Goal: Task Accomplishment & Management: Complete application form

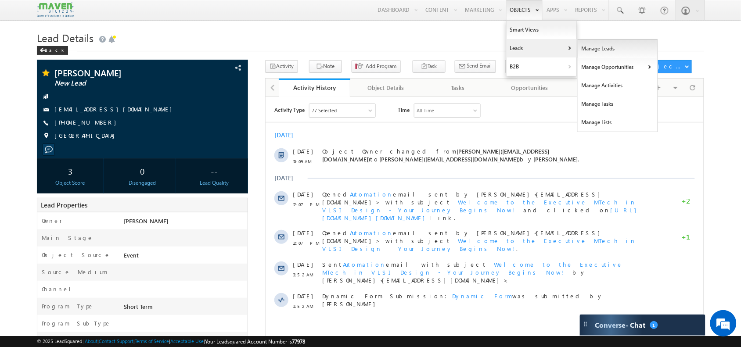
click at [588, 56] on link "Manage Leads" at bounding box center [617, 48] width 80 height 18
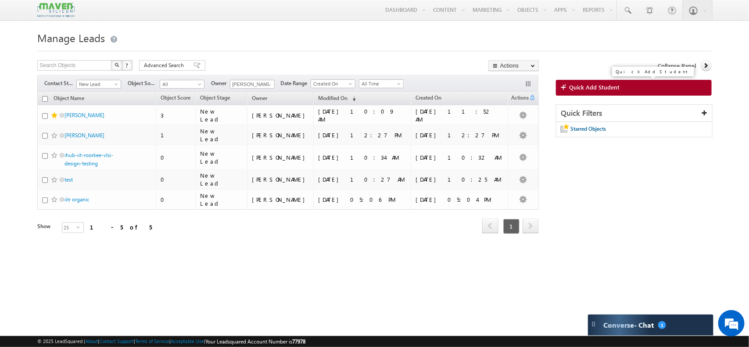
click at [581, 88] on span "Quick Add Student" at bounding box center [594, 87] width 50 height 8
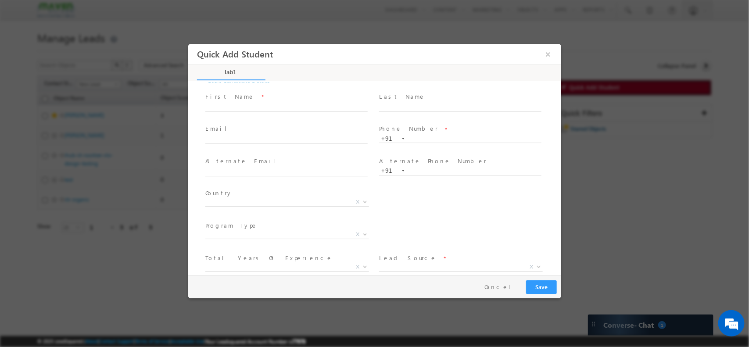
scroll to position [61, 0]
click at [448, 216] on div "Lead Source * Organic Search Referral Sites Direct Traffic Social Media Inbound…" at bounding box center [464, 218] width 170 height 20
click at [448, 218] on span "X" at bounding box center [461, 222] width 164 height 9
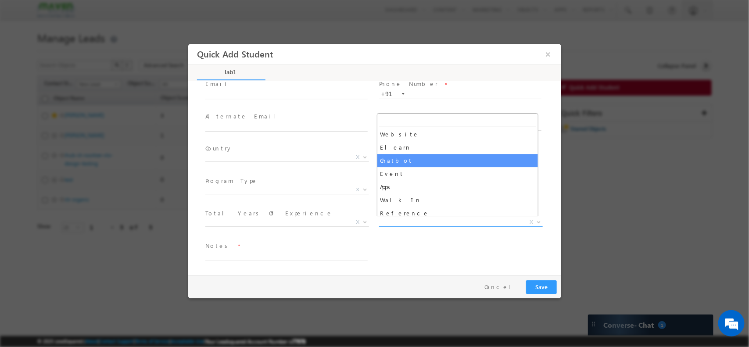
scroll to position [172, 0]
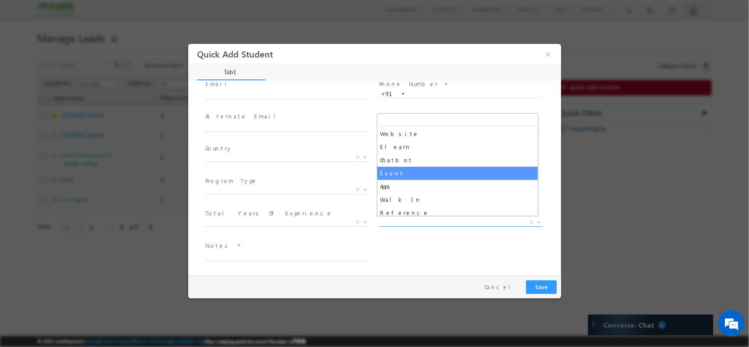
select select "Event"
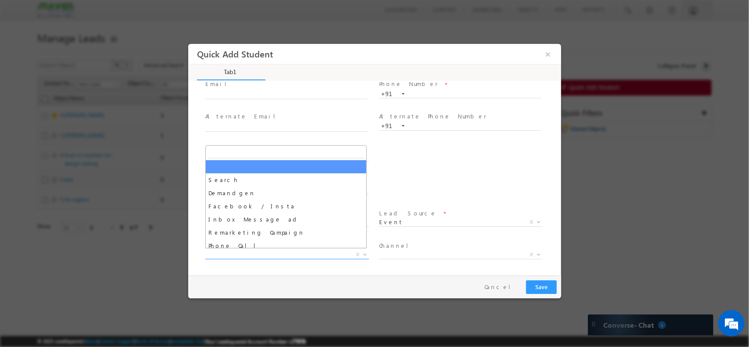
click at [281, 254] on span "X" at bounding box center [287, 254] width 164 height 9
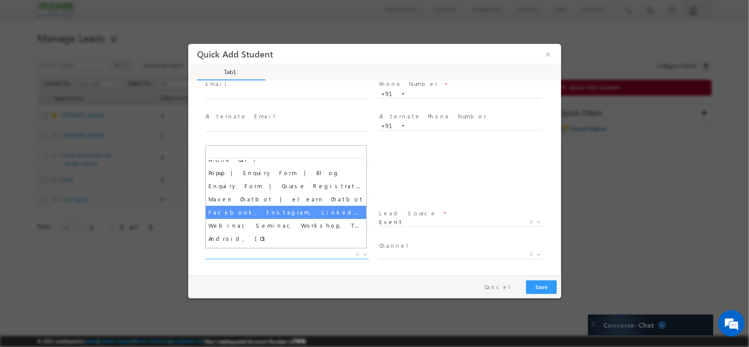
scroll to position [90, 0]
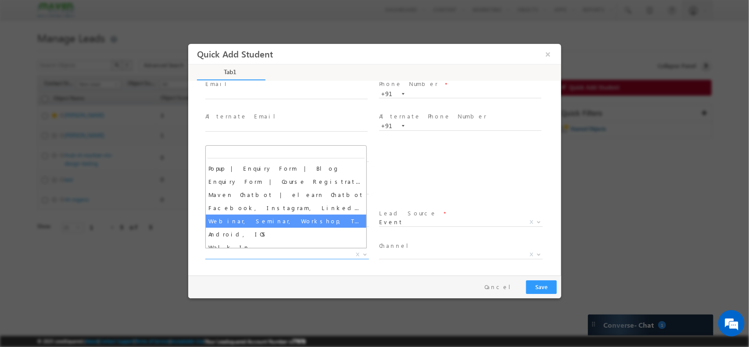
select select "Webinar, Seminar, Workshop, Tech Park Stall, Event"
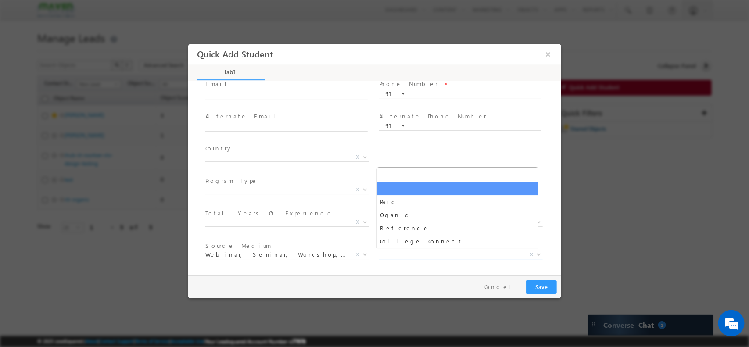
click at [425, 251] on span "X" at bounding box center [461, 254] width 164 height 9
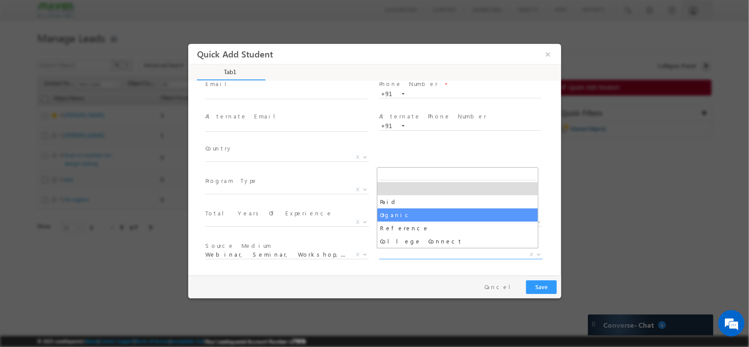
select select "Organic"
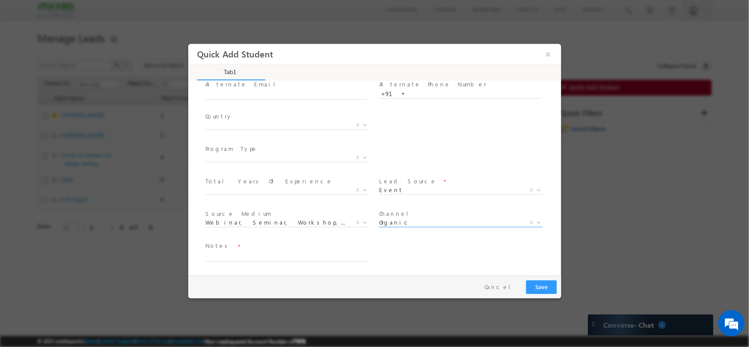
scroll to position [0, 0]
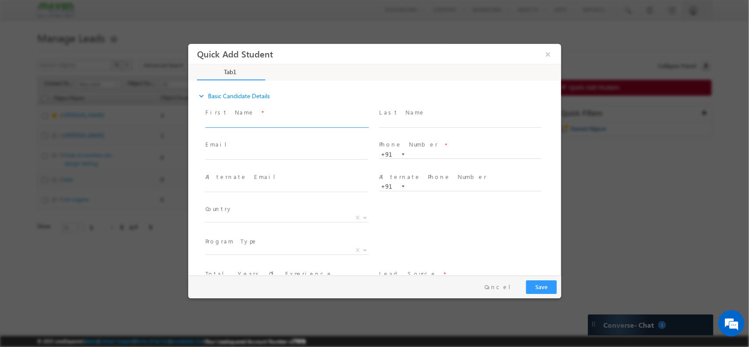
click at [276, 123] on input "text" at bounding box center [286, 122] width 162 height 9
type input "p"
type input "[PERSON_NAME]"
click at [322, 157] on input "text" at bounding box center [286, 155] width 162 height 9
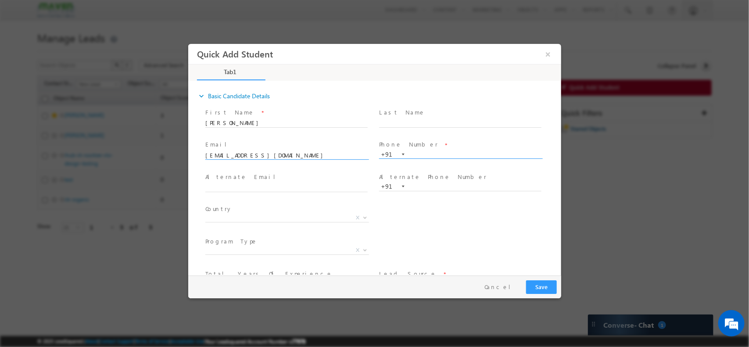
type input "[EMAIL_ADDRESS][DOMAIN_NAME]"
click at [462, 150] on input "text" at bounding box center [460, 154] width 162 height 9
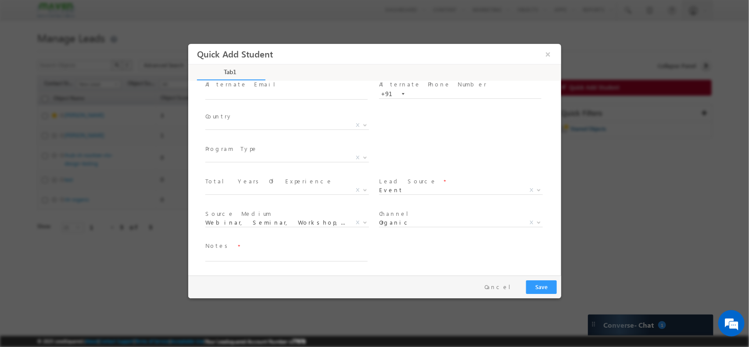
scroll to position [93, 0]
type input "9411641298"
click at [290, 256] on textarea at bounding box center [286, 256] width 162 height 10
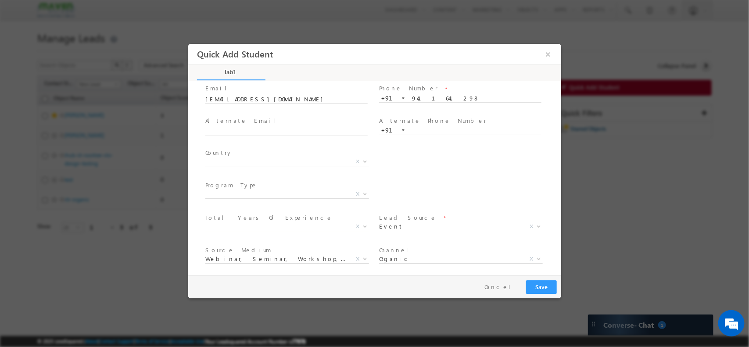
type textarea "Google"
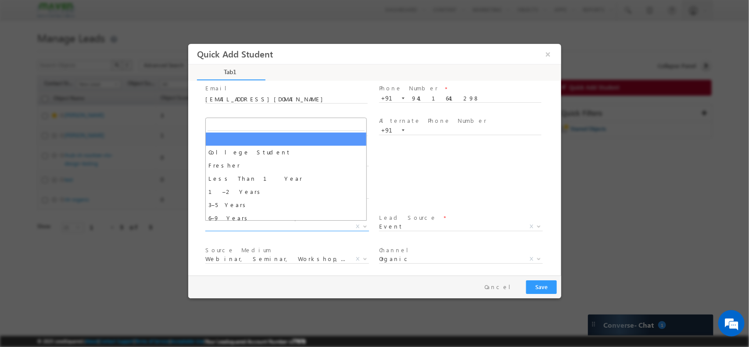
click at [292, 225] on span "X" at bounding box center [287, 226] width 164 height 9
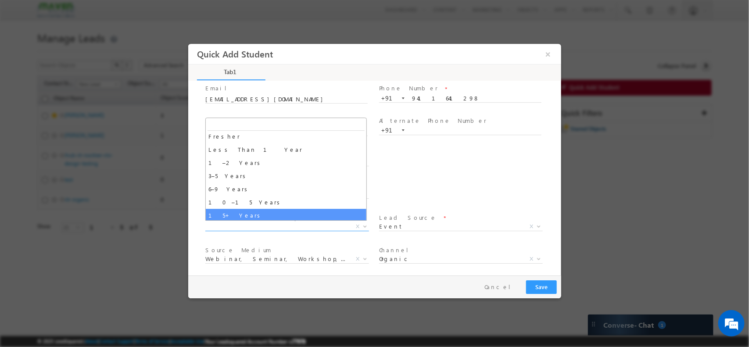
scroll to position [30, 0]
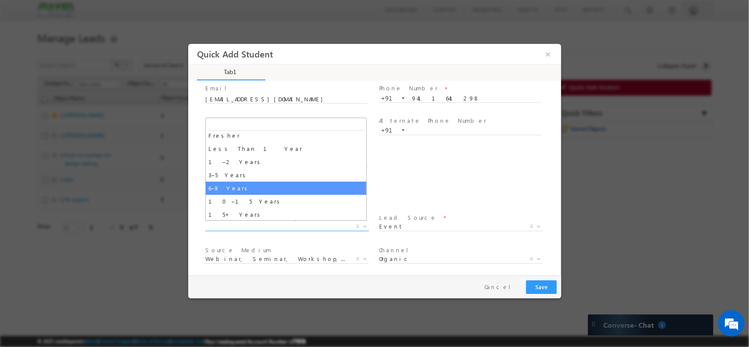
select select "6–9 Years"
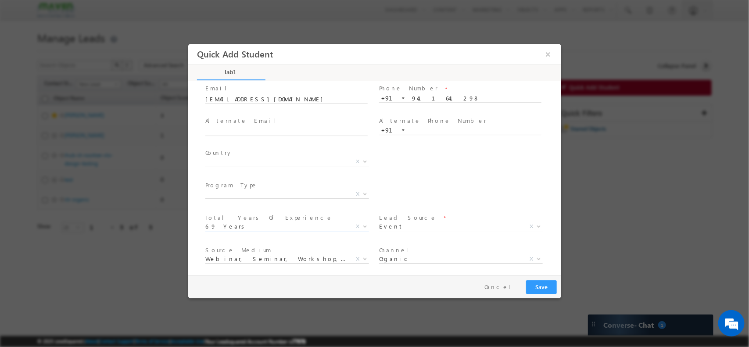
scroll to position [93, 0]
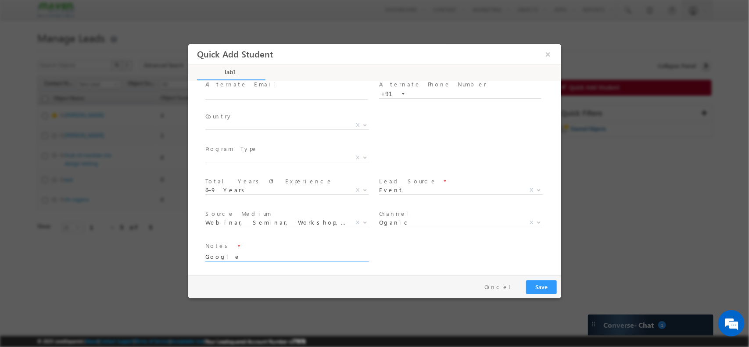
click at [286, 256] on textarea "Google" at bounding box center [286, 256] width 162 height 10
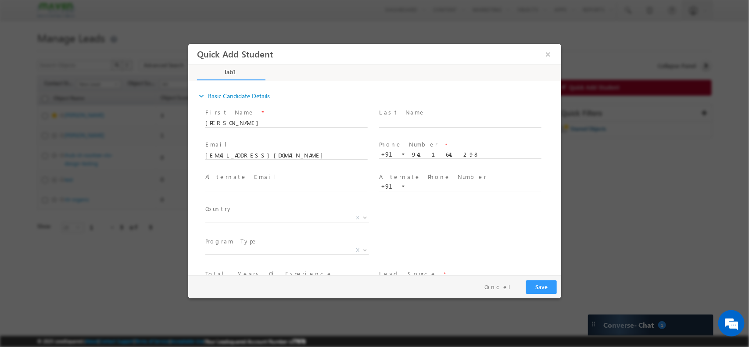
type textarea "Google / 6 yrs / Silicon DV engineer"
click at [541, 284] on button "Save" at bounding box center [541, 287] width 31 height 14
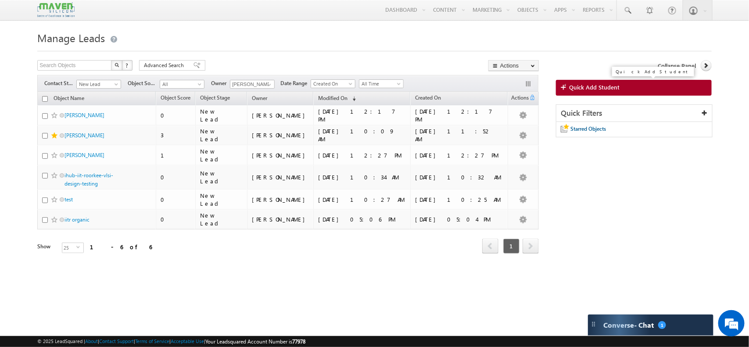
click at [593, 89] on span "Quick Add Student" at bounding box center [594, 87] width 50 height 8
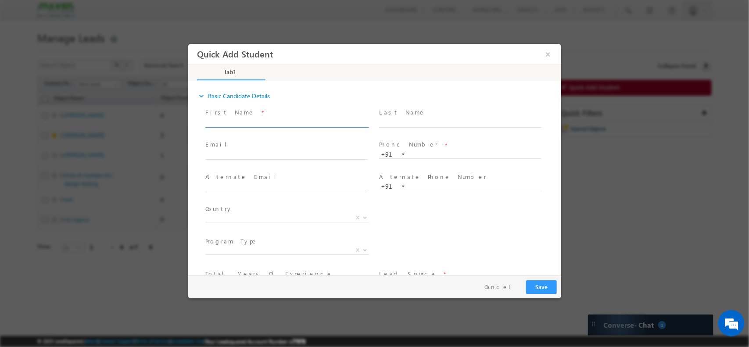
click at [261, 120] on input "text" at bounding box center [286, 122] width 162 height 9
type input "[PERSON_NAME]"
click at [315, 156] on input "text" at bounding box center [286, 155] width 162 height 9
type input "[EMAIL_ADDRESS][DOMAIN_NAME]"
click at [421, 151] on input "text" at bounding box center [460, 154] width 162 height 9
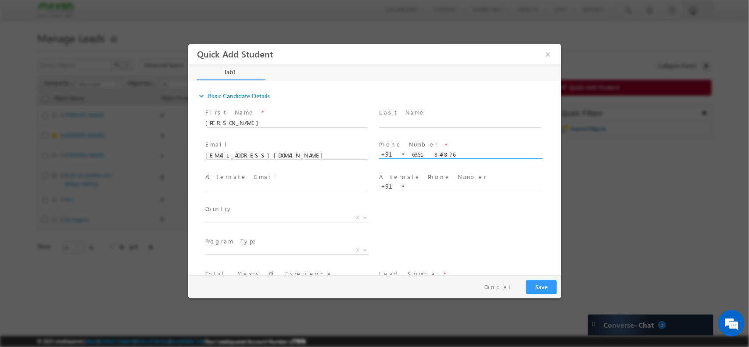
scroll to position [61, 0]
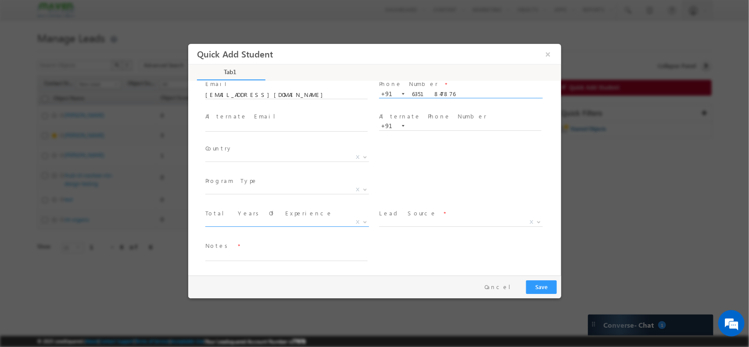
type input "6351847876"
click at [288, 219] on span "X" at bounding box center [287, 222] width 164 height 9
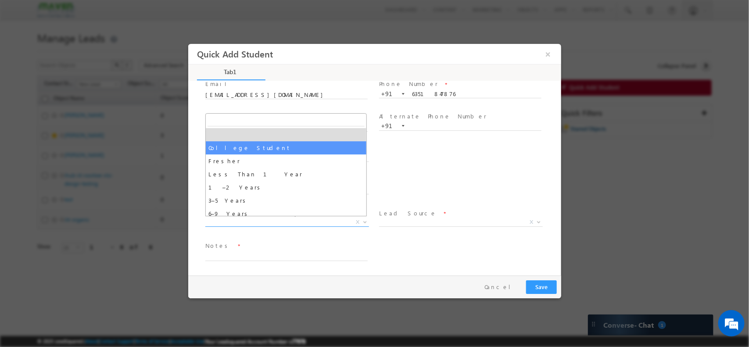
select select "College Student"
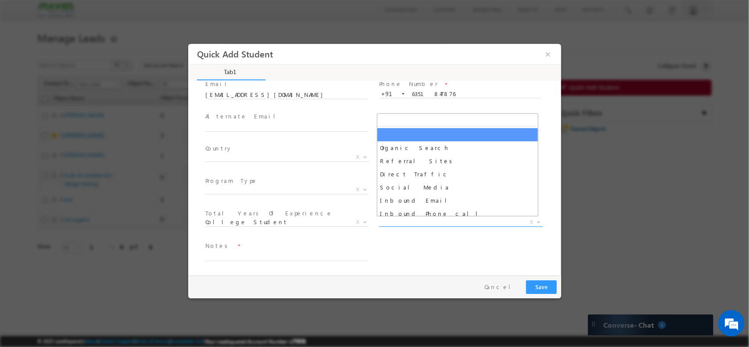
click at [422, 219] on span "X" at bounding box center [461, 222] width 164 height 9
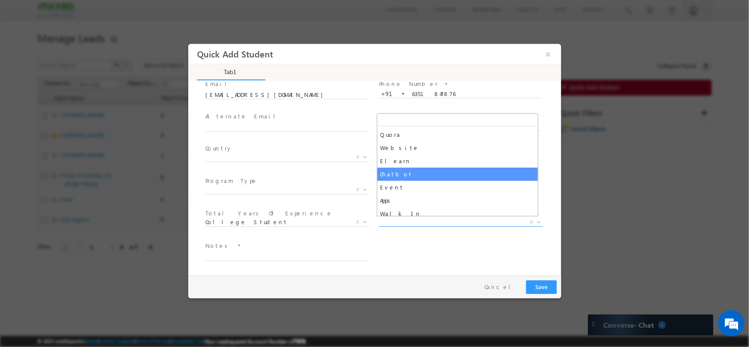
scroll to position [158, 0]
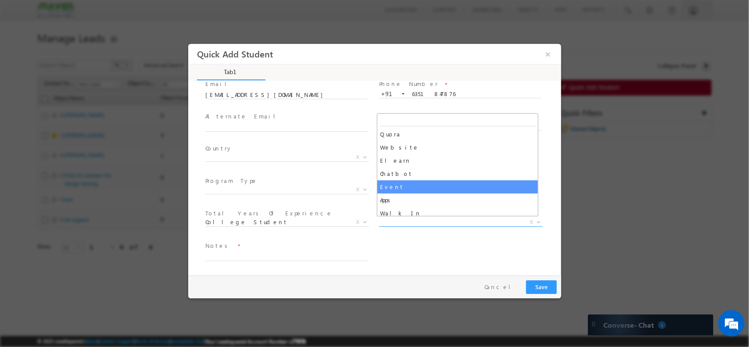
select select "Event"
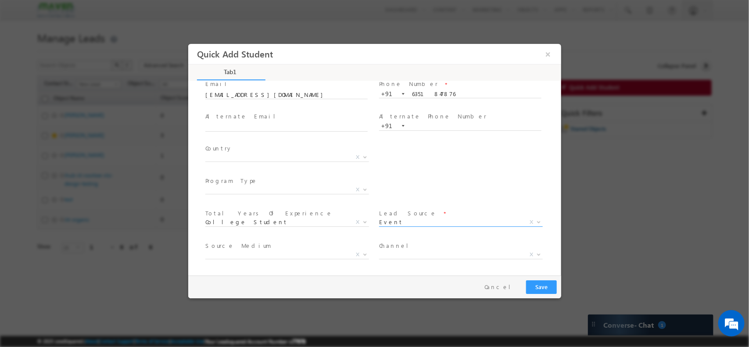
scroll to position [93, 0]
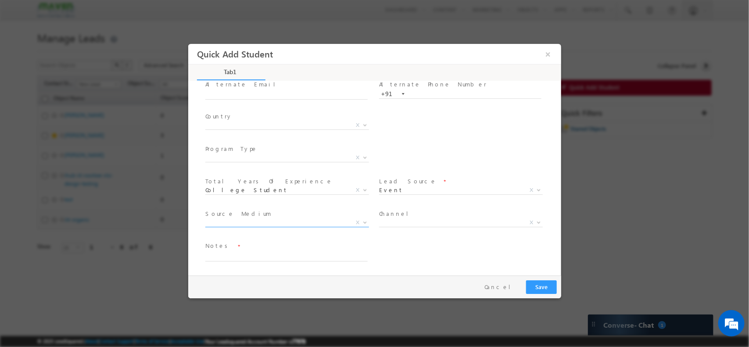
click at [272, 227] on span "X" at bounding box center [287, 224] width 164 height 9
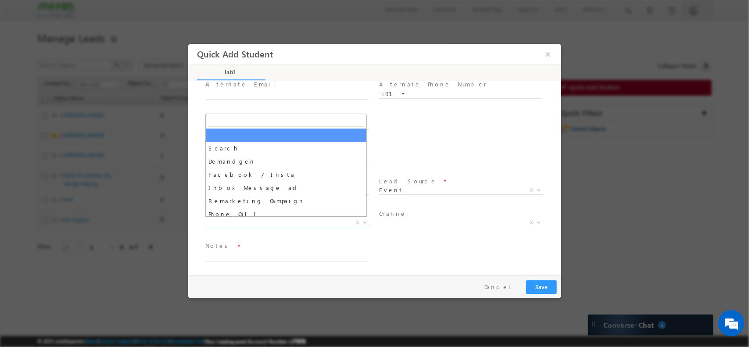
click at [263, 225] on span "X" at bounding box center [287, 222] width 164 height 9
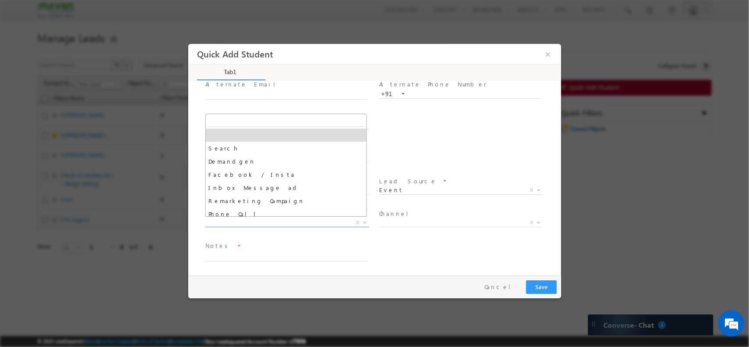
scroll to position [69, 0]
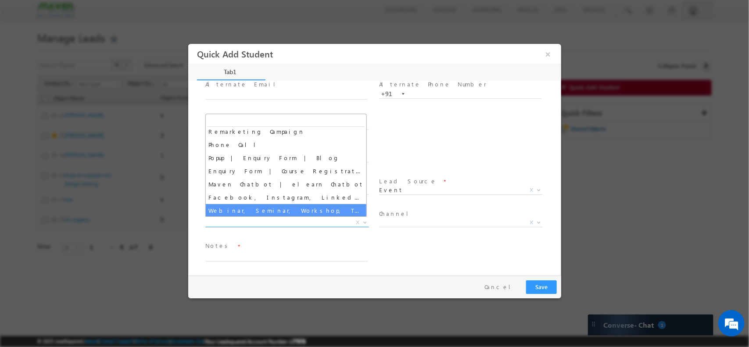
select select "Webinar, Seminar, Workshop, Tech Park Stall, Event"
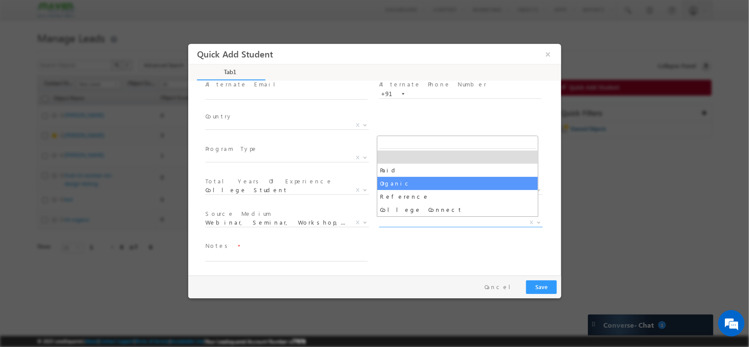
drag, startPoint x: 434, startPoint y: 217, endPoint x: 428, endPoint y: 179, distance: 38.6
select select "Organic"
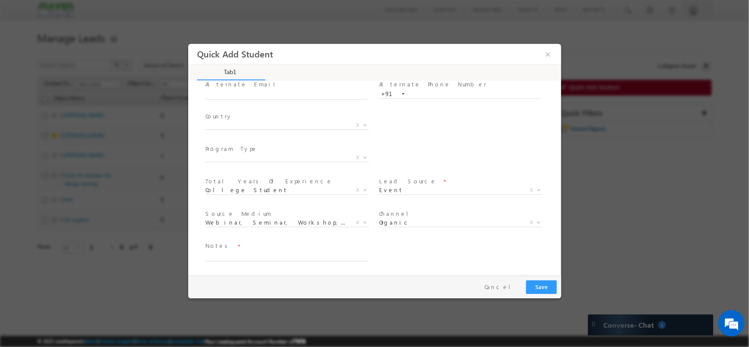
click at [428, 179] on span "Lead Source *" at bounding box center [460, 181] width 162 height 10
click at [259, 251] on textarea at bounding box center [286, 256] width 162 height 10
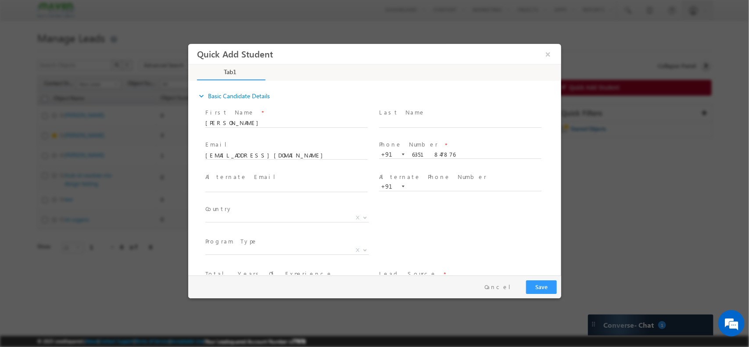
type textarea "SVNIT , [GEOGRAPHIC_DATA] , 3 rd year"
click at [533, 288] on button "Save" at bounding box center [541, 287] width 31 height 14
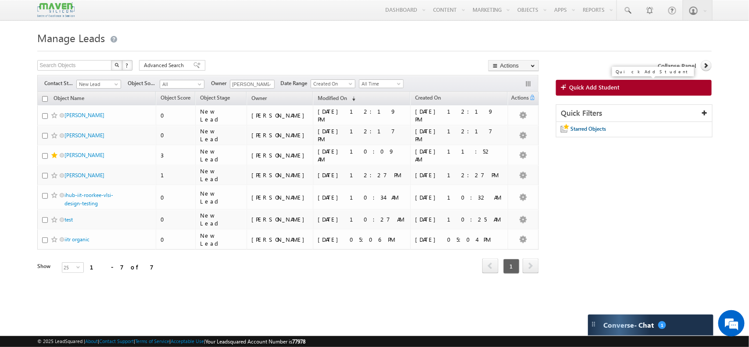
click at [588, 89] on span "Quick Add Student" at bounding box center [594, 87] width 50 height 8
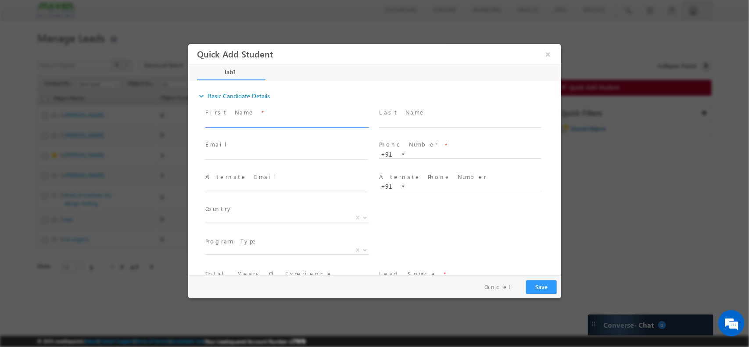
drag, startPoint x: 540, startPoint y: 154, endPoint x: 283, endPoint y: 119, distance: 259.0
click at [283, 119] on input "text" at bounding box center [286, 122] width 162 height 9
type input "[PERSON_NAME]"
click at [432, 152] on input "text" at bounding box center [460, 154] width 162 height 9
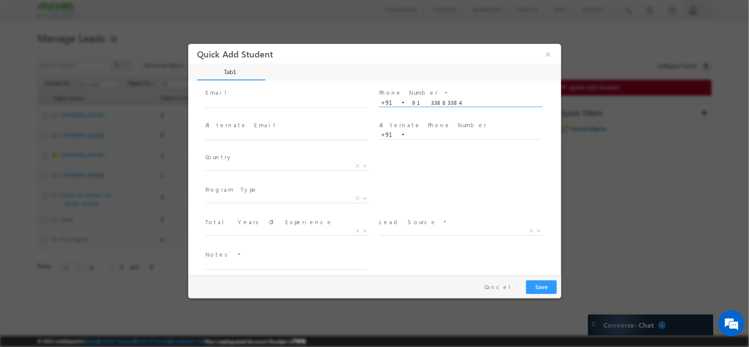
scroll to position [61, 0]
type input "9133883384"
click at [240, 225] on span "X" at bounding box center [287, 222] width 164 height 9
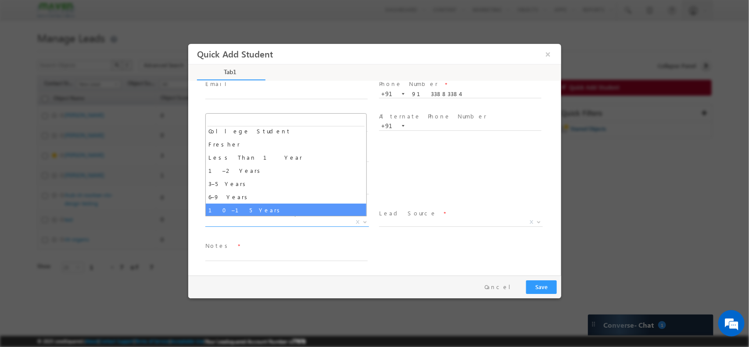
scroll to position [18, 0]
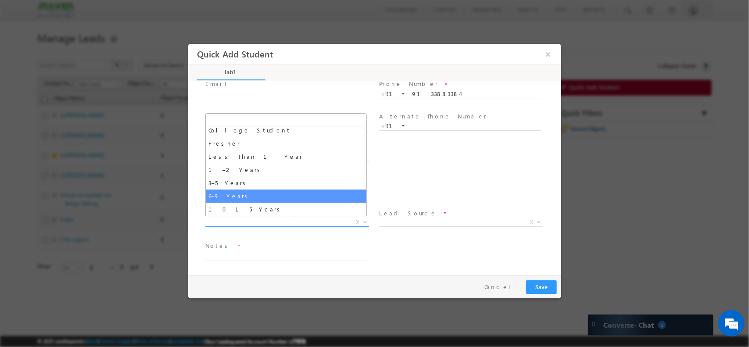
select select "6–9 Years"
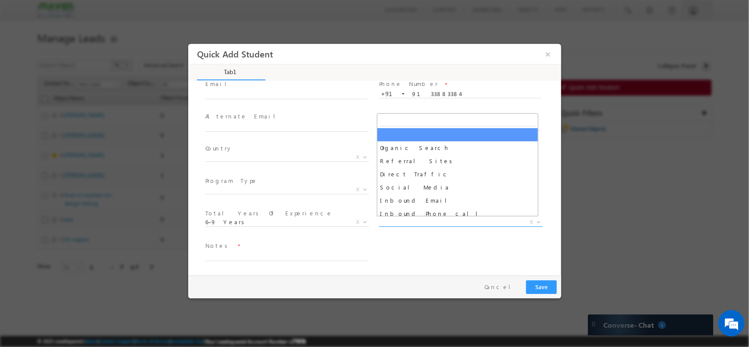
click at [444, 222] on span "X" at bounding box center [461, 222] width 164 height 9
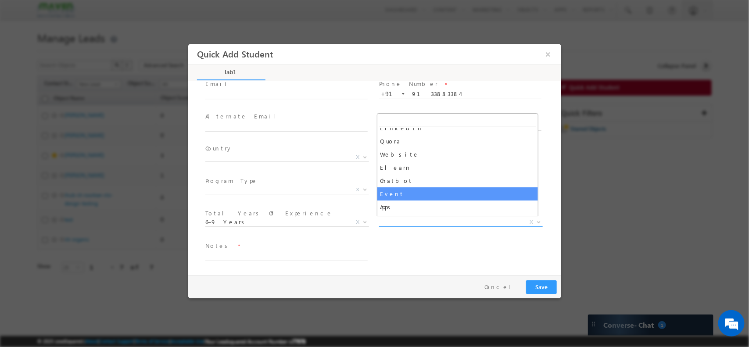
scroll to position [152, 0]
select select "Event"
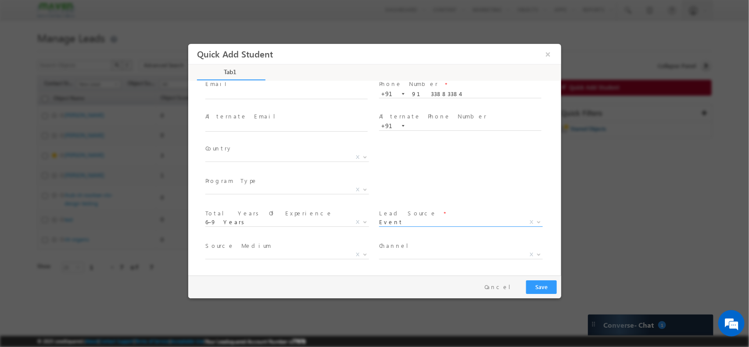
scroll to position [93, 0]
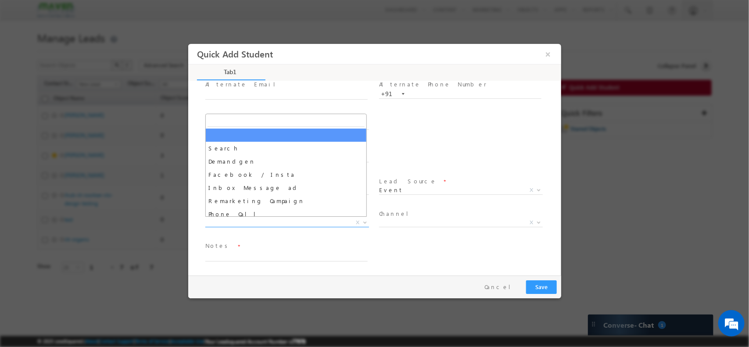
click at [293, 221] on span "X" at bounding box center [287, 222] width 164 height 9
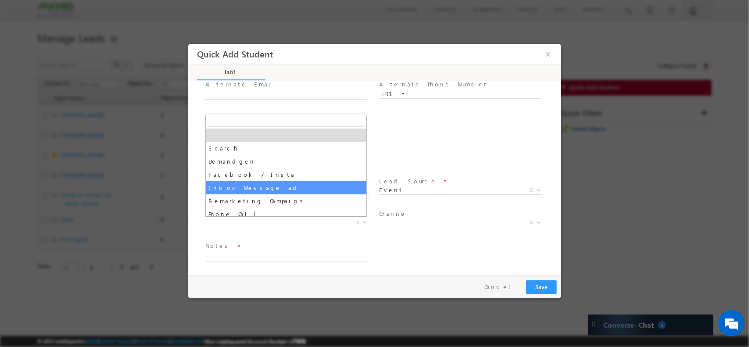
scroll to position [148, 0]
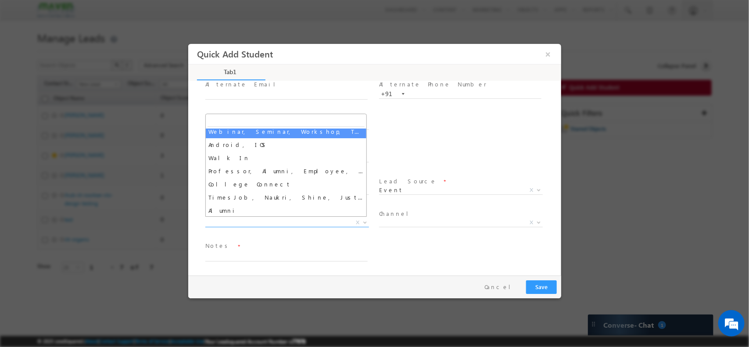
select select "Webinar, Seminar, Workshop, Tech Park Stall, Event"
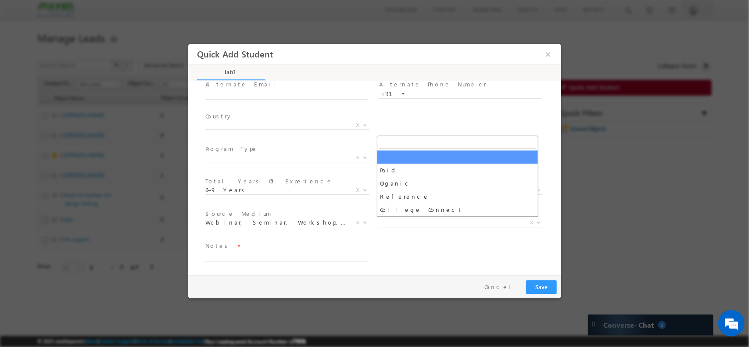
click at [432, 218] on span "X" at bounding box center [461, 222] width 164 height 9
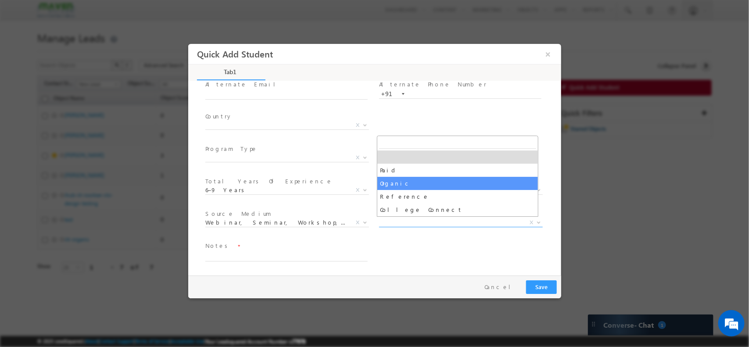
select select "Organic"
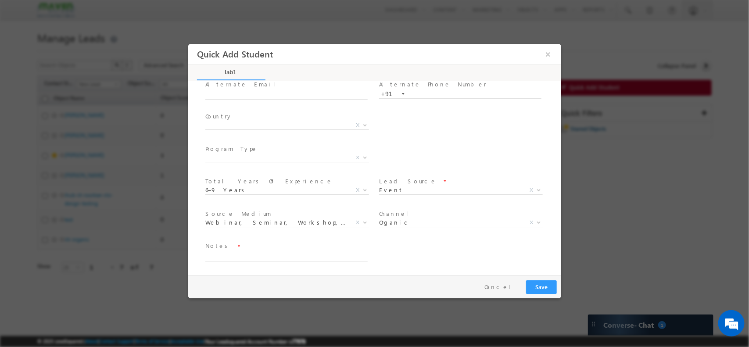
click at [242, 248] on span "Notes *" at bounding box center [286, 246] width 162 height 10
click at [237, 252] on textarea at bounding box center [286, 256] width 162 height 10
type textarea "Cadence / Senior Engineer / 8 years"
click at [541, 282] on button "Save" at bounding box center [541, 287] width 31 height 14
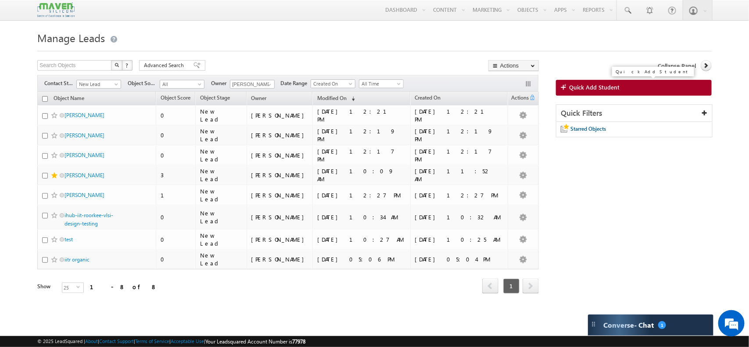
click at [586, 88] on span "Quick Add Student" at bounding box center [594, 87] width 50 height 8
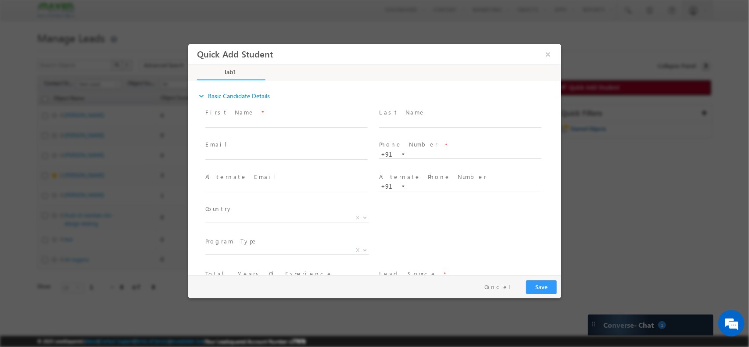
scroll to position [0, 0]
click at [251, 119] on input "text" at bounding box center [286, 122] width 162 height 9
type input "[PERSON_NAME]"
click at [439, 153] on input "text" at bounding box center [460, 154] width 162 height 9
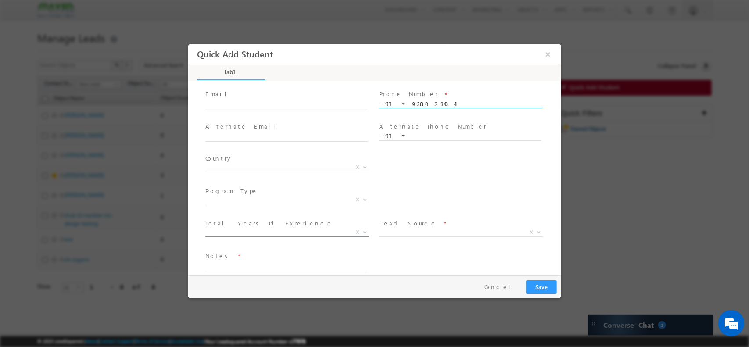
type input "9380234041"
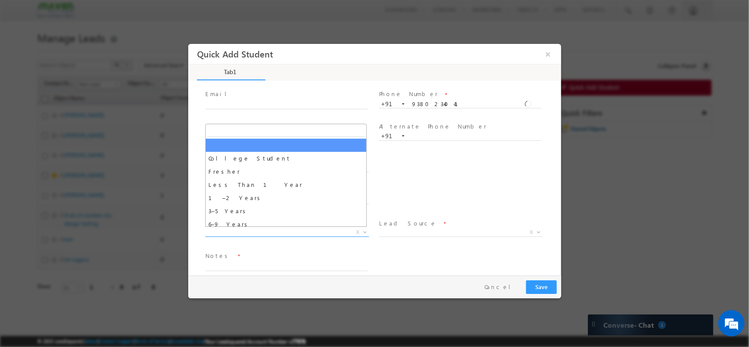
click at [283, 228] on span "X" at bounding box center [287, 232] width 164 height 9
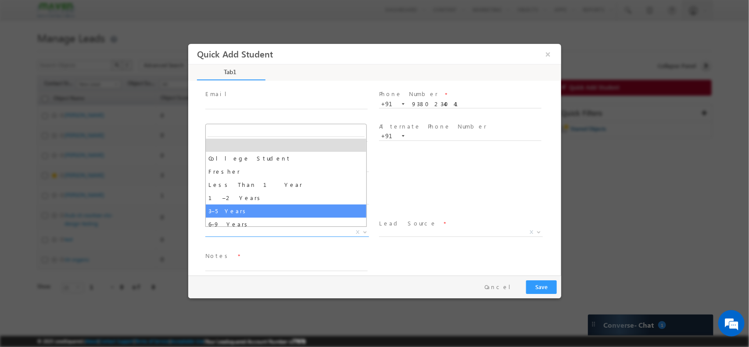
select select "3–5 Years"
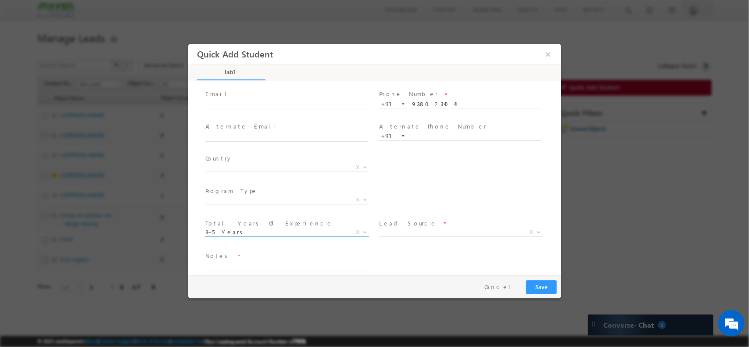
scroll to position [61, 0]
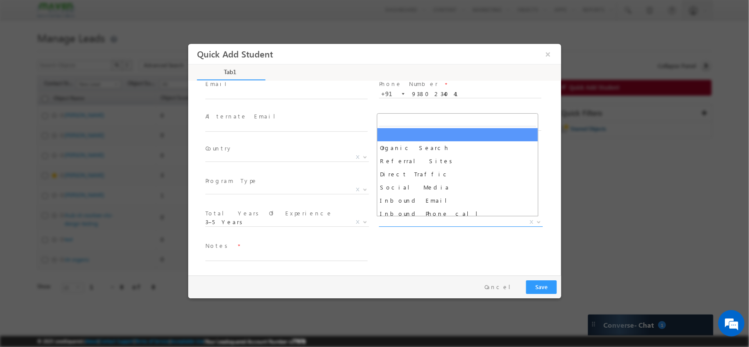
click at [395, 221] on span "X" at bounding box center [461, 222] width 164 height 9
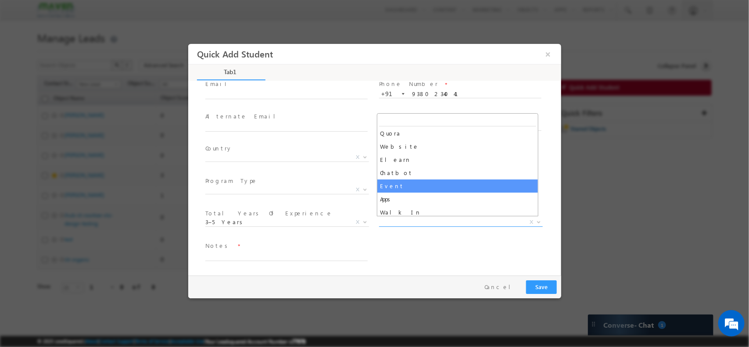
scroll to position [160, 0]
select select "Event"
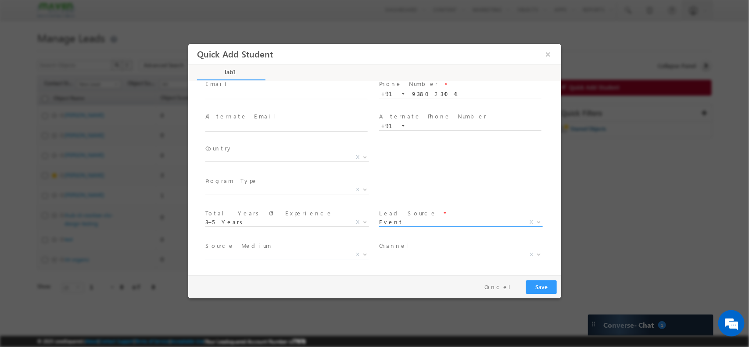
click at [279, 252] on span "X" at bounding box center [287, 254] width 164 height 9
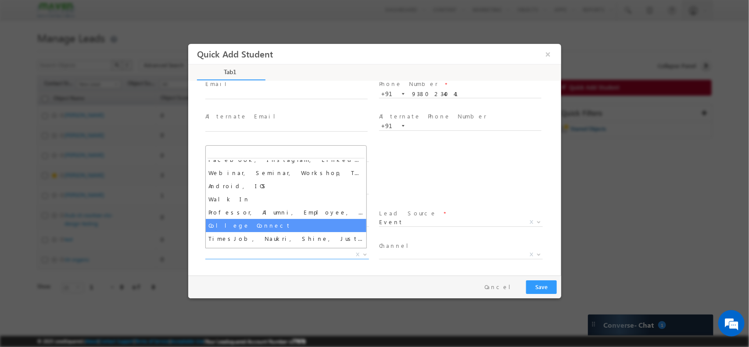
scroll to position [139, 0]
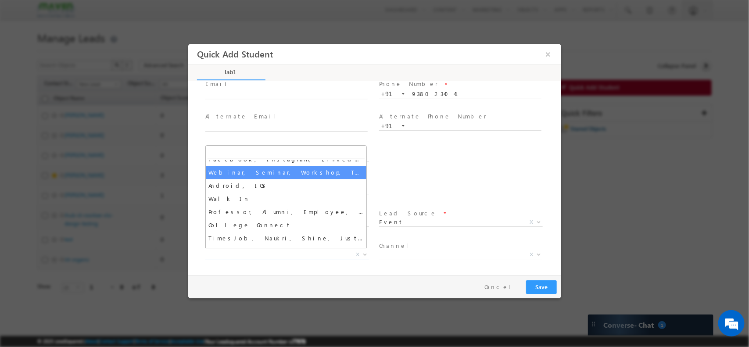
select select "Webinar, Seminar, Workshop, Tech Park Stall, Event"
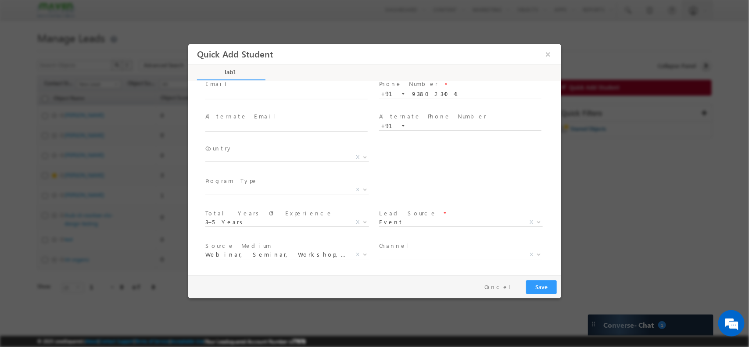
click at [410, 247] on span "Channel *" at bounding box center [460, 246] width 162 height 10
click at [412, 248] on span "Channel *" at bounding box center [460, 246] width 162 height 10
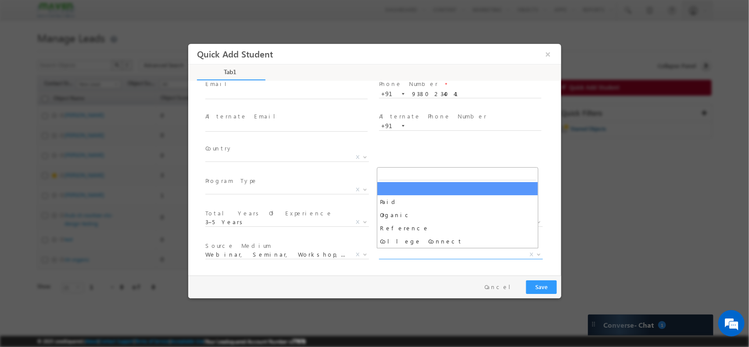
click at [417, 252] on span "X" at bounding box center [461, 254] width 164 height 9
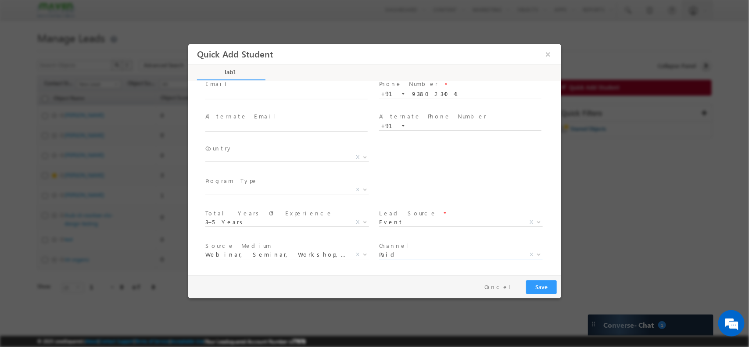
click at [412, 254] on span "Paid" at bounding box center [450, 254] width 143 height 8
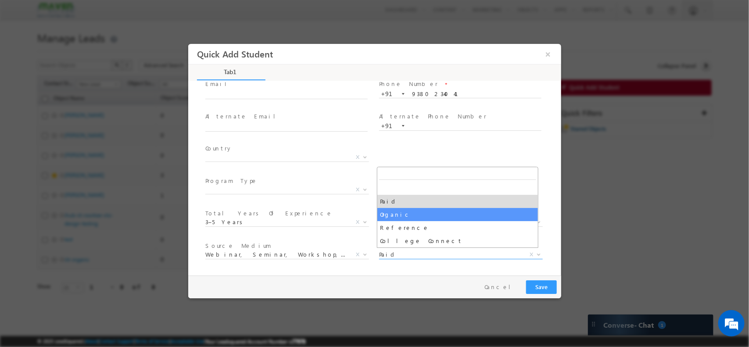
select select "Organic"
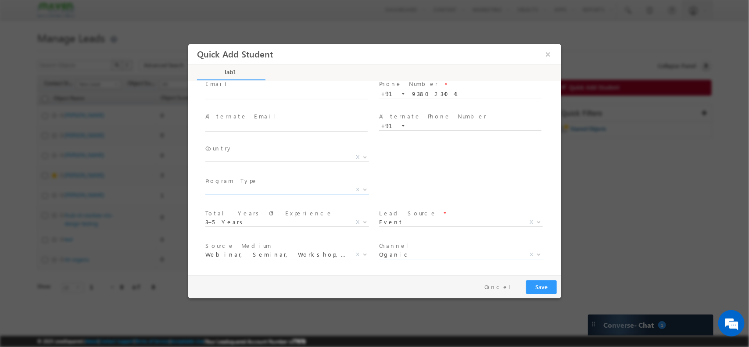
scroll to position [93, 0]
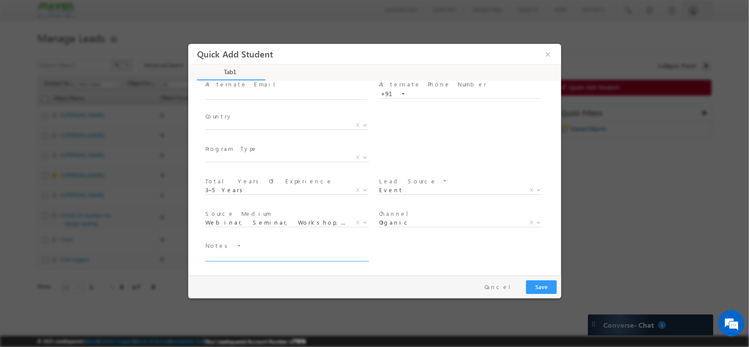
click at [270, 254] on textarea at bounding box center [286, 256] width 162 height 10
type textarea "Mirafra / BDE"
click at [540, 287] on button "Save" at bounding box center [541, 287] width 31 height 14
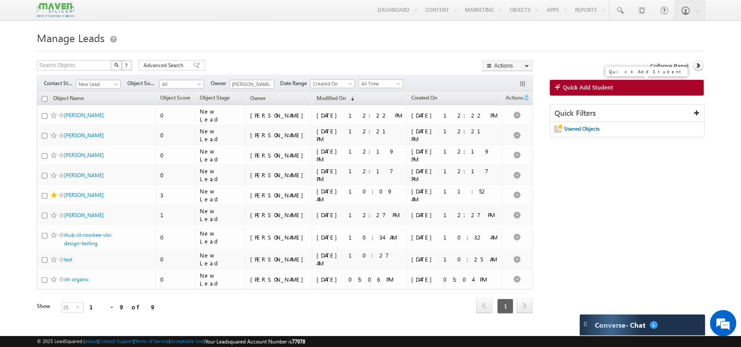
click at [615, 86] on link "Quick Add Student" at bounding box center [627, 88] width 154 height 16
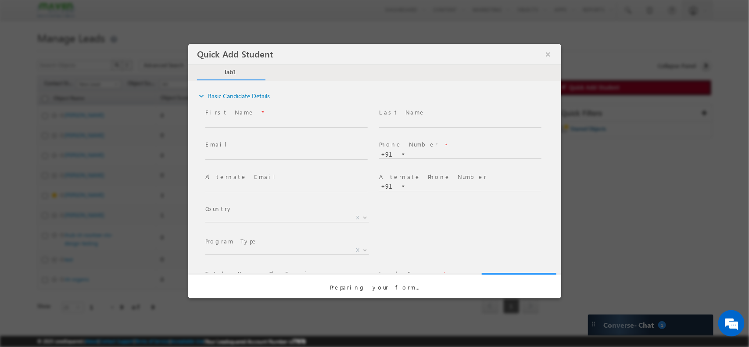
scroll to position [0, 0]
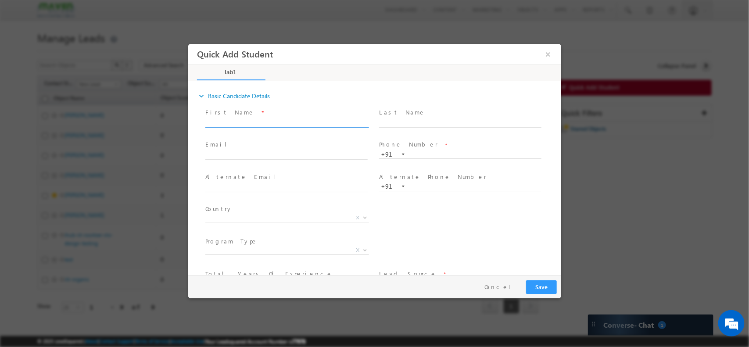
click at [237, 118] on input "text" at bounding box center [286, 122] width 162 height 9
type input "v"
type input "[PERSON_NAME] B"
click at [450, 156] on input "text" at bounding box center [460, 154] width 162 height 9
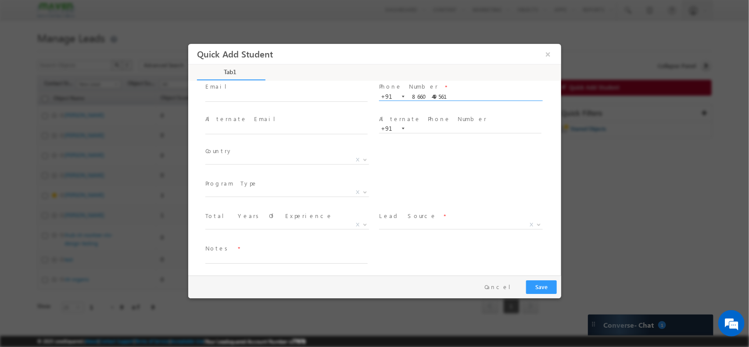
scroll to position [61, 0]
type input "8660449561"
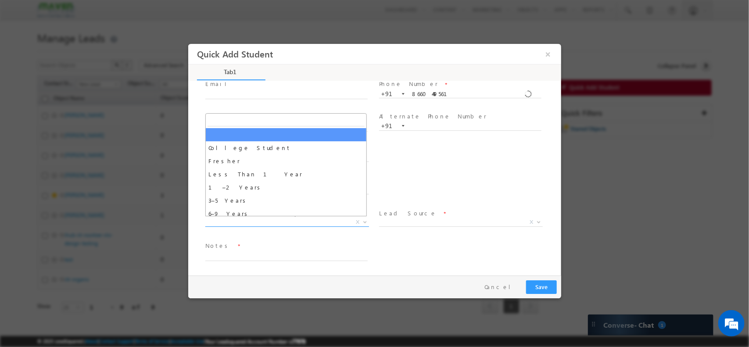
click at [262, 219] on span "X" at bounding box center [287, 222] width 164 height 9
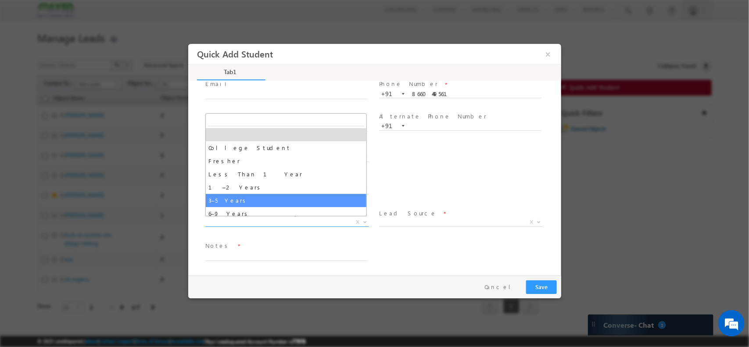
select select "3–5 Years"
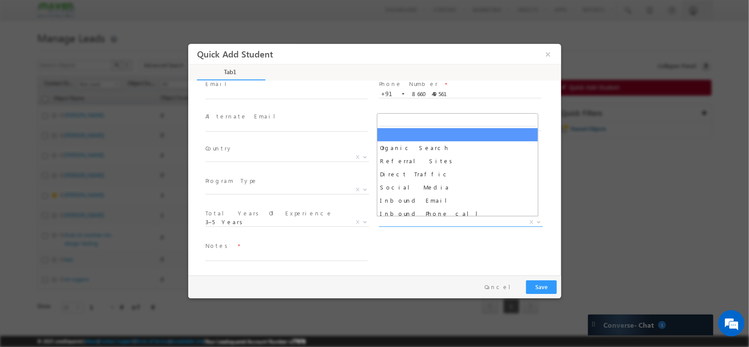
click at [469, 221] on span "X" at bounding box center [461, 222] width 164 height 9
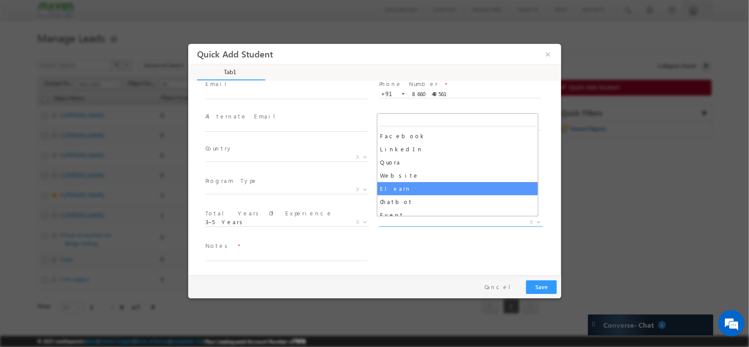
scroll to position [132, 0]
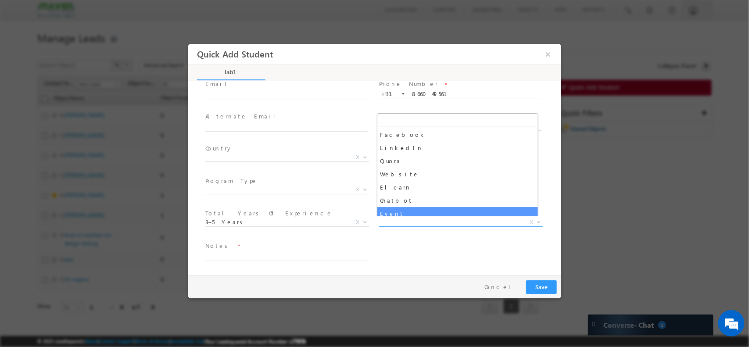
select select "Event"
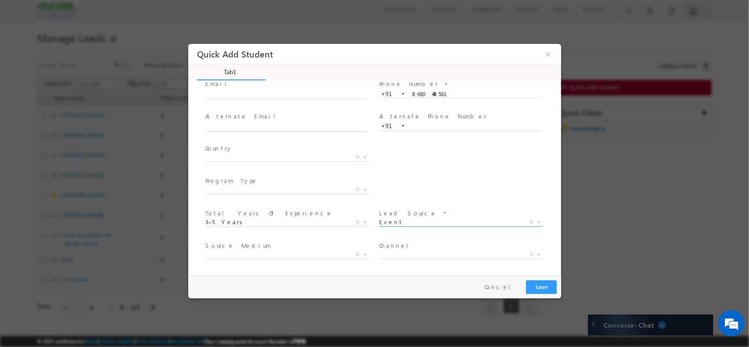
scroll to position [93, 0]
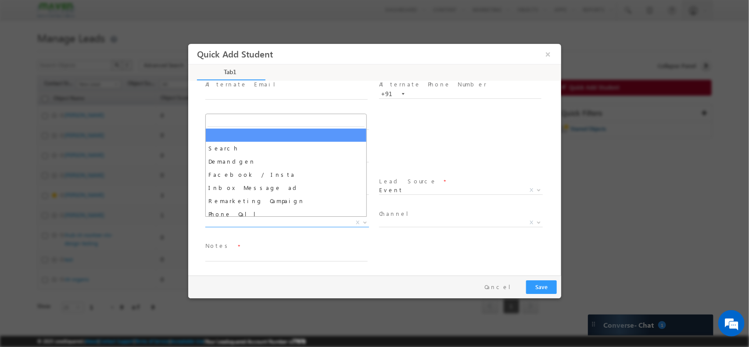
click at [247, 219] on span "X" at bounding box center [287, 222] width 164 height 9
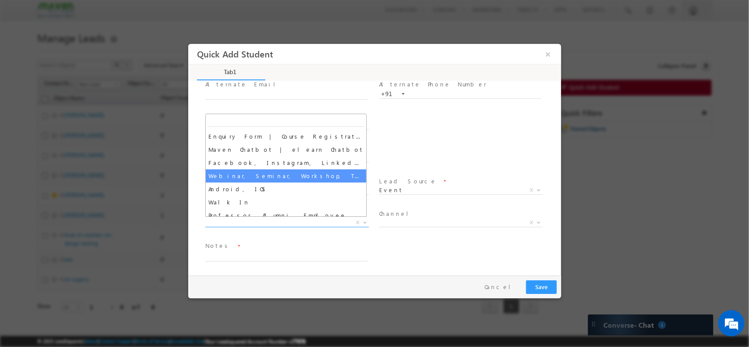
scroll to position [104, 0]
select select "Webinar, Seminar, Workshop, Tech Park Stall, Event"
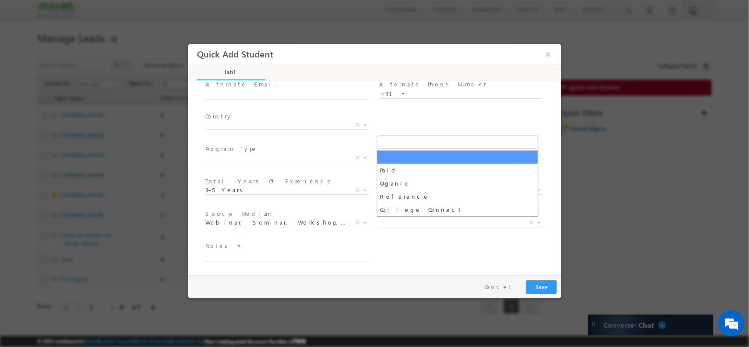
click at [431, 220] on span "X" at bounding box center [461, 222] width 164 height 9
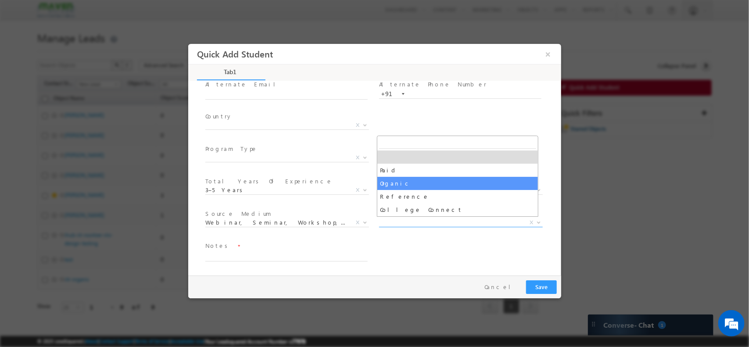
select select "Organic"
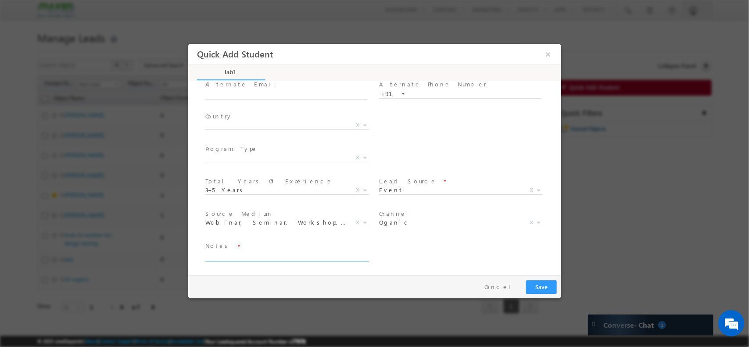
click at [250, 254] on textarea at bounding box center [286, 256] width 162 height 10
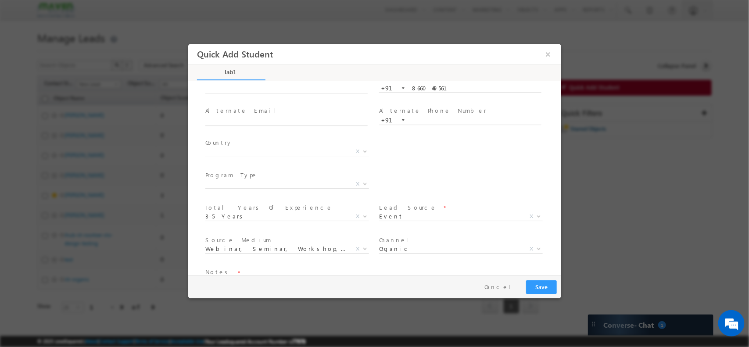
scroll to position [93, 0]
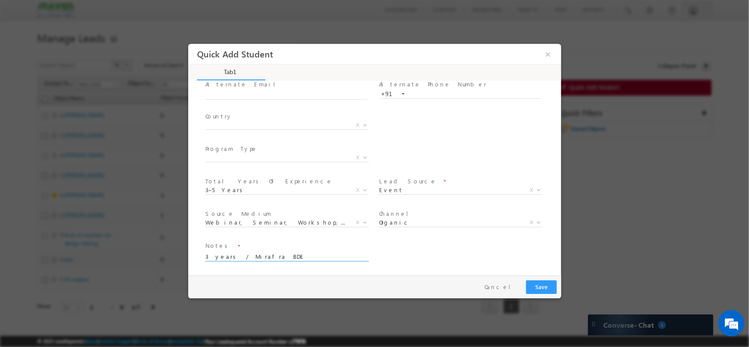
type textarea "3 years / Mirafra BDE"
click at [537, 284] on button "Save" at bounding box center [541, 287] width 31 height 14
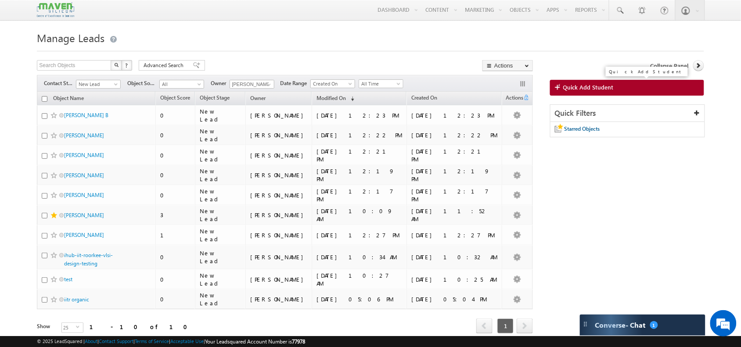
click at [642, 88] on link "Quick Add Student" at bounding box center [627, 88] width 154 height 16
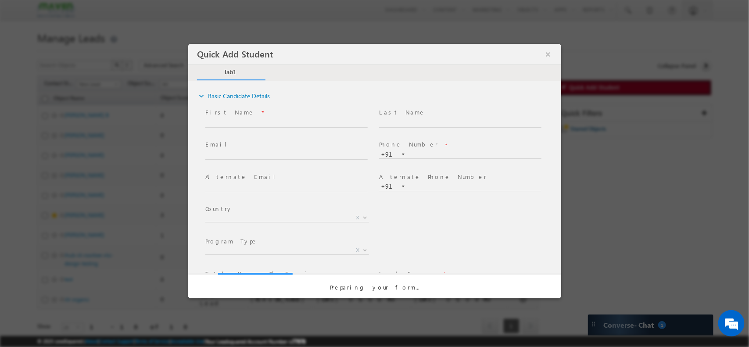
scroll to position [0, 0]
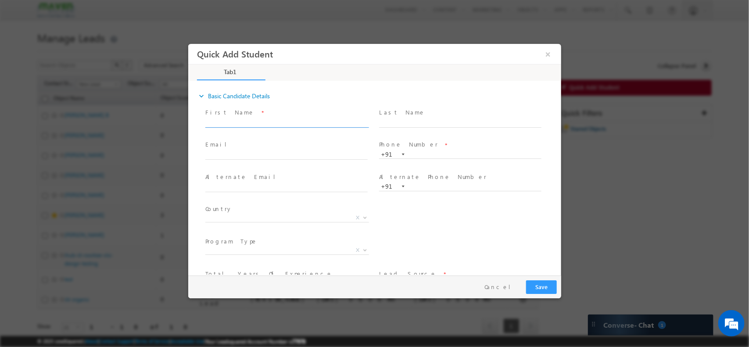
click at [311, 125] on input "text" at bounding box center [286, 122] width 162 height 9
type input "[PERSON_NAME]"
click at [306, 164] on span at bounding box center [286, 164] width 162 height 10
click at [274, 153] on input "text" at bounding box center [286, 155] width 162 height 9
type input "[EMAIL_ADDRESS][DOMAIN_NAME]"
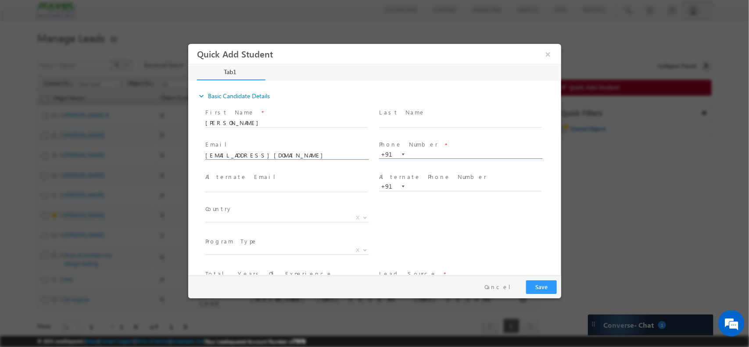
click at [421, 158] on input "text" at bounding box center [460, 154] width 162 height 9
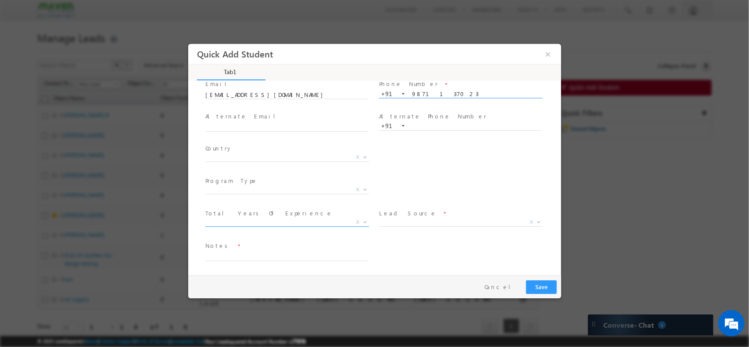
type input "9871137023"
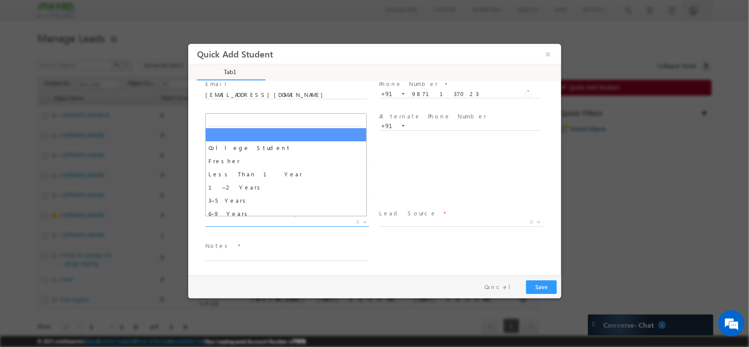
click at [290, 221] on span "X" at bounding box center [287, 222] width 164 height 9
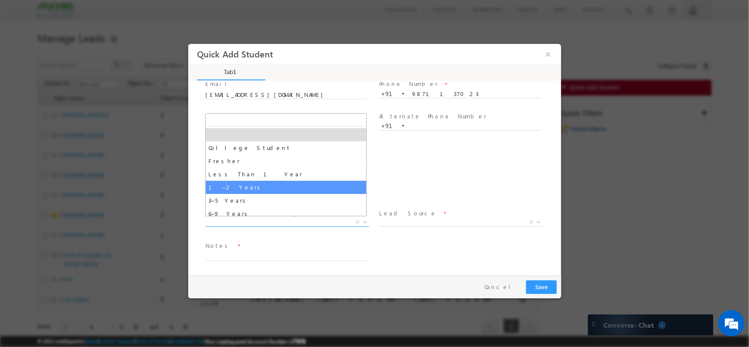
select select "1–2 Years"
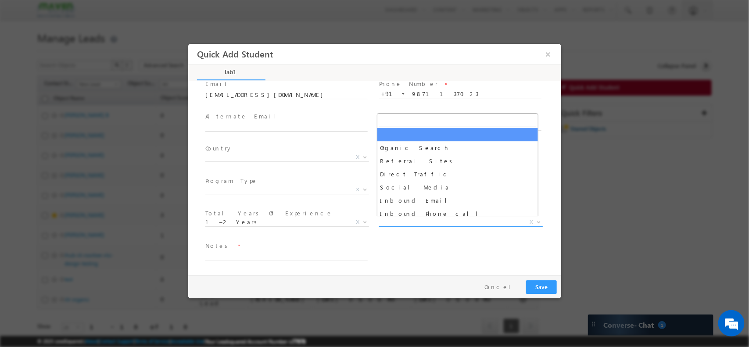
click at [409, 221] on span "X" at bounding box center [461, 222] width 164 height 9
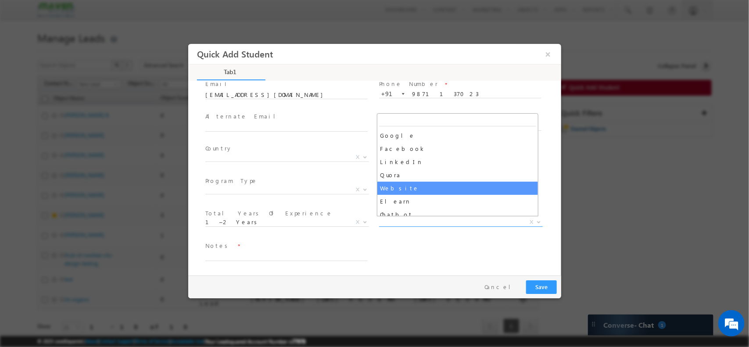
scroll to position [151, 0]
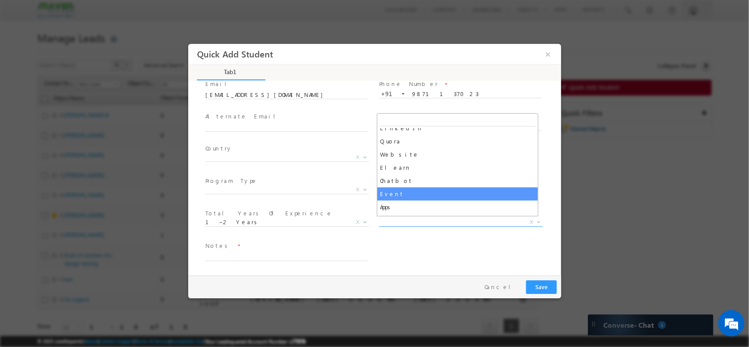
select select "Event"
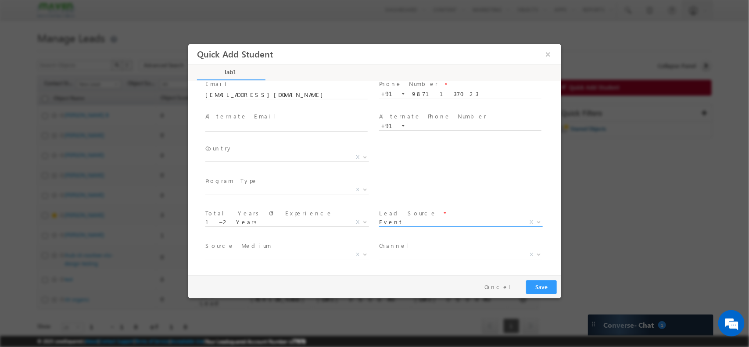
scroll to position [93, 0]
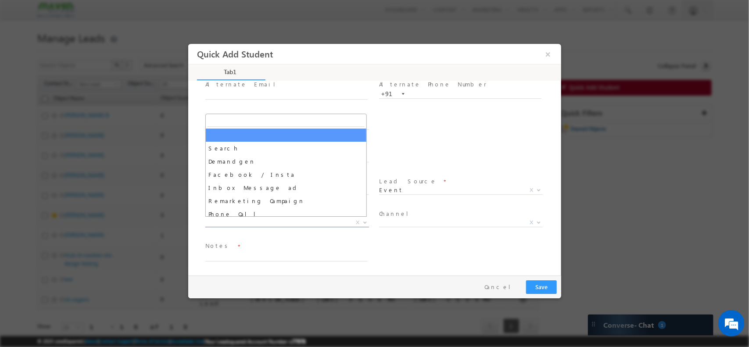
click at [260, 224] on span "X" at bounding box center [287, 222] width 164 height 9
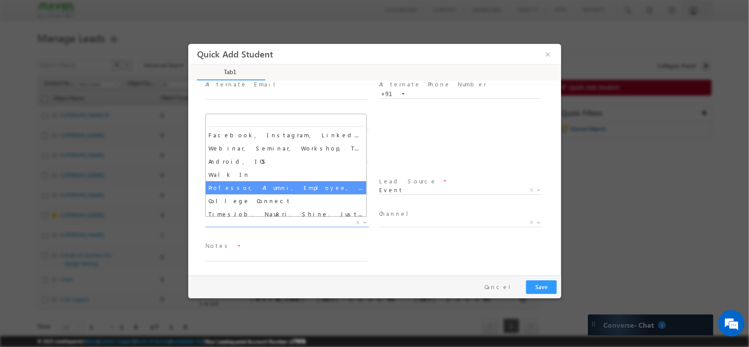
scroll to position [129, 0]
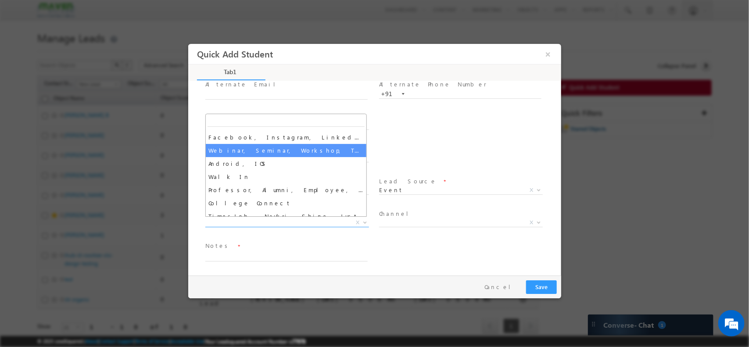
select select "Webinar, Seminar, Workshop, Tech Park Stall, Event"
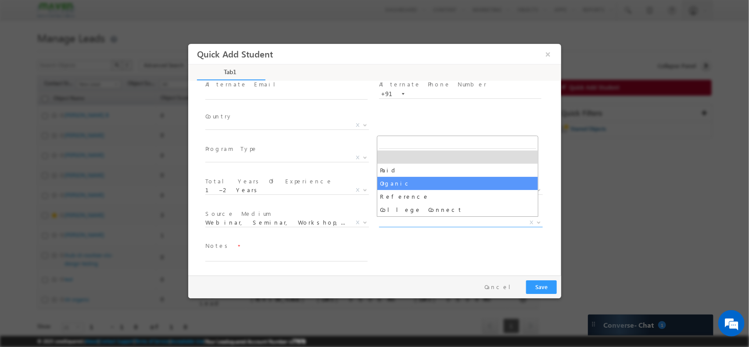
drag, startPoint x: 424, startPoint y: 221, endPoint x: 405, endPoint y: 179, distance: 45.8
select select "Organic"
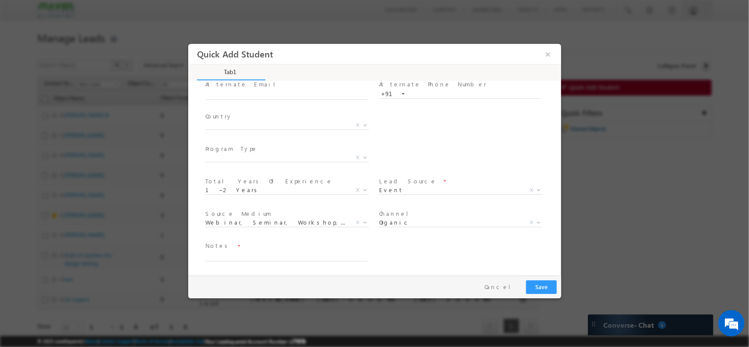
click at [405, 179] on label "Lead Source" at bounding box center [407, 181] width 57 height 8
click at [245, 260] on span at bounding box center [290, 257] width 170 height 10
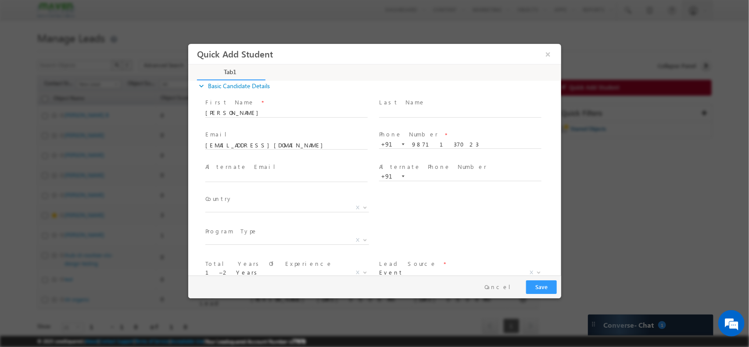
scroll to position [0, 0]
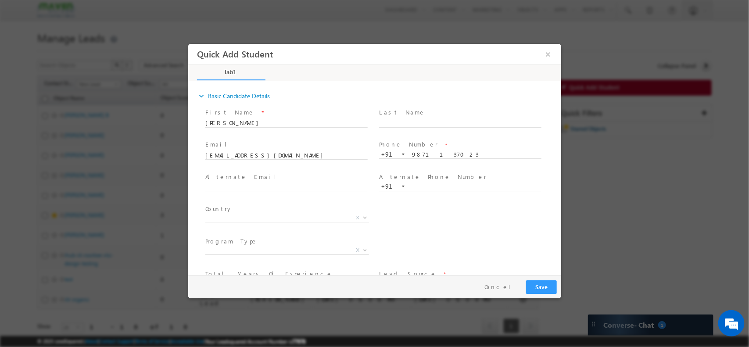
type textarea "INTEL / Formal Verification Engineer"
click at [545, 284] on button "Save" at bounding box center [541, 287] width 31 height 14
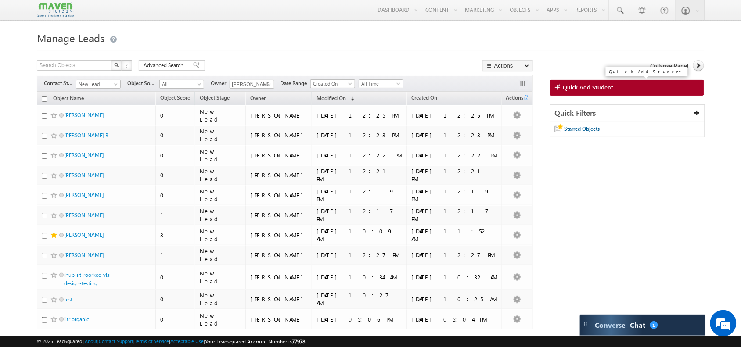
click at [573, 88] on span "Quick Add Student" at bounding box center [588, 87] width 50 height 8
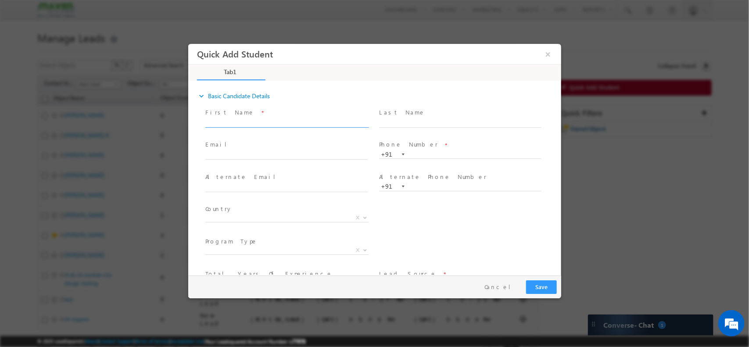
click at [305, 126] on input "text" at bounding box center [286, 122] width 162 height 9
type input "[PERSON_NAME]"
click at [260, 152] on input "text" at bounding box center [286, 155] width 162 height 9
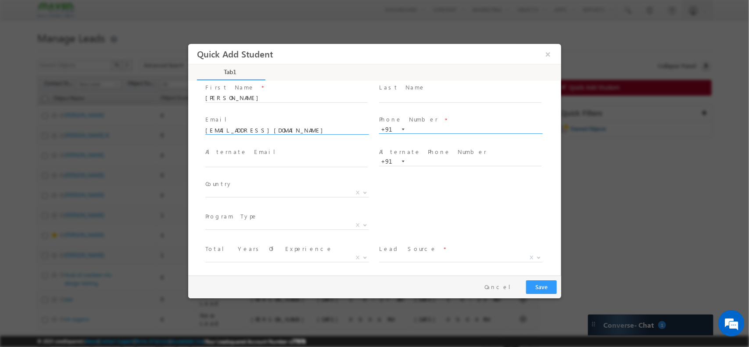
type input "[EMAIL_ADDRESS][DOMAIN_NAME]"
click at [448, 127] on input "text" at bounding box center [460, 129] width 162 height 9
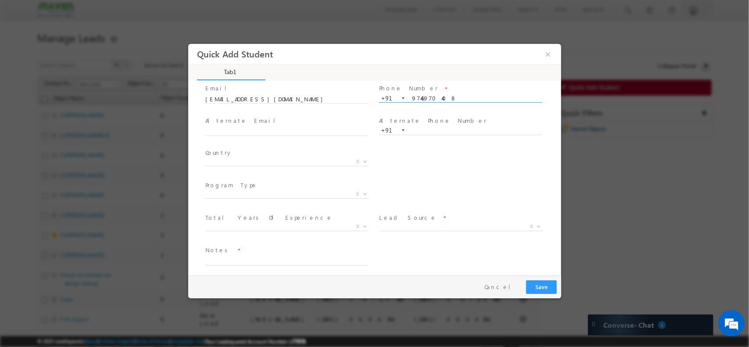
scroll to position [61, 0]
type input "9746970408"
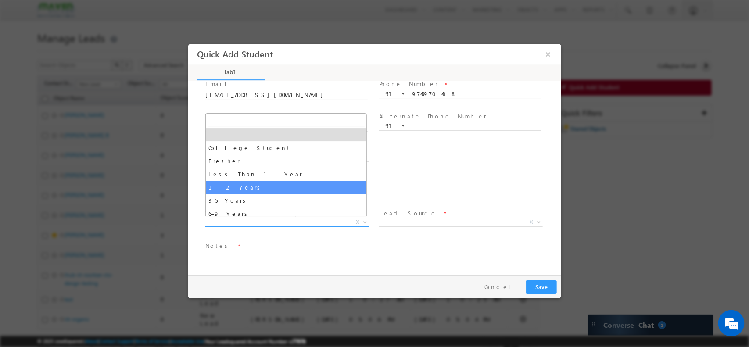
drag, startPoint x: 257, startPoint y: 219, endPoint x: 265, endPoint y: 183, distance: 36.8
select select "1–2 Years"
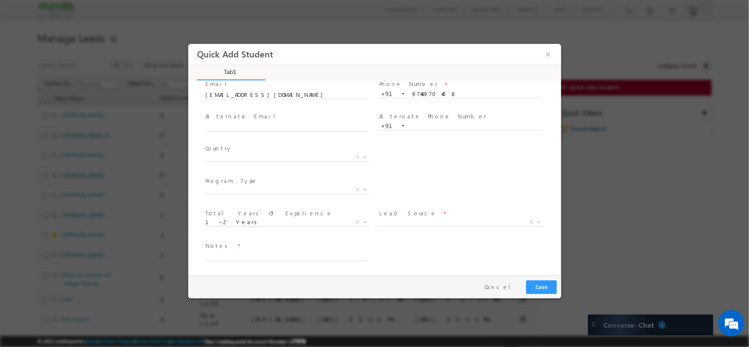
click at [265, 183] on span "Program Type *" at bounding box center [286, 181] width 162 height 10
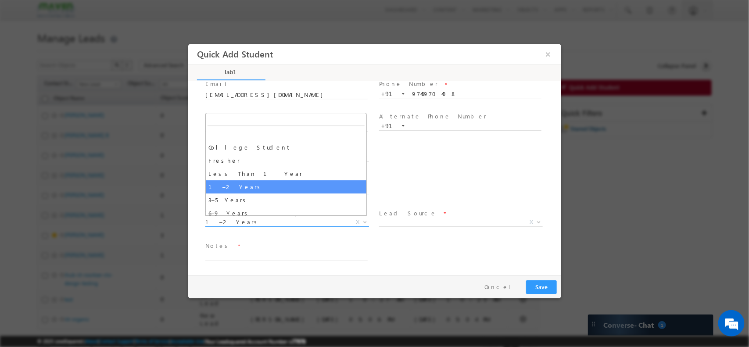
click at [248, 219] on span "1–2 Years" at bounding box center [276, 222] width 143 height 8
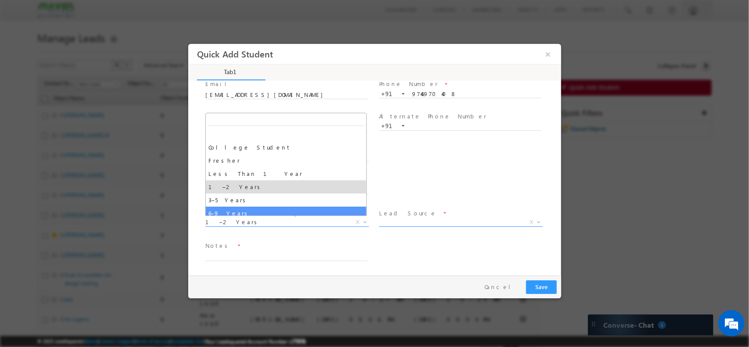
click at [413, 219] on span "X" at bounding box center [461, 222] width 164 height 9
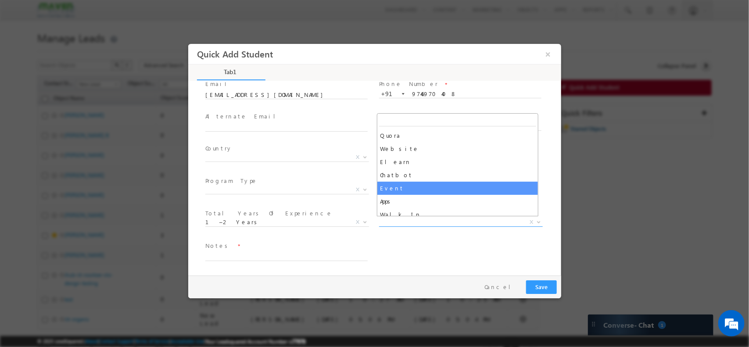
scroll to position [158, 0]
select select "Event"
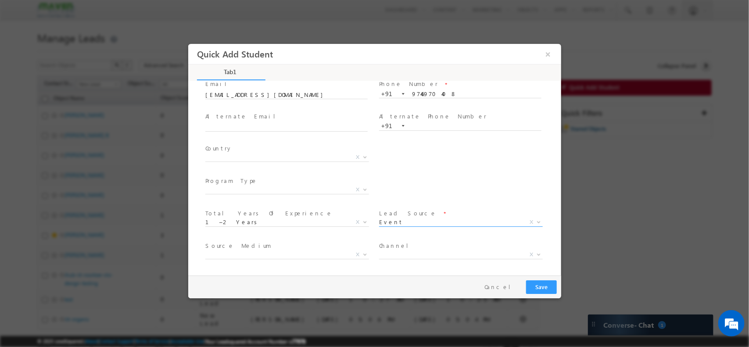
scroll to position [93, 0]
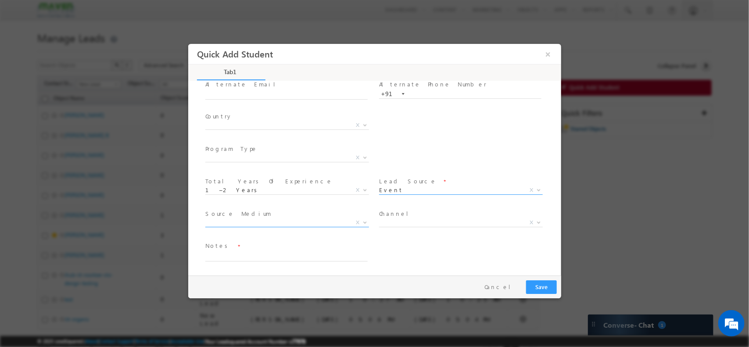
click at [300, 219] on span "X" at bounding box center [287, 222] width 164 height 9
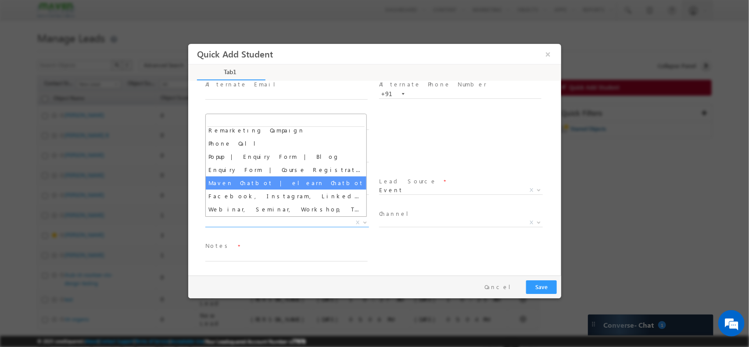
scroll to position [71, 0]
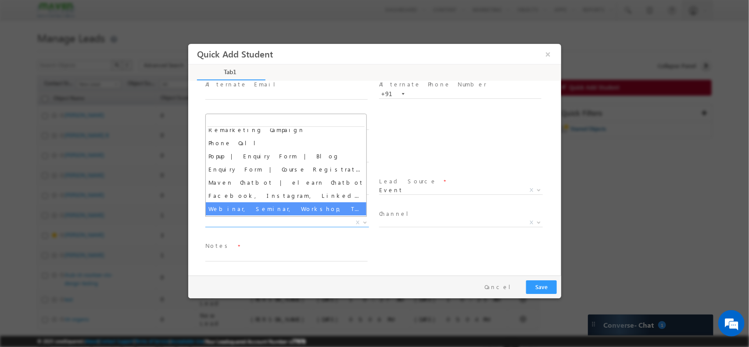
select select "Webinar, Seminar, Workshop, Tech Park Stall, Event"
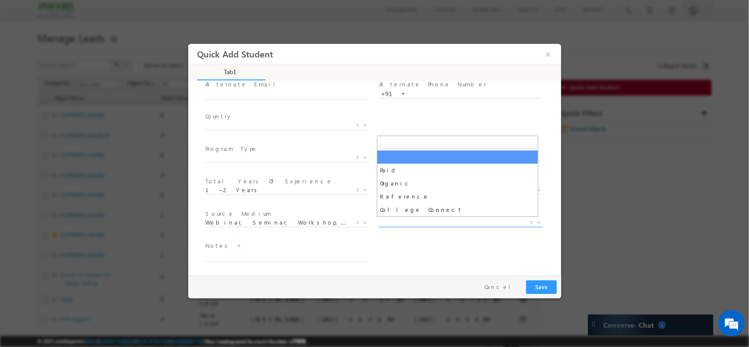
click at [423, 219] on span "X" at bounding box center [461, 222] width 164 height 9
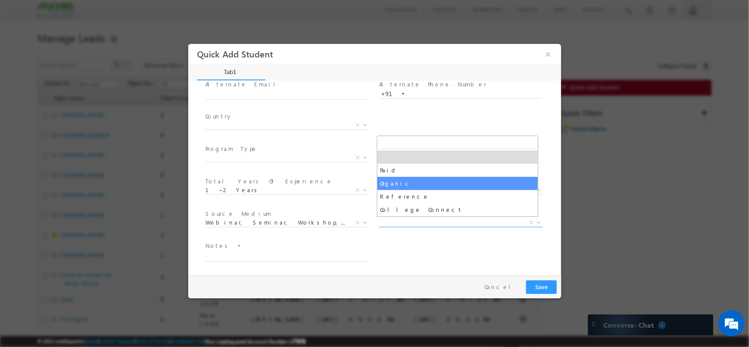
select select "Organic"
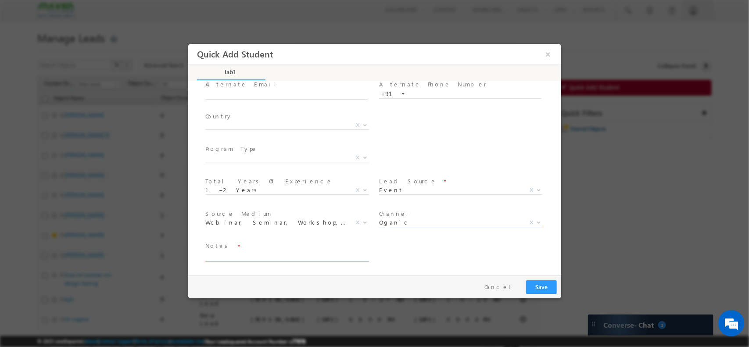
click at [279, 253] on textarea at bounding box center [286, 256] width 162 height 10
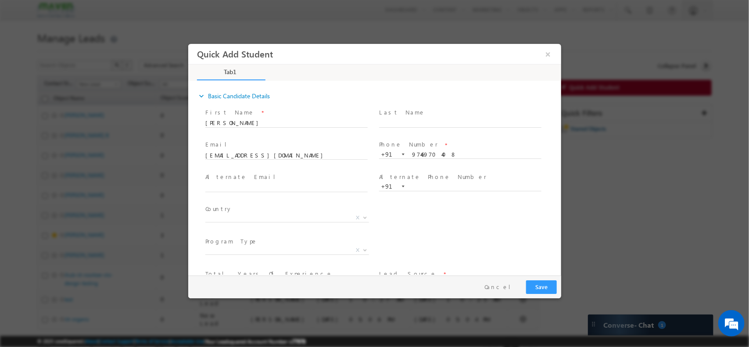
scroll to position [93, 0]
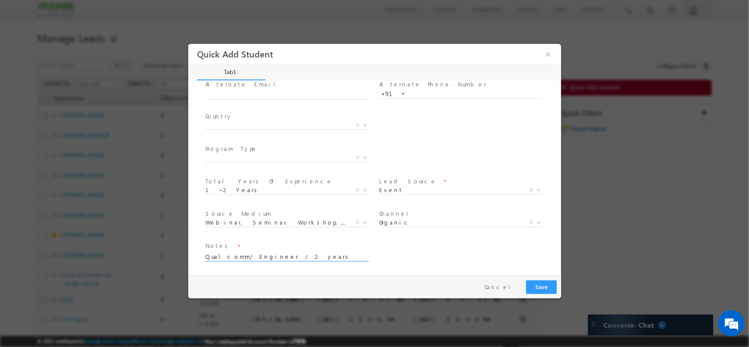
type textarea "Qualcomm/ Engineer / 2 years / DVCON"
click at [548, 288] on button "Save" at bounding box center [541, 287] width 31 height 14
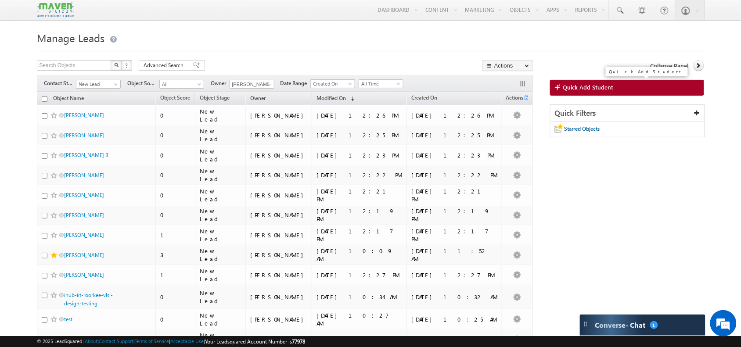
click at [621, 84] on link "Quick Add Student" at bounding box center [627, 88] width 154 height 16
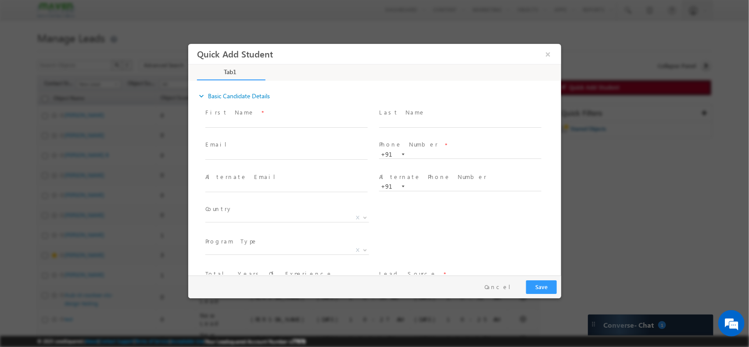
scroll to position [0, 0]
click at [247, 121] on input "text" at bounding box center [286, 122] width 162 height 9
type input "[PERSON_NAME]"
click at [427, 157] on input "text" at bounding box center [460, 154] width 162 height 9
type input "9914957447"
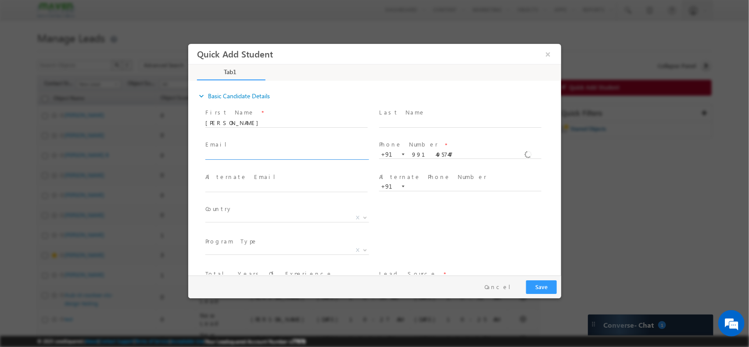
click at [309, 151] on input "text" at bounding box center [286, 155] width 162 height 9
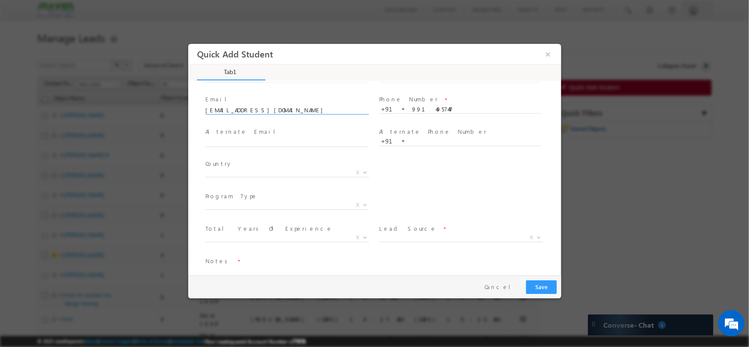
scroll to position [61, 0]
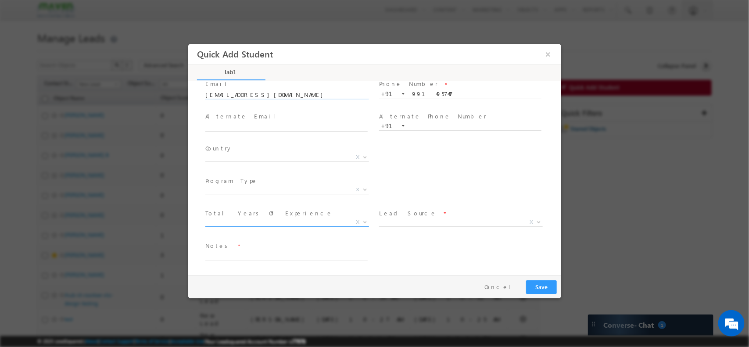
type input "[EMAIL_ADDRESS][DOMAIN_NAME]"
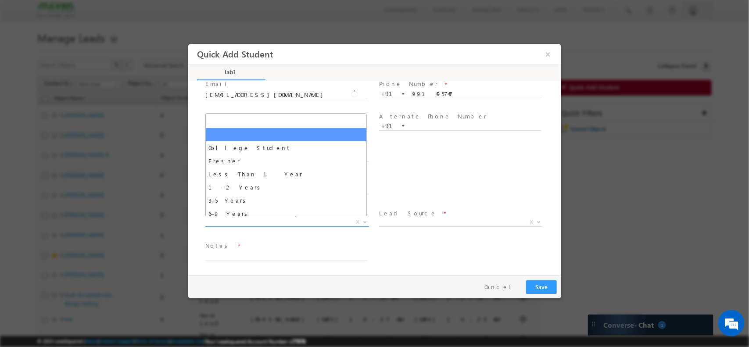
click at [292, 219] on span "X" at bounding box center [287, 222] width 164 height 9
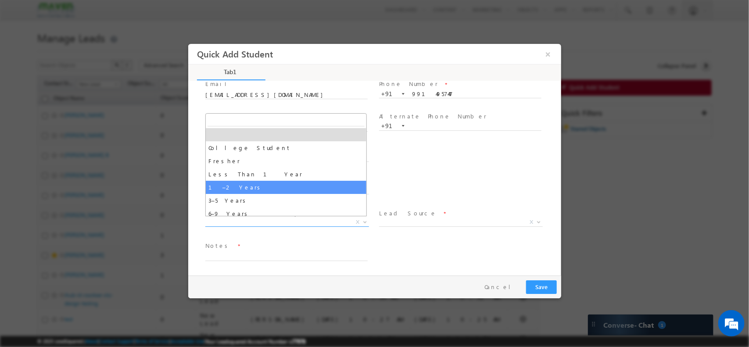
select select "1–2 Years"
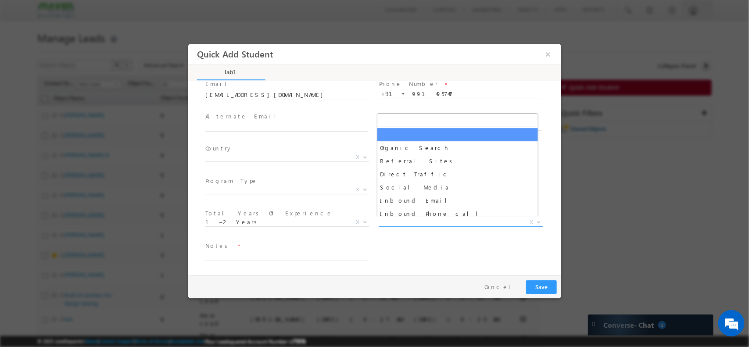
click at [437, 219] on span "X" at bounding box center [461, 222] width 164 height 9
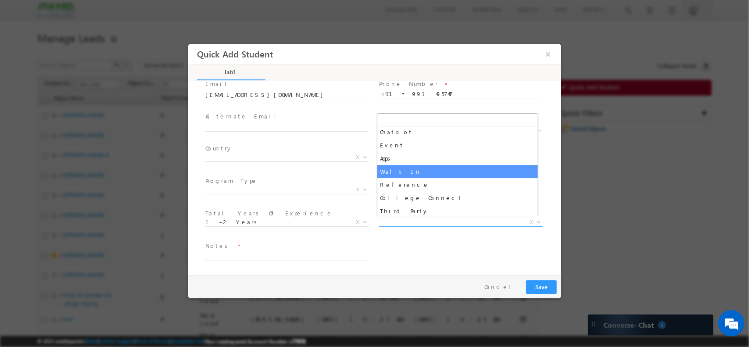
scroll to position [200, 0]
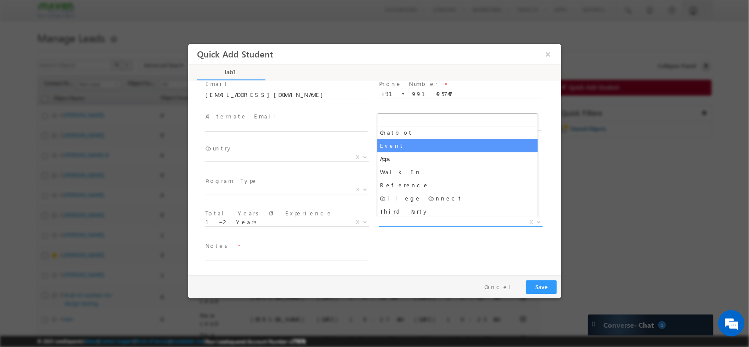
select select "Event"
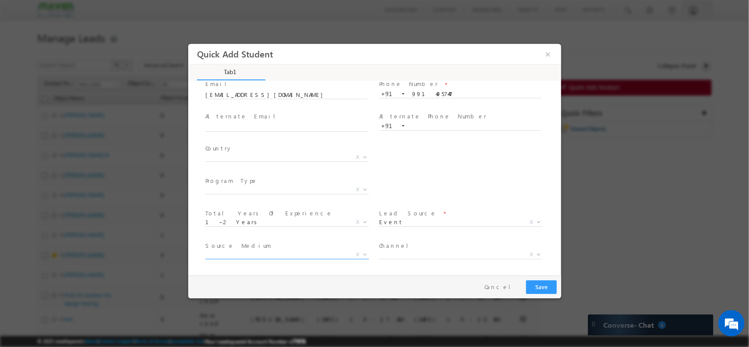
drag, startPoint x: 254, startPoint y: 258, endPoint x: 260, endPoint y: 255, distance: 6.7
click at [260, 255] on span "X" at bounding box center [287, 256] width 164 height 9
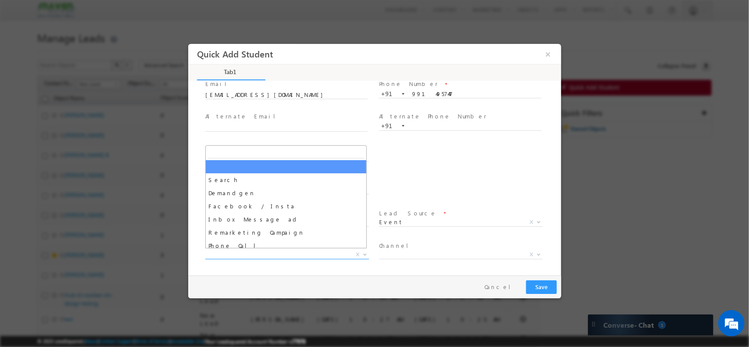
click at [260, 255] on span "X" at bounding box center [287, 254] width 164 height 9
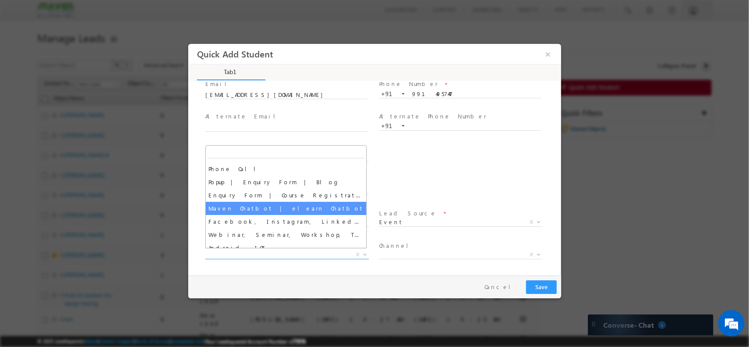
scroll to position [77, 0]
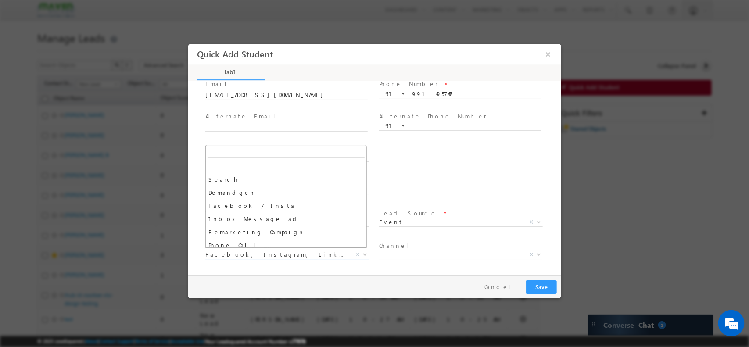
click at [267, 251] on span "Facebook, Instagram, LinkedIn, Twitter, YouTube, Quora" at bounding box center [276, 254] width 143 height 8
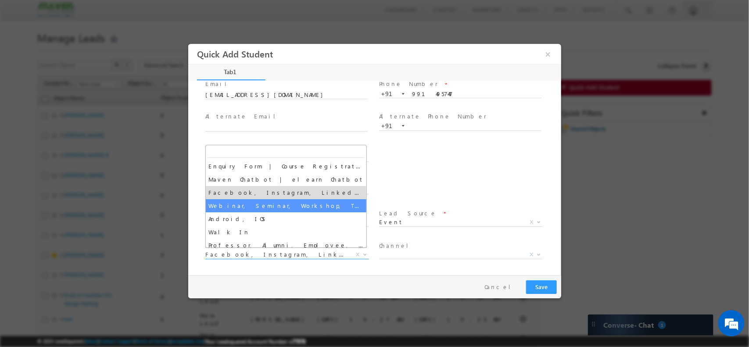
select select "Webinar, Seminar, Workshop, Tech Park Stall, Event"
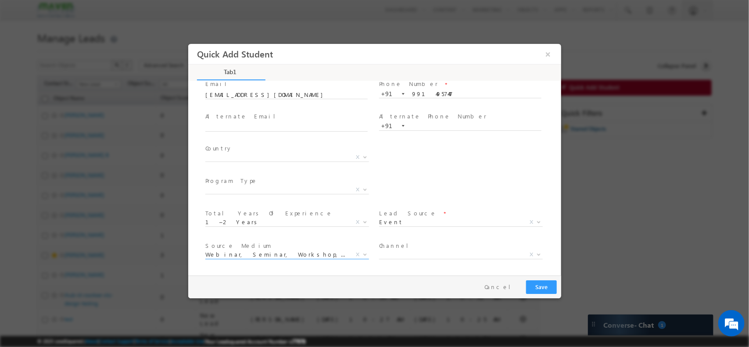
scroll to position [93, 0]
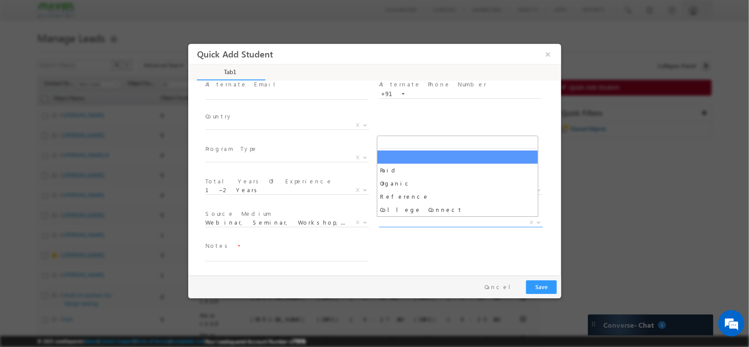
click at [414, 221] on span "X" at bounding box center [461, 222] width 164 height 9
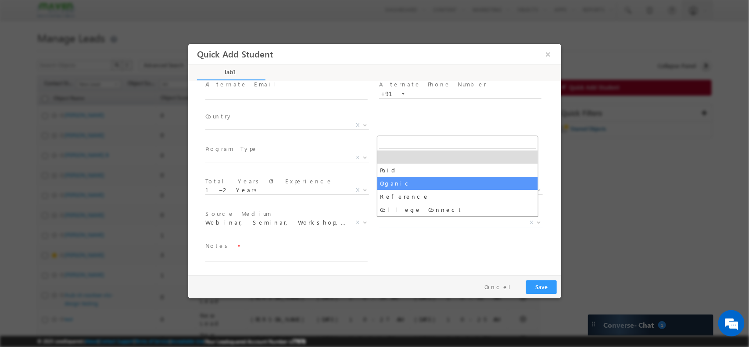
select select "Organic"
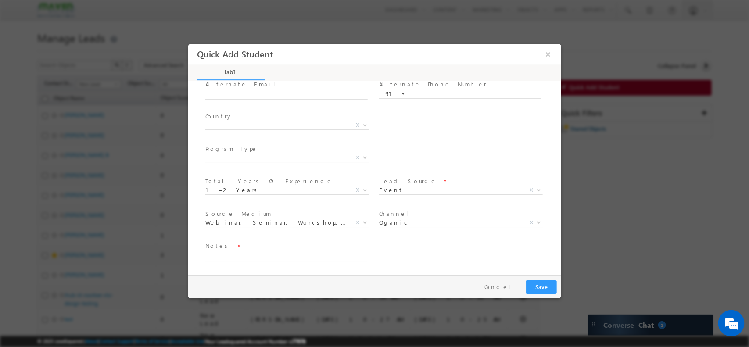
click at [241, 261] on span at bounding box center [286, 266] width 162 height 10
click at [257, 252] on textarea at bounding box center [286, 256] width 162 height 10
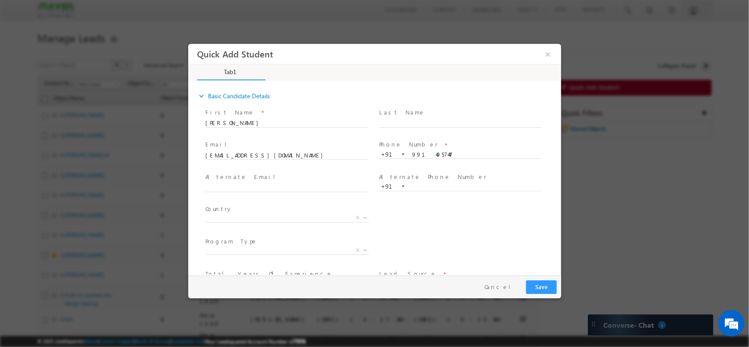
type textarea "Tensotorrwnt / 2 years / DVCON"
click at [537, 291] on button "Save" at bounding box center [541, 287] width 31 height 14
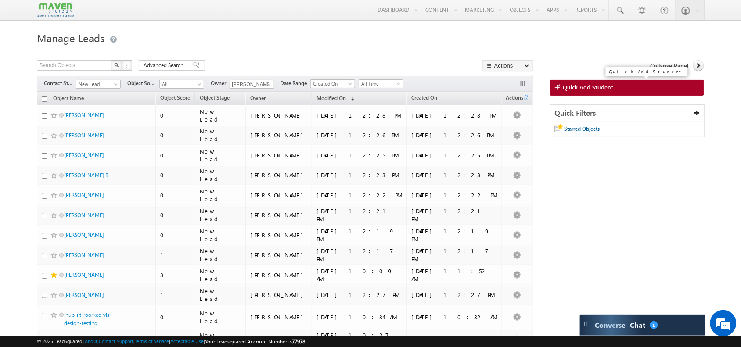
click at [594, 91] on span "Quick Add Student" at bounding box center [588, 87] width 50 height 8
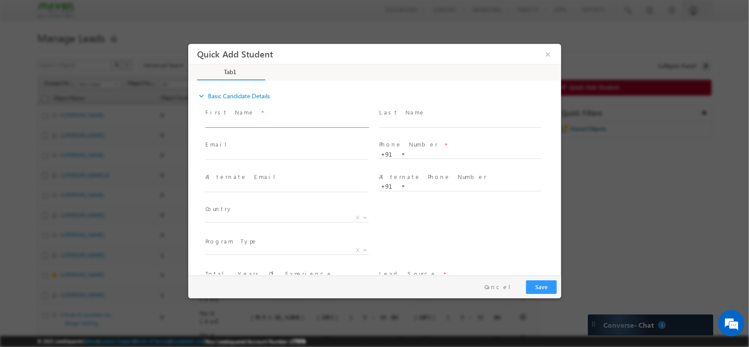
click at [252, 124] on input "text" at bounding box center [286, 122] width 162 height 9
type input "m"
type input "[PERSON_NAME]"
click at [244, 152] on input "text" at bounding box center [286, 155] width 162 height 9
click at [244, 152] on input "ma" at bounding box center [286, 155] width 162 height 9
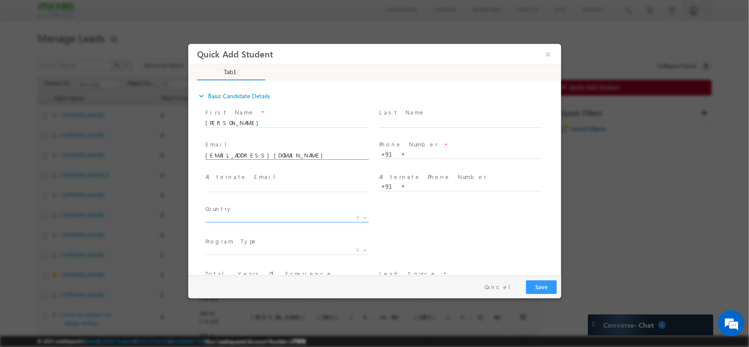
scroll to position [61, 0]
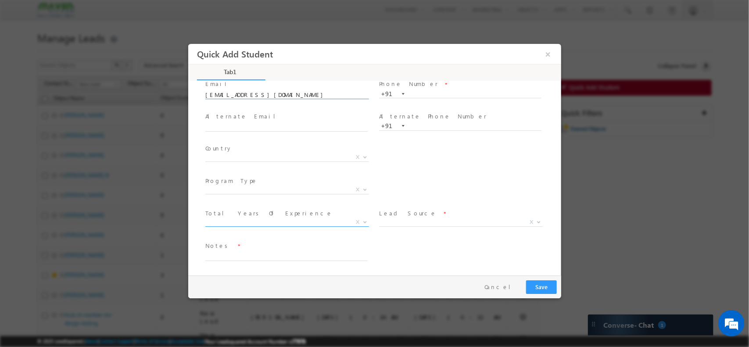
type input "[EMAIL_ADDRESS][DOMAIN_NAME]"
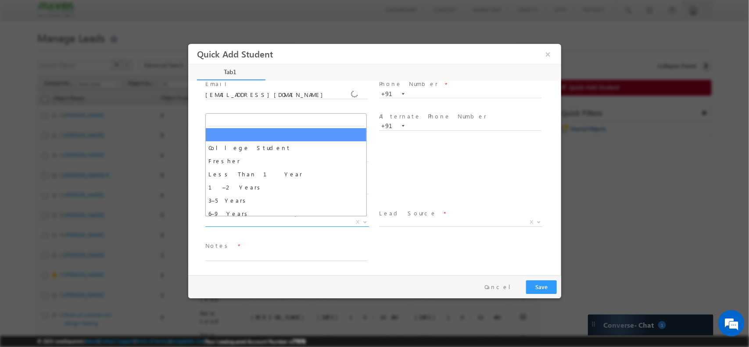
click at [265, 218] on span "X" at bounding box center [287, 222] width 164 height 9
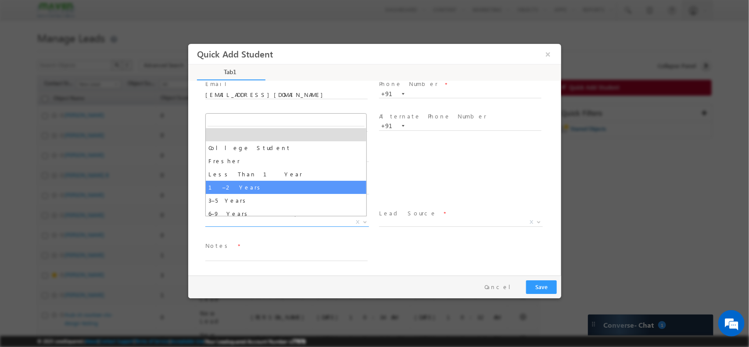
select select "1–2 Years"
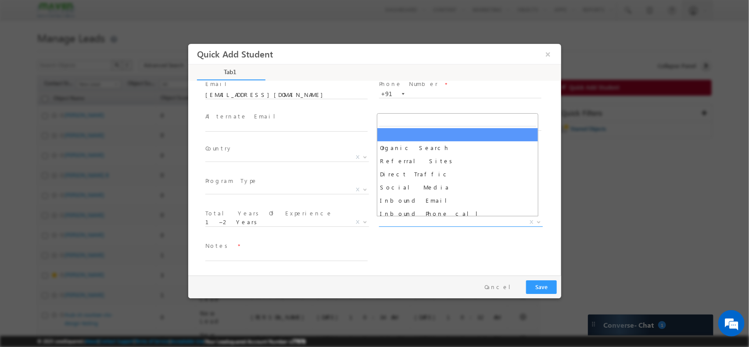
click at [414, 218] on span "X" at bounding box center [461, 222] width 164 height 9
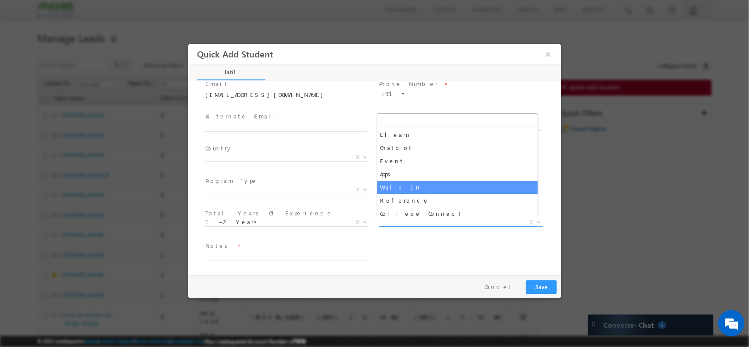
scroll to position [185, 0]
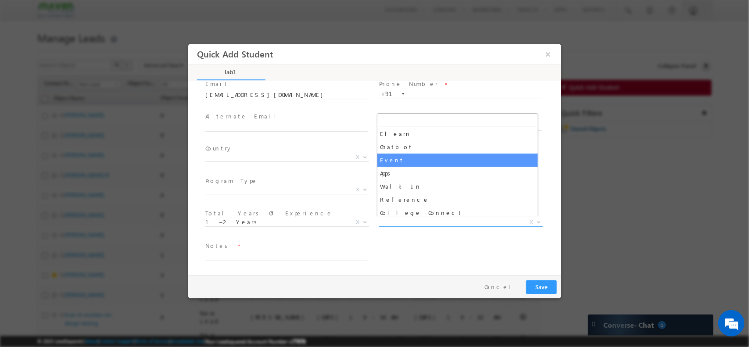
select select "Event"
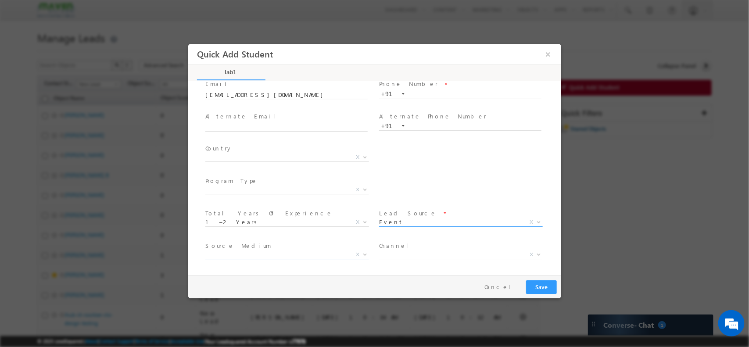
click at [230, 252] on span "X" at bounding box center [287, 254] width 164 height 9
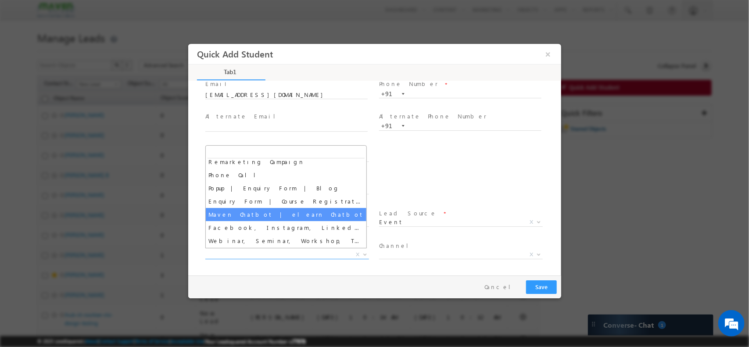
scroll to position [71, 0]
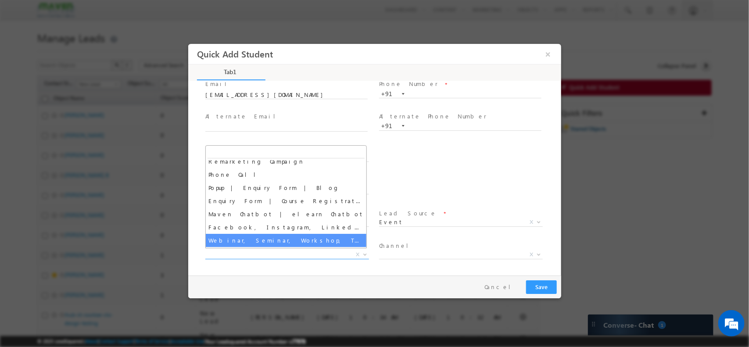
select select "Webinar, Seminar, Workshop, Tech Park Stall, Event"
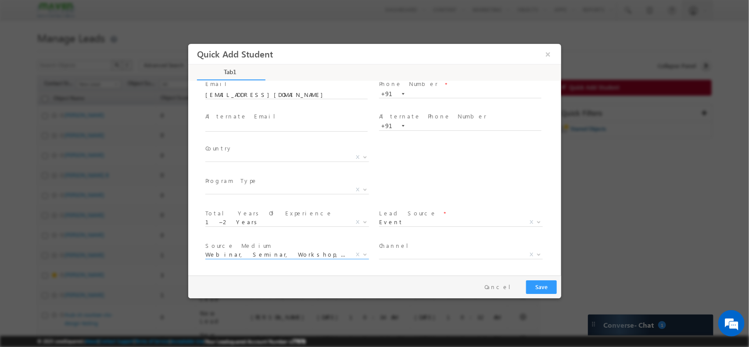
scroll to position [93, 0]
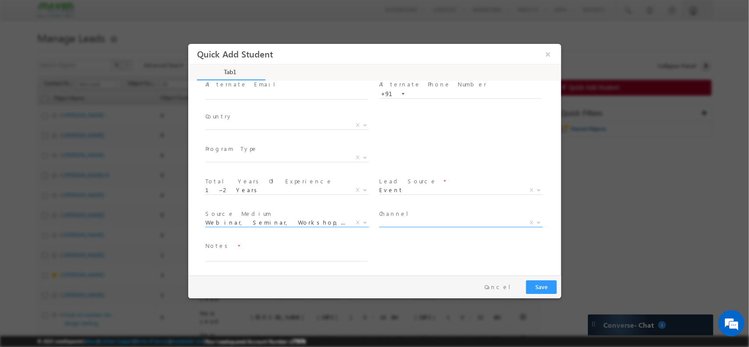
click at [410, 223] on span "X" at bounding box center [461, 222] width 164 height 9
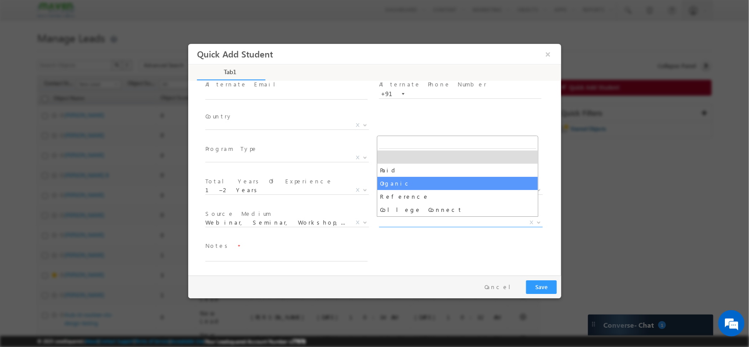
select select "Organic"
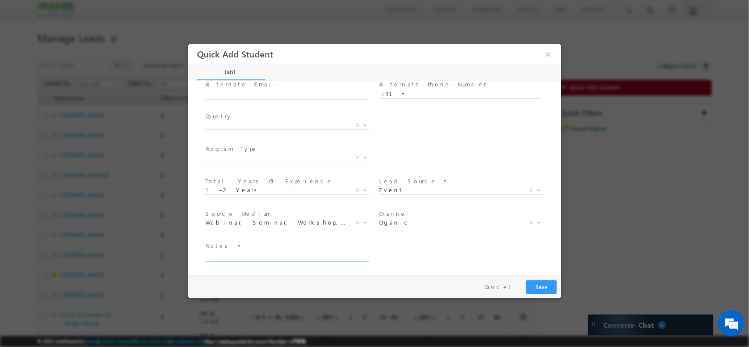
click at [253, 254] on textarea at bounding box center [286, 256] width 162 height 10
type textarea "DVCON// Tenstorrent / 2 years"
click at [538, 280] on button "Save" at bounding box center [541, 287] width 31 height 14
type input "7041939535"
click at [539, 281] on button "Save" at bounding box center [541, 287] width 31 height 14
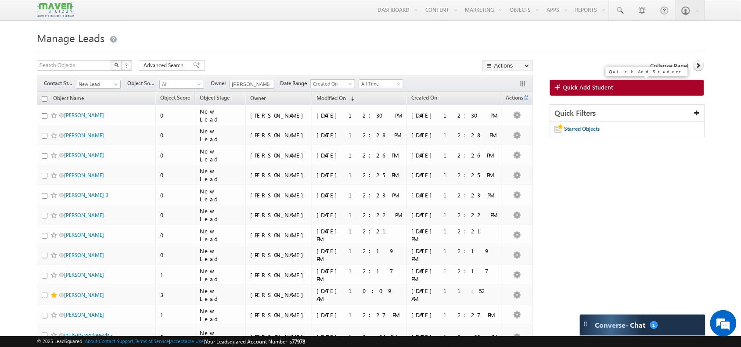
click at [577, 86] on span "Quick Add Student" at bounding box center [588, 87] width 50 height 8
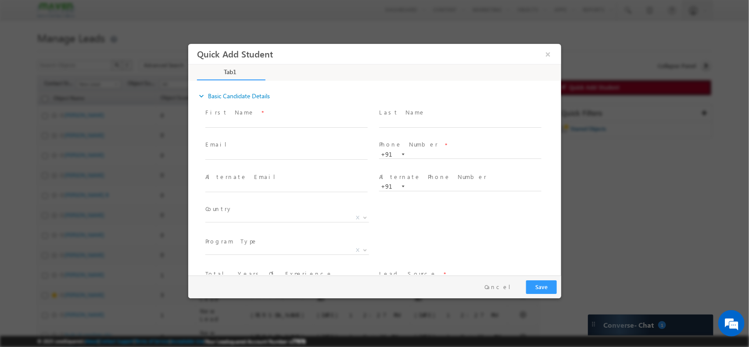
scroll to position [0, 0]
click at [285, 120] on input "text" at bounding box center [286, 122] width 162 height 9
type input "[PERSON_NAME]"
click at [298, 155] on input "text" at bounding box center [286, 155] width 162 height 9
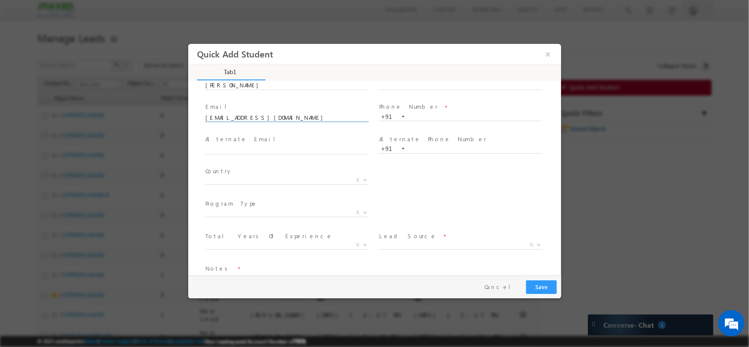
scroll to position [40, 0]
type input "[EMAIL_ADDRESS][DOMAIN_NAME]"
click at [430, 116] on input "text" at bounding box center [460, 114] width 162 height 9
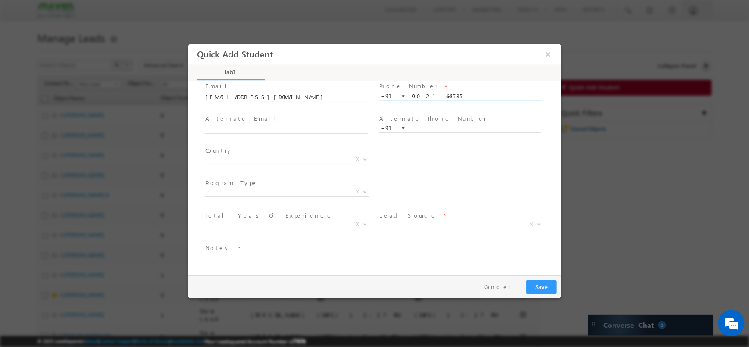
scroll to position [61, 0]
type input "9021643735"
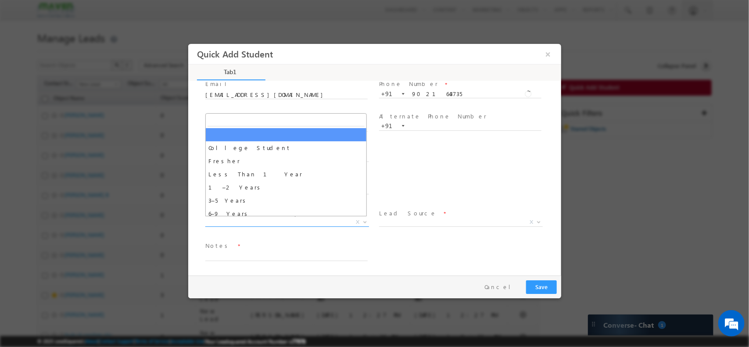
click at [297, 219] on span "X" at bounding box center [287, 222] width 164 height 9
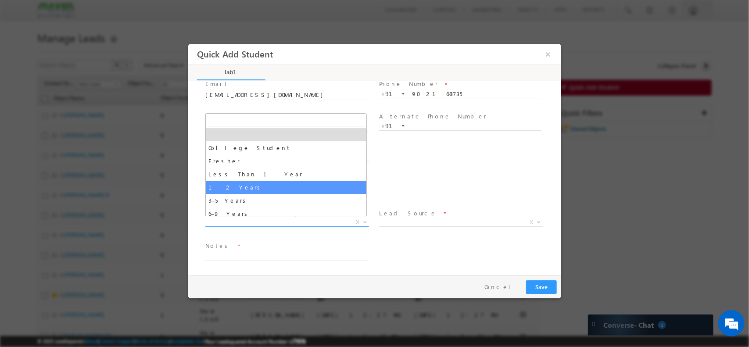
select select "1–2 Years"
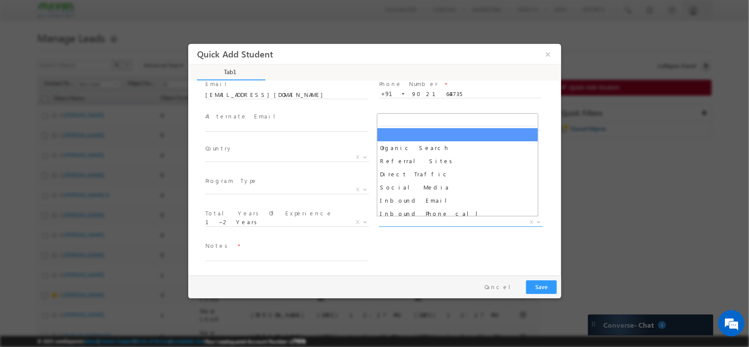
click at [434, 222] on span "X" at bounding box center [461, 222] width 164 height 9
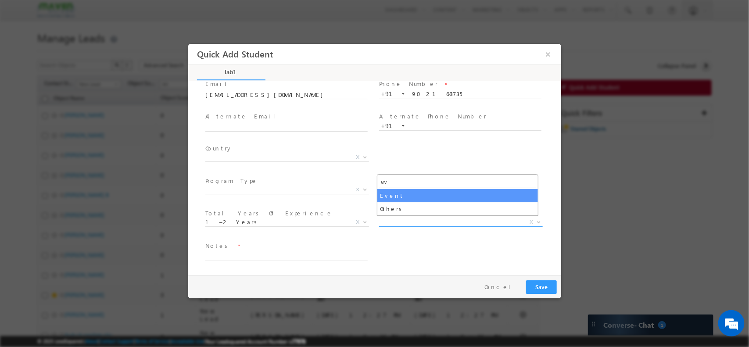
scroll to position [0, 0]
type input "eve"
select select "Event"
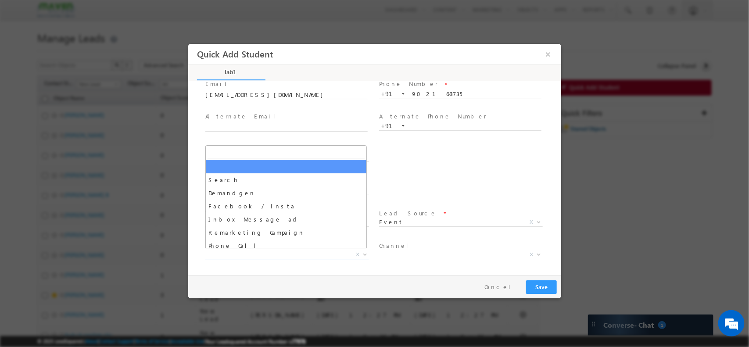
click at [240, 252] on span "X" at bounding box center [287, 254] width 164 height 9
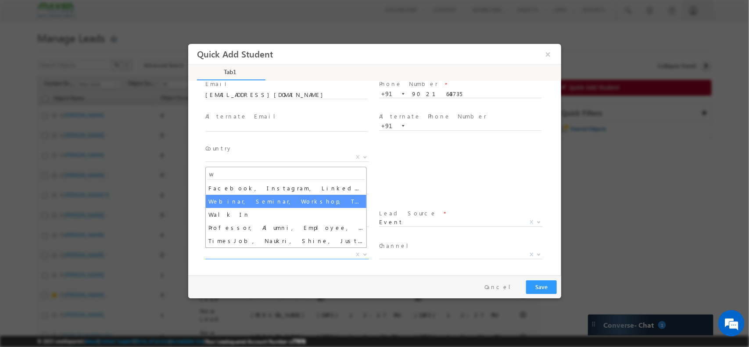
type input "w"
select select "Webinar, Seminar, Workshop, Tech Park Stall, Event"
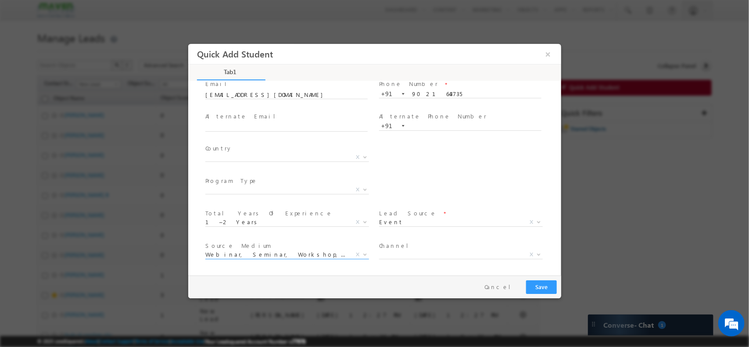
scroll to position [93, 0]
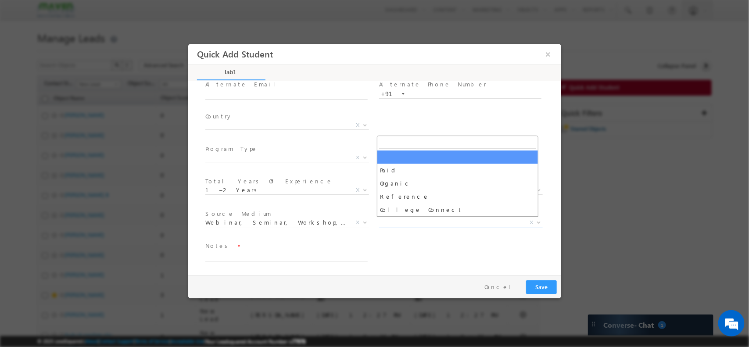
click at [411, 219] on span "X" at bounding box center [461, 222] width 164 height 9
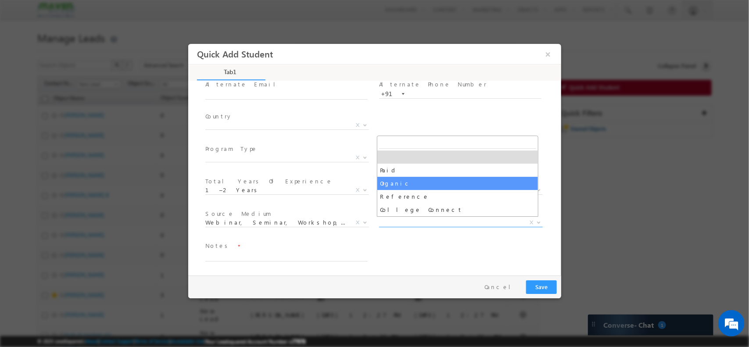
select select "Organic"
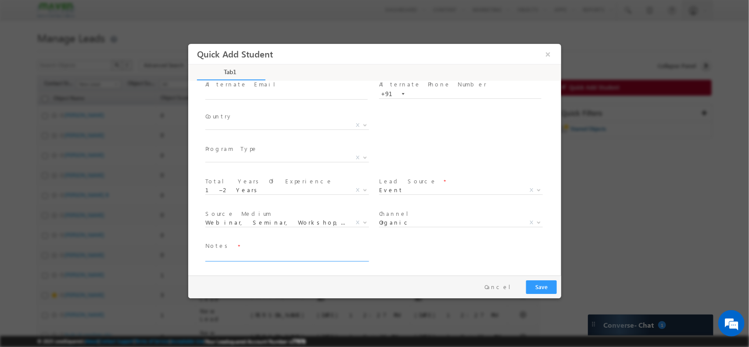
click at [245, 254] on textarea at bounding box center [286, 256] width 162 height 10
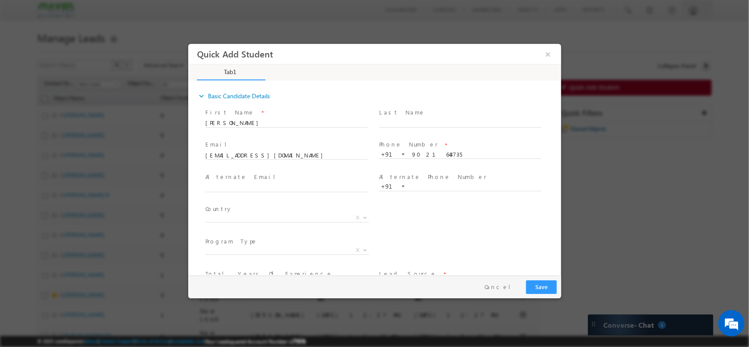
type textarea "Tenstorrent / DVCON/1.5 yaesr"
click at [552, 284] on button "Save" at bounding box center [541, 287] width 31 height 14
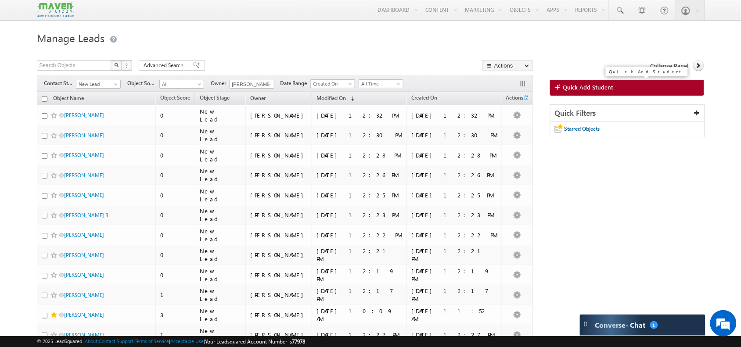
click at [573, 91] on span "Quick Add Student" at bounding box center [588, 87] width 50 height 8
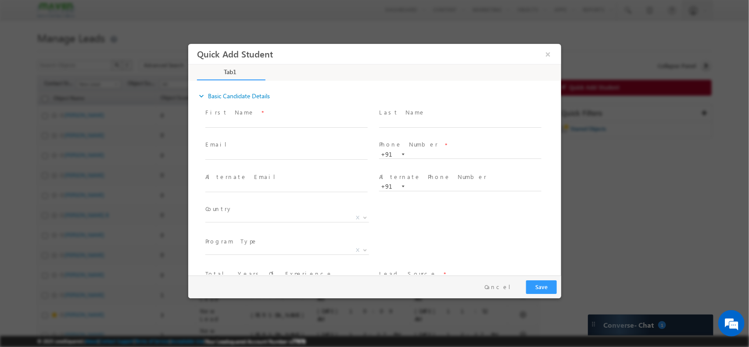
click at [261, 127] on span at bounding box center [286, 132] width 162 height 10
click at [254, 126] on input "text" at bounding box center [286, 122] width 162 height 9
type input "[PERSON_NAME] [PERSON_NAME]"
click at [247, 153] on input "text" at bounding box center [286, 155] width 162 height 9
type input "shravan23bec25@iiitkottayam"
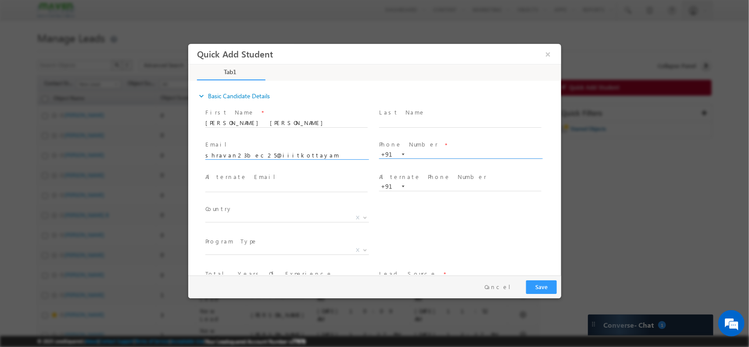
click at [424, 152] on input "text" at bounding box center [460, 154] width 162 height 9
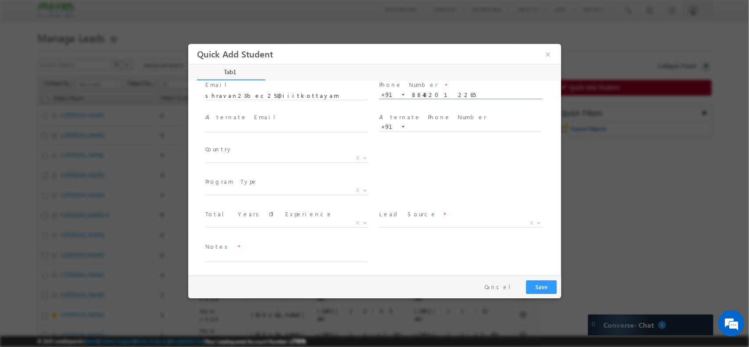
scroll to position [61, 0]
type input "88482012265"
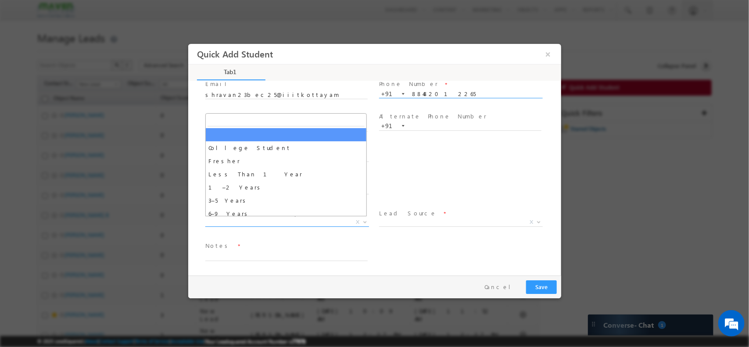
click at [305, 222] on span "X" at bounding box center [287, 222] width 164 height 9
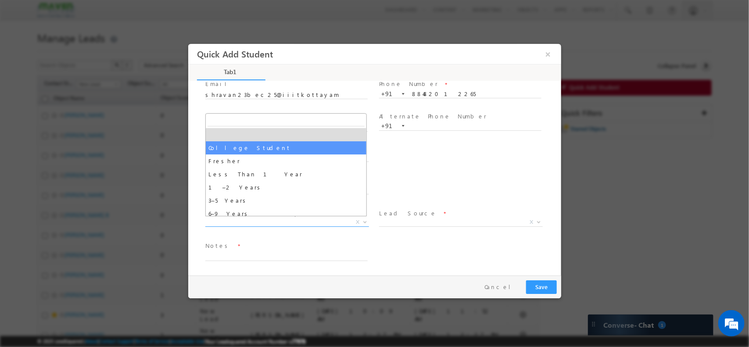
select select "College Student"
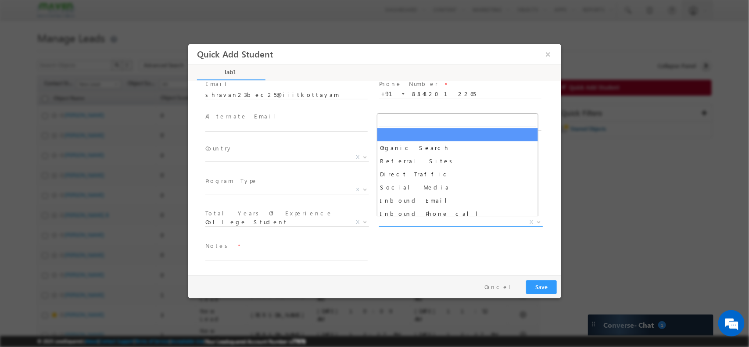
click at [421, 225] on span "X" at bounding box center [461, 222] width 164 height 9
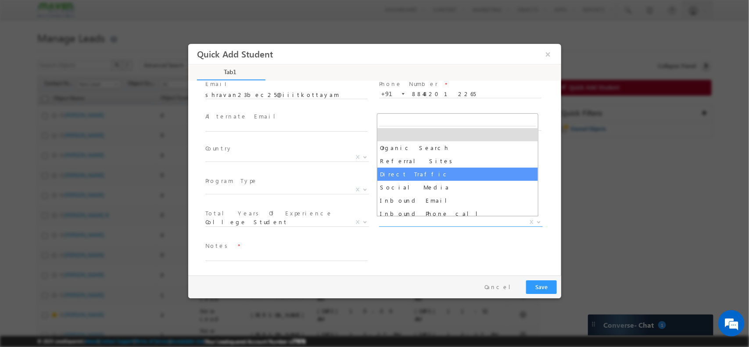
select select "Direct Traffic"
click at [430, 221] on span "Direct Traffic" at bounding box center [450, 222] width 143 height 8
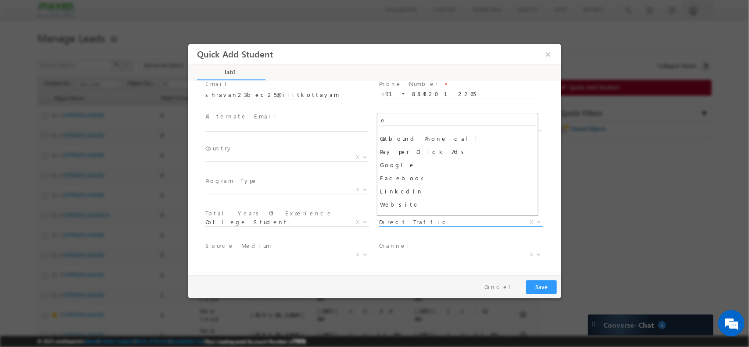
scroll to position [0, 0]
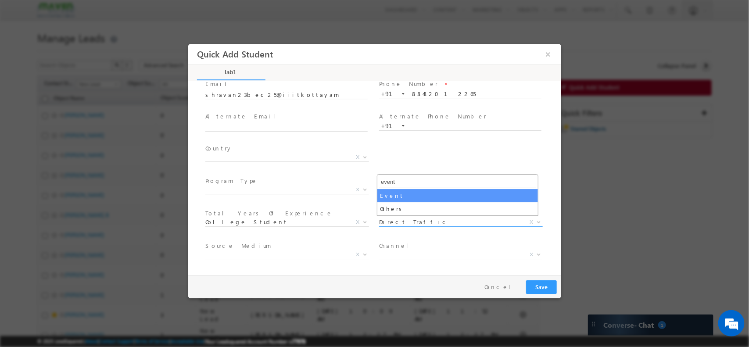
type input "event"
select select "Event"
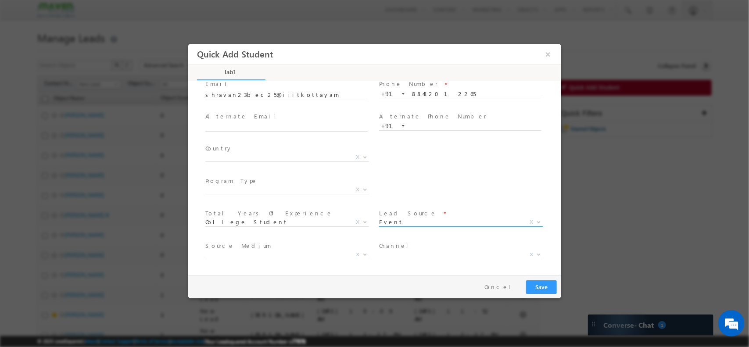
scroll to position [93, 0]
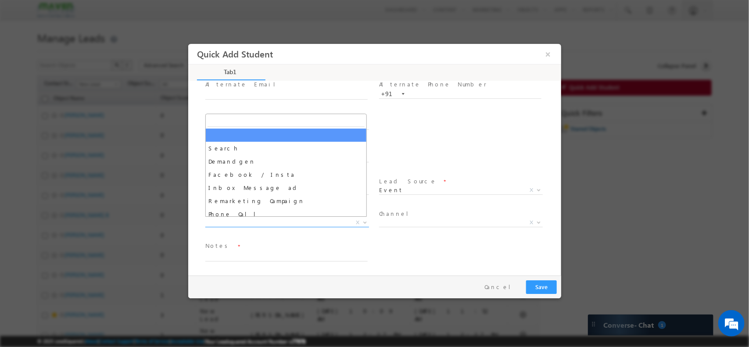
click at [295, 221] on span "X" at bounding box center [287, 222] width 164 height 9
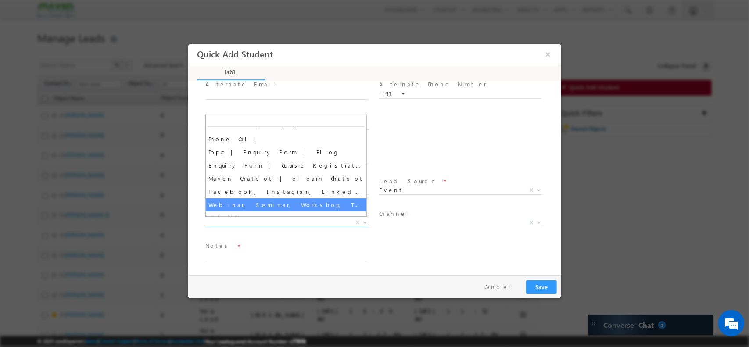
scroll to position [90, 0]
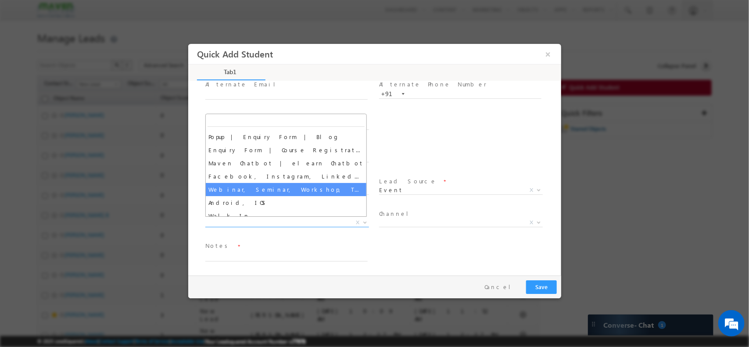
select select "Webinar, Seminar, Workshop, Tech Park Stall, Event"
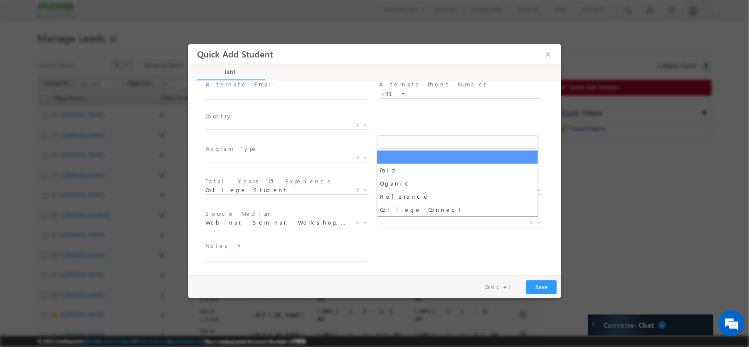
click at [419, 223] on span "X" at bounding box center [461, 222] width 164 height 9
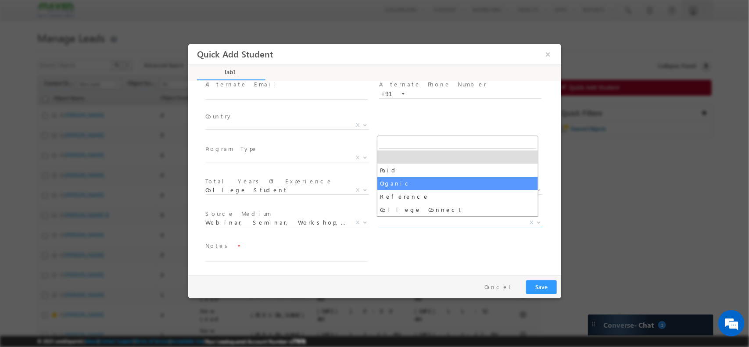
select select "Organic"
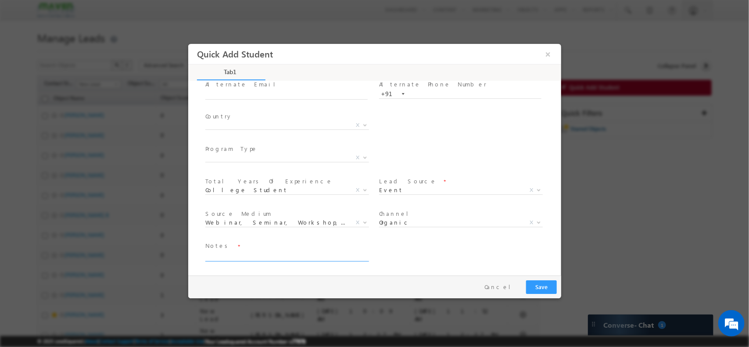
click at [258, 256] on textarea at bounding box center [286, 256] width 162 height 10
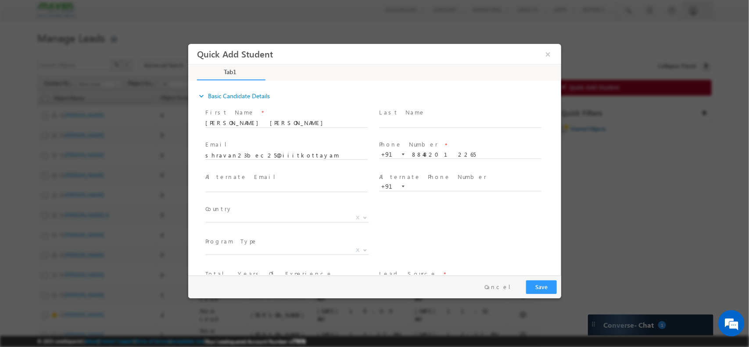
scroll to position [93, 0]
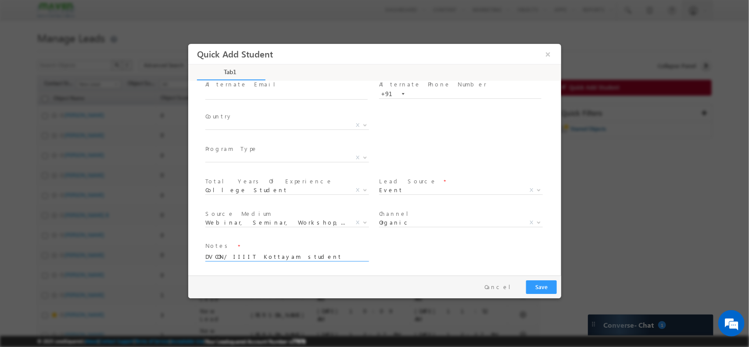
type textarea "DVCON/ IIIIT Kottayam student"
click at [541, 289] on button "Save" at bounding box center [541, 287] width 31 height 14
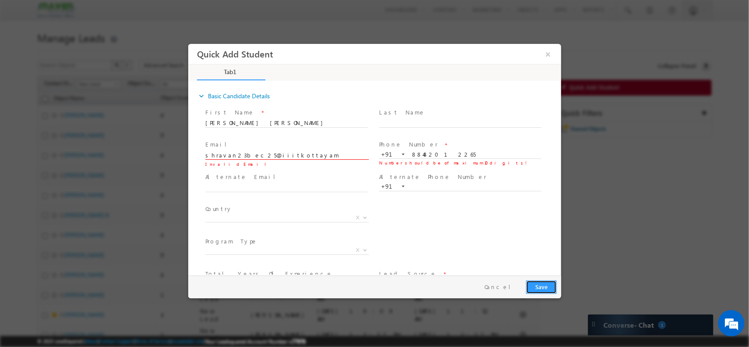
click at [541, 289] on button "Save" at bounding box center [541, 287] width 31 height 14
type input "[EMAIL_ADDRESS][DOMAIN_NAME]"
click at [410, 151] on input "88482012265" at bounding box center [460, 154] width 162 height 9
click at [448, 159] on span "Number should be of maximum 10 digits!" at bounding box center [460, 163] width 162 height 10
click at [459, 151] on input "88482012265" at bounding box center [460, 154] width 162 height 9
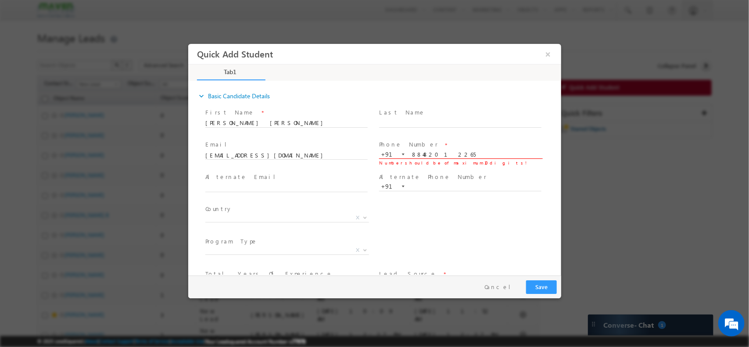
click at [437, 155] on input "88482012265" at bounding box center [460, 154] width 162 height 9
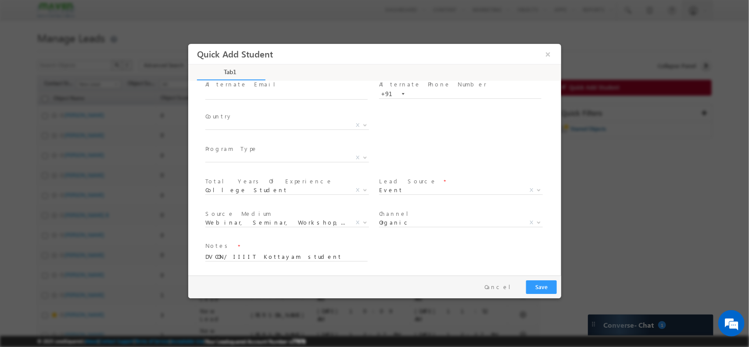
type input "8848201265"
click at [546, 282] on button "Save" at bounding box center [541, 287] width 31 height 14
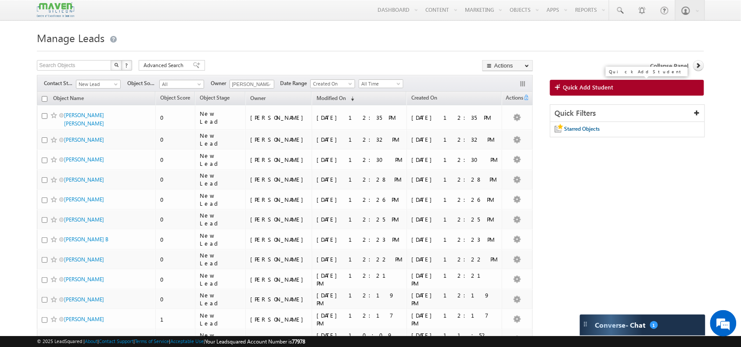
click at [601, 90] on span "Quick Add Student" at bounding box center [588, 87] width 50 height 8
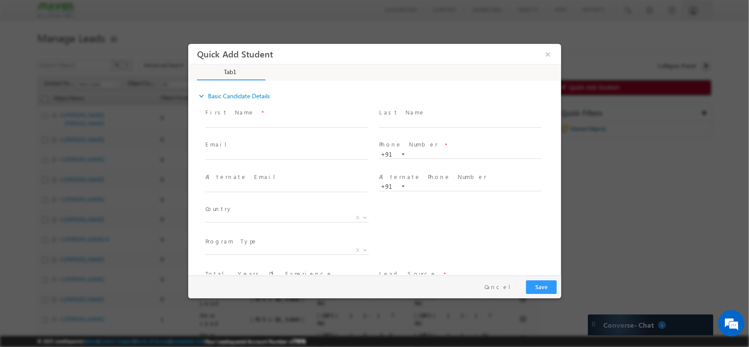
scroll to position [0, 0]
click at [277, 123] on input "text" at bounding box center [286, 122] width 162 height 9
type input "[PERSON_NAME]"
click at [310, 154] on input "text" at bounding box center [286, 155] width 162 height 9
click at [217, 152] on input "[PERSON_NAME][EMAIL_ADDRESS][DOMAIN_NAME]" at bounding box center [286, 155] width 162 height 9
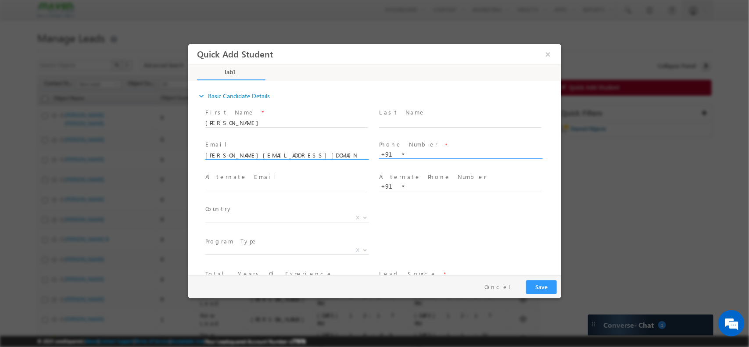
type input "[PERSON_NAME][EMAIL_ADDRESS][DOMAIN_NAME]"
click at [429, 152] on input "text" at bounding box center [460, 154] width 162 height 9
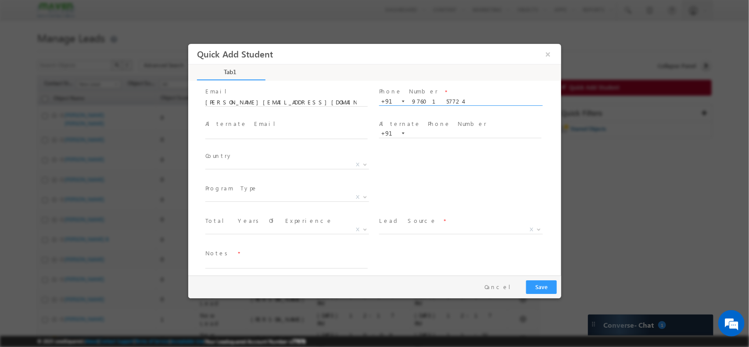
scroll to position [61, 0]
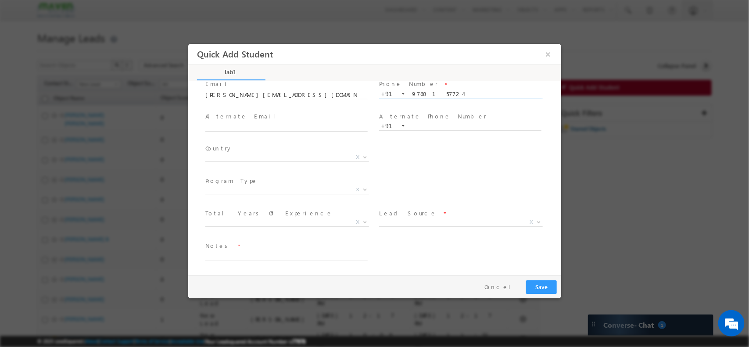
type input "9760157724"
click at [303, 211] on span "Total Years Of Experience *" at bounding box center [286, 213] width 162 height 10
click at [288, 219] on span "X" at bounding box center [287, 222] width 164 height 9
select select "3–5 Years"
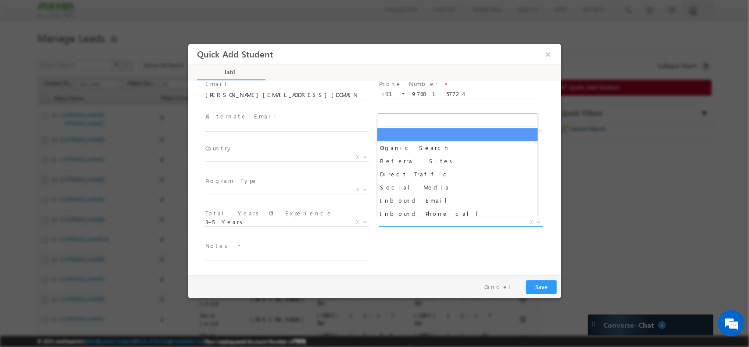
click at [444, 222] on span "X" at bounding box center [461, 222] width 164 height 9
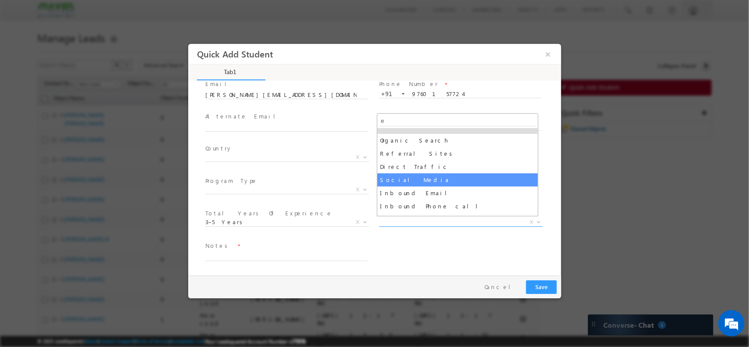
scroll to position [0, 0]
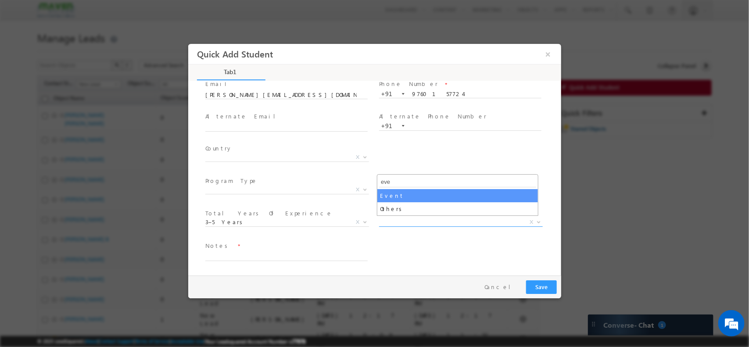
type input "eve"
select select "Event"
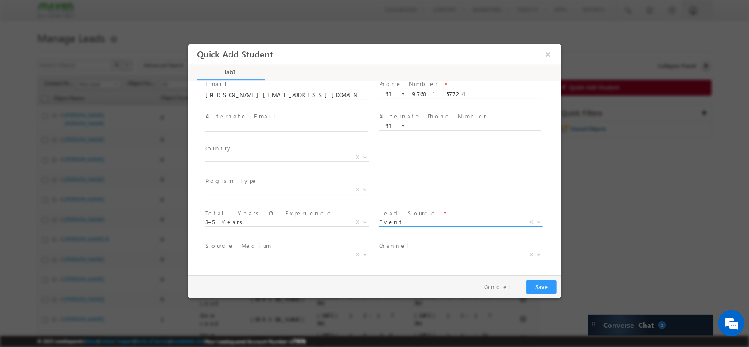
scroll to position [93, 0]
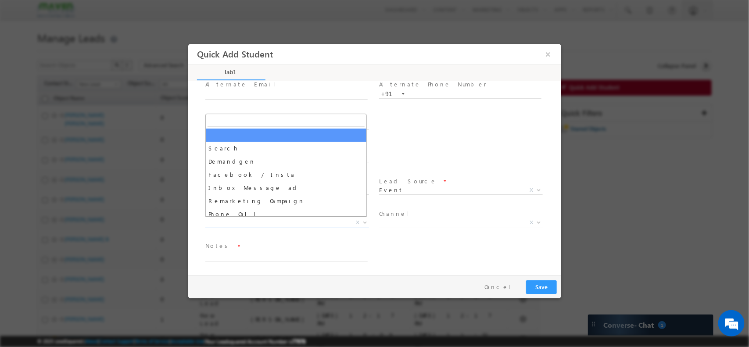
click at [237, 222] on span "X" at bounding box center [287, 222] width 164 height 9
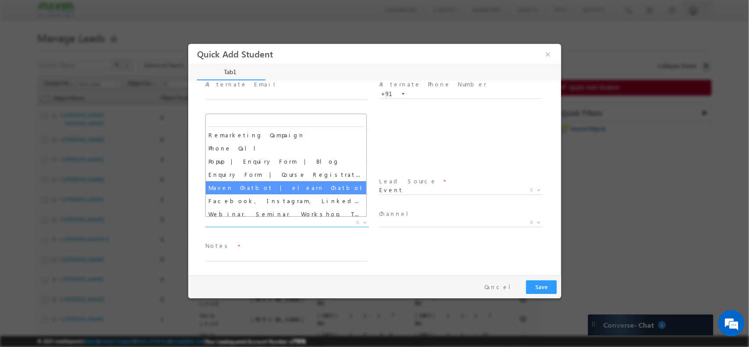
scroll to position [66, 0]
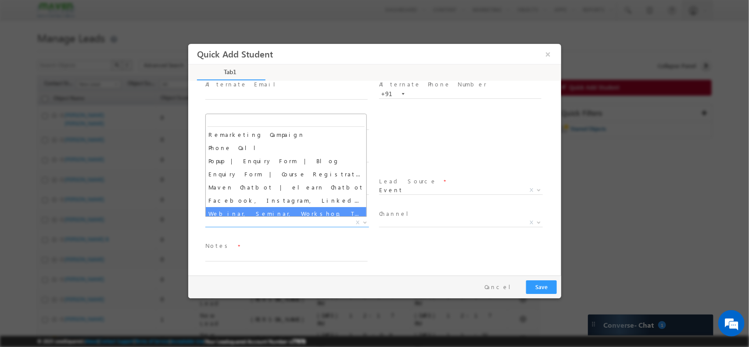
select select "Webinar, Seminar, Workshop, Tech Park Stall, Event"
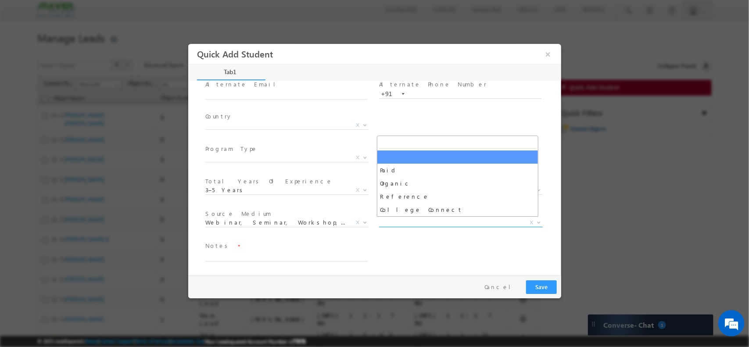
click at [395, 221] on span "X" at bounding box center [461, 222] width 164 height 9
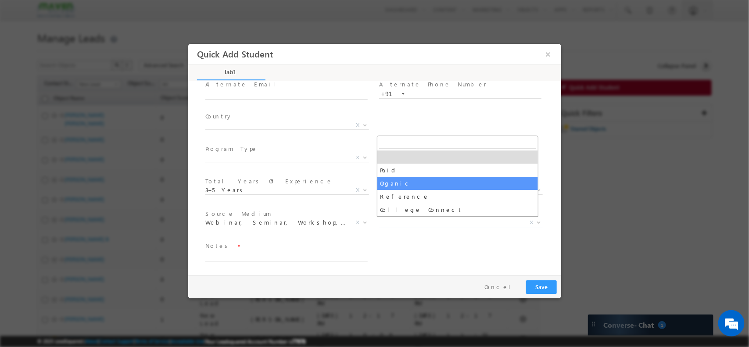
select select "Organic"
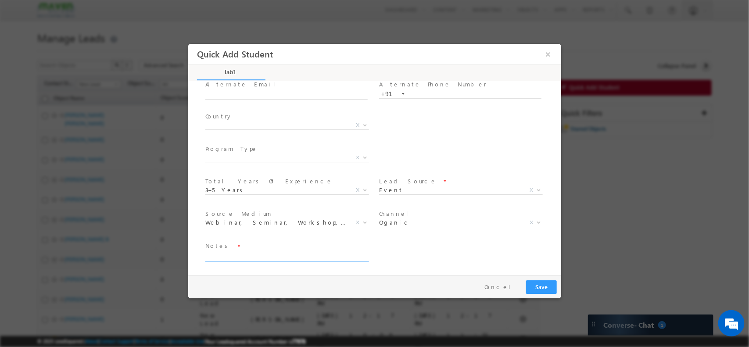
click at [235, 252] on textarea at bounding box center [286, 256] width 162 height 10
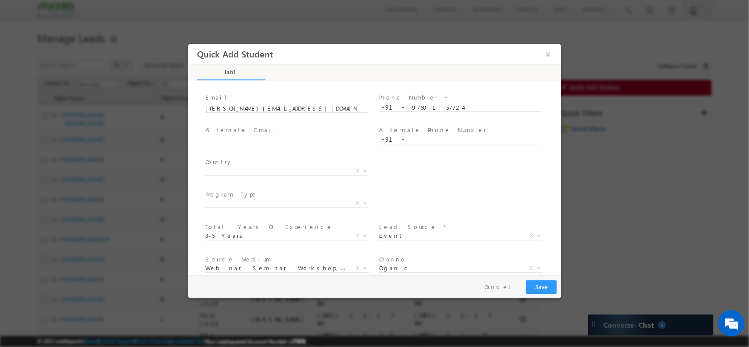
scroll to position [93, 0]
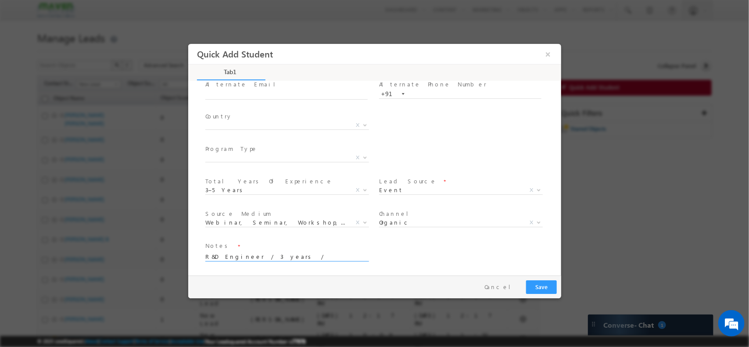
type textarea "R&D Engineer / 3 years / Agnisys"
click at [547, 287] on button "Save" at bounding box center [541, 287] width 31 height 14
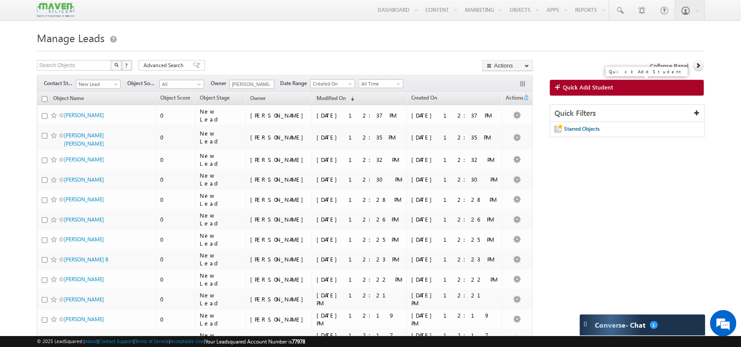
click at [580, 89] on span "Quick Add Student" at bounding box center [588, 87] width 50 height 8
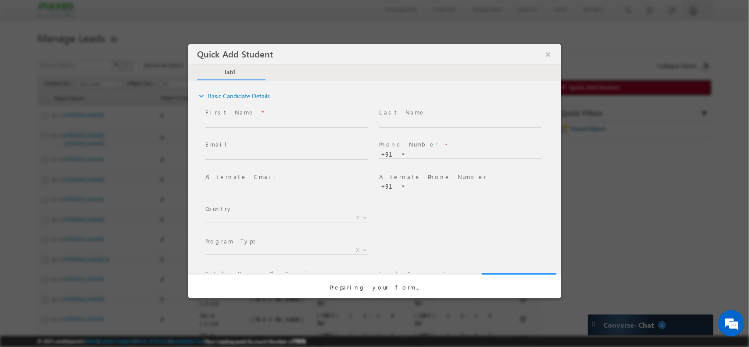
scroll to position [0, 0]
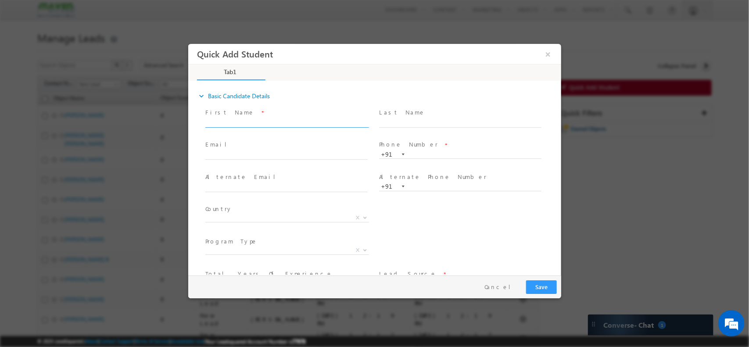
click at [279, 123] on input "text" at bounding box center [286, 122] width 162 height 9
type input "Disha D"
click at [426, 152] on input "text" at bounding box center [460, 154] width 162 height 9
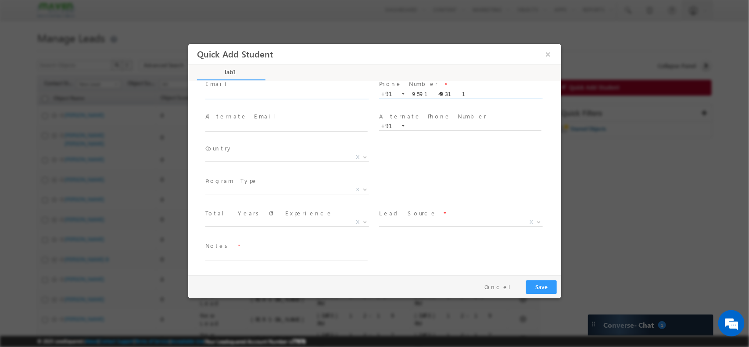
type input "9591449311"
click at [260, 94] on input "text" at bounding box center [286, 94] width 162 height 9
type input "[PERSON_NAME][EMAIL_ADDRESS][DOMAIN_NAME]"
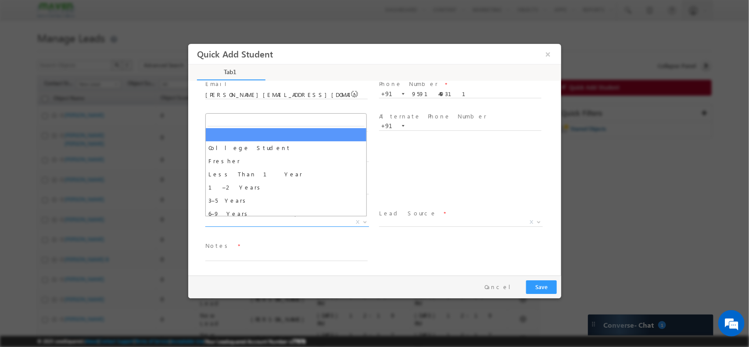
click at [277, 222] on span "X" at bounding box center [287, 222] width 164 height 9
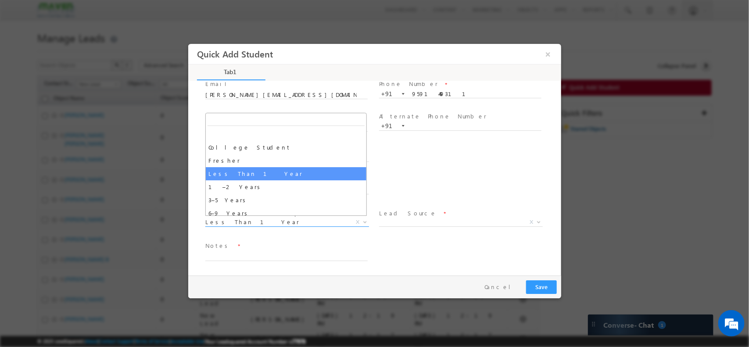
click at [268, 223] on span "Less Than 1 Year" at bounding box center [276, 222] width 143 height 8
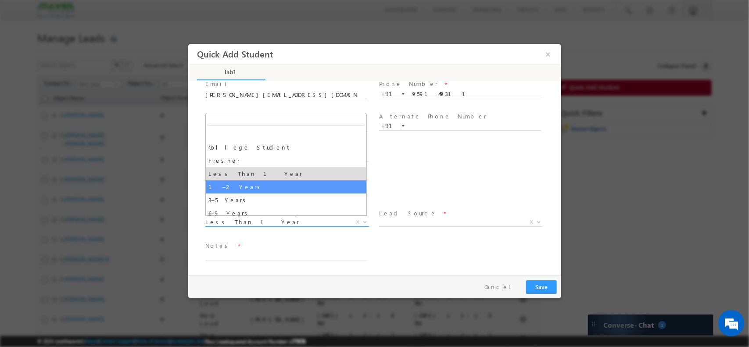
select select "1–2 Years"
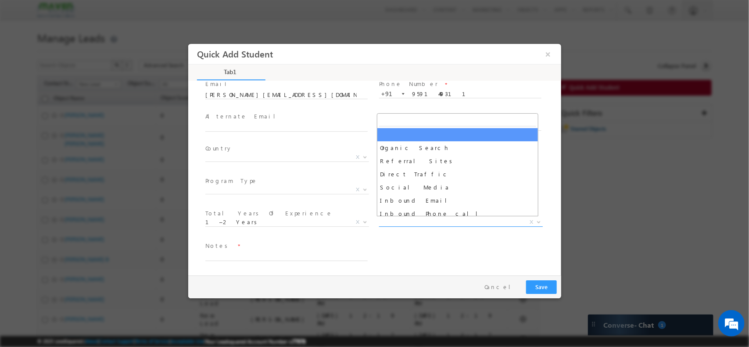
click at [401, 223] on span "X" at bounding box center [461, 222] width 164 height 9
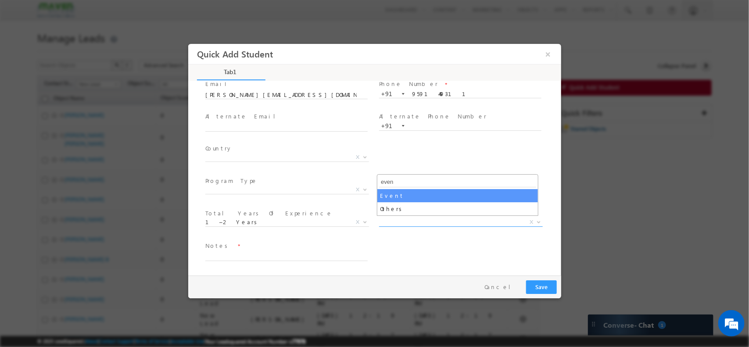
type input "even"
select select "Event"
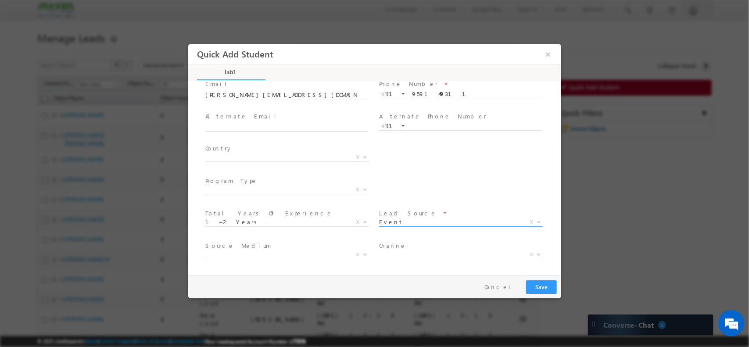
scroll to position [93, 0]
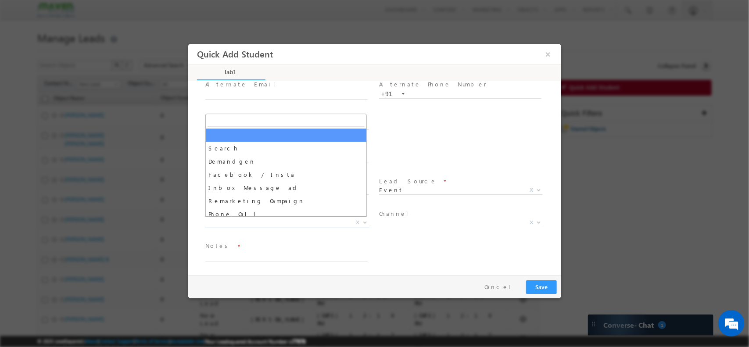
click at [308, 219] on span "X" at bounding box center [287, 222] width 164 height 9
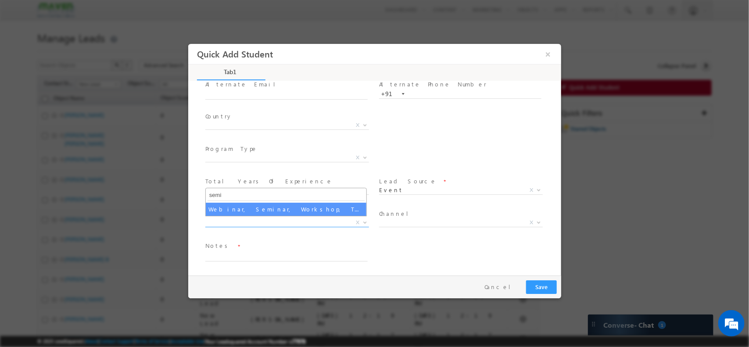
type input "semi"
select select "Webinar, Seminar, Workshop, Tech Park Stall, Event"
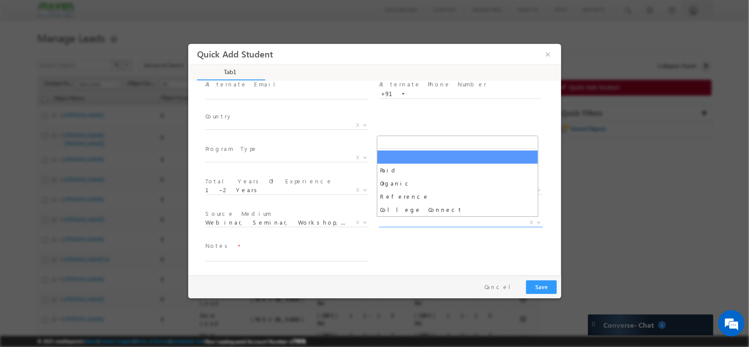
click at [413, 222] on span "X" at bounding box center [461, 222] width 164 height 9
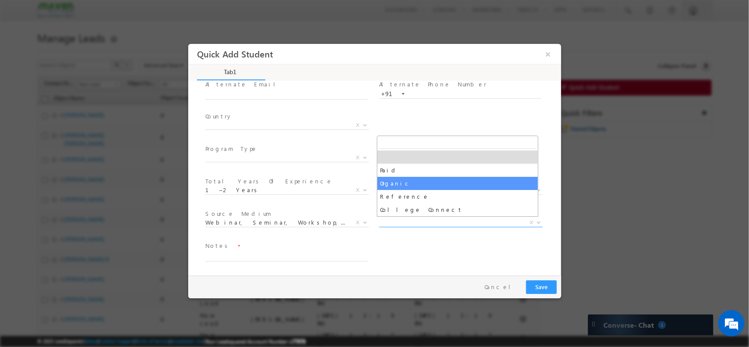
select select "Organic"
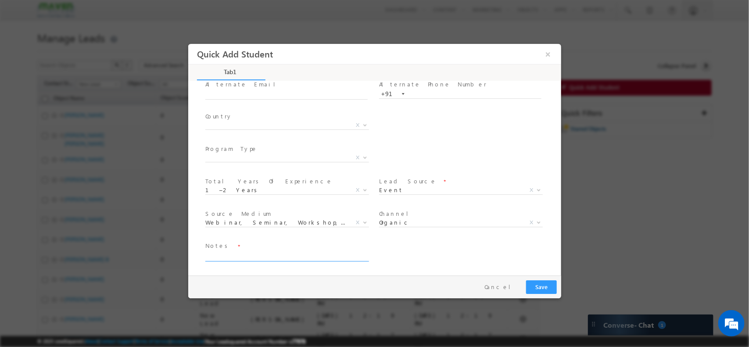
click at [263, 254] on textarea at bounding box center [286, 256] width 162 height 10
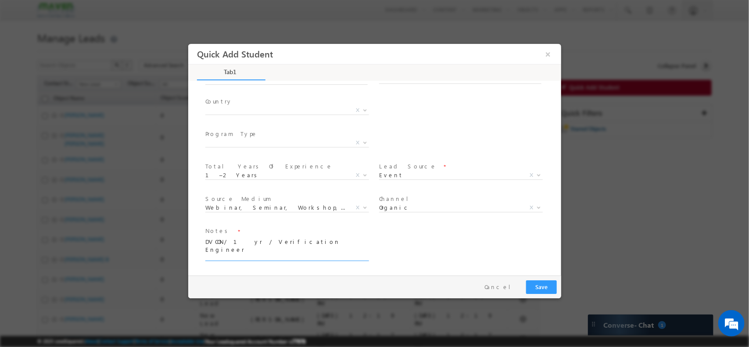
click at [315, 237] on textarea "DVCON/ 1 yr / Verification Engineer" at bounding box center [286, 248] width 162 height 25
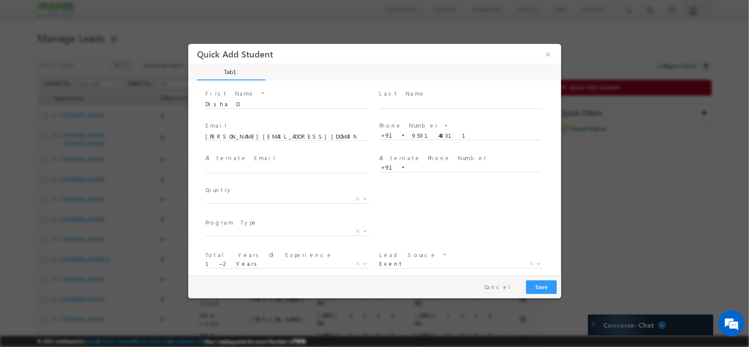
scroll to position [0, 0]
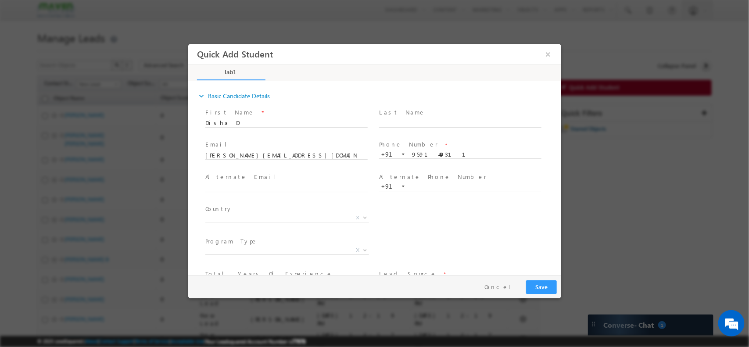
type textarea "DVCON/ 1 yr / Verification Engineer /nxp"
click at [543, 285] on button "Save" at bounding box center [541, 287] width 31 height 14
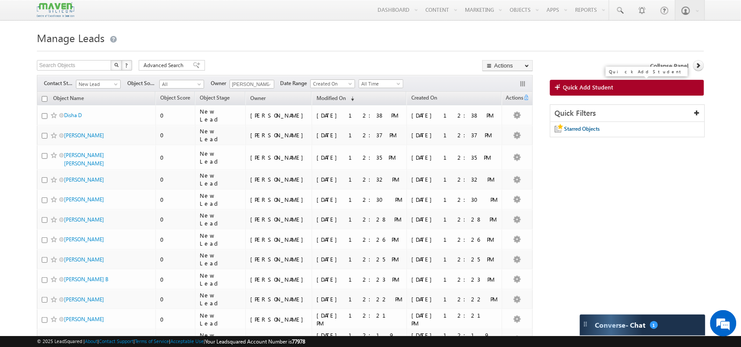
click at [635, 91] on link "Quick Add Student" at bounding box center [627, 88] width 154 height 16
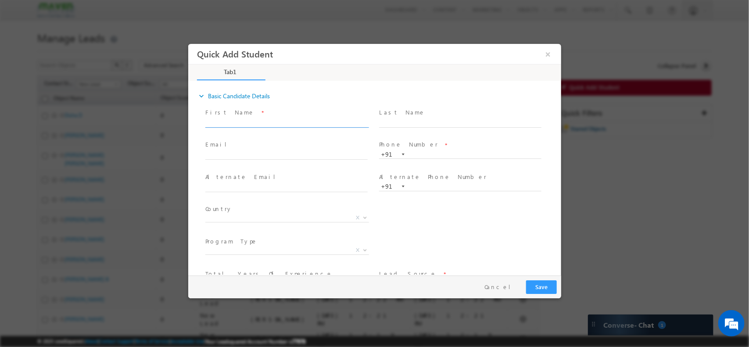
click at [264, 124] on input "text" at bounding box center [286, 122] width 162 height 9
type input "[PERSON_NAME]"
click at [410, 150] on div "+91" at bounding box center [464, 154] width 170 height 9
click at [419, 151] on input "text" at bounding box center [460, 154] width 162 height 9
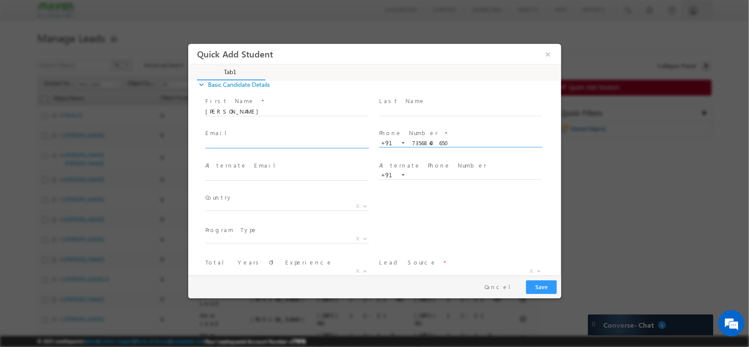
scroll to position [10, 0]
type input "7356840650"
click at [281, 141] on input "text" at bounding box center [286, 145] width 162 height 9
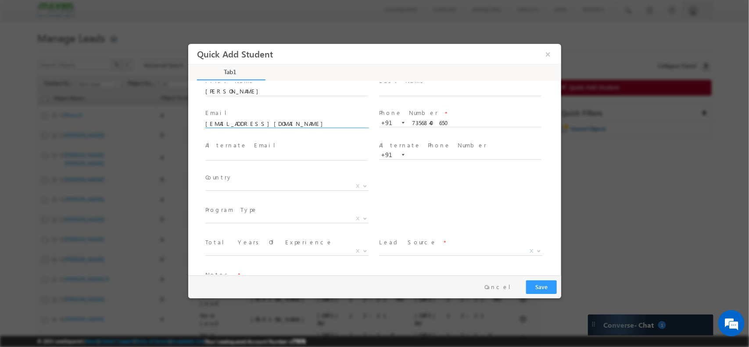
scroll to position [61, 0]
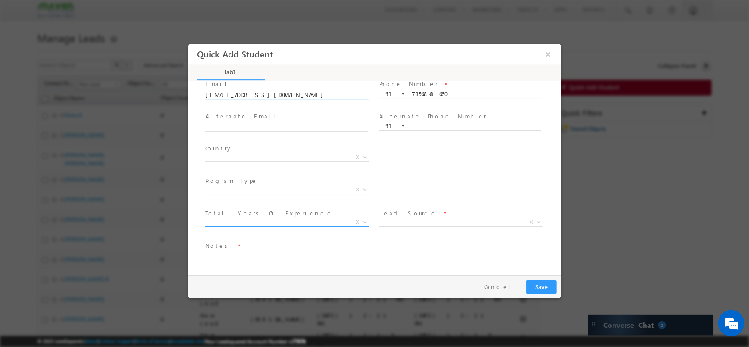
type input "[EMAIL_ADDRESS][DOMAIN_NAME]"
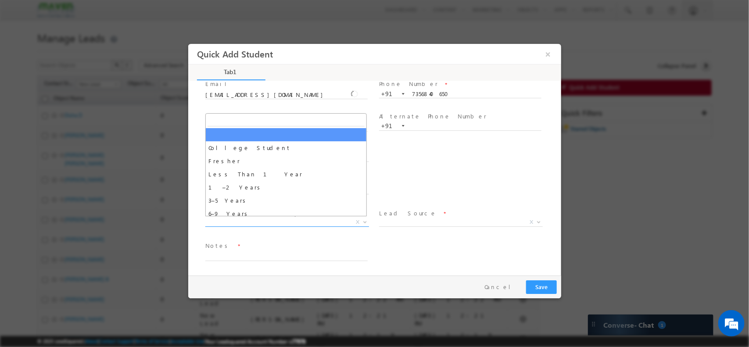
click at [307, 220] on span "X" at bounding box center [287, 222] width 164 height 9
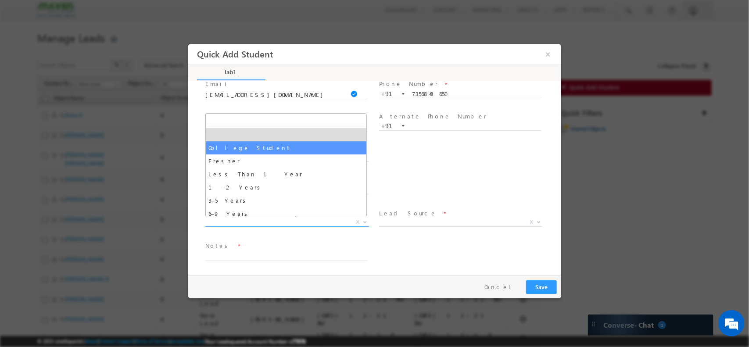
select select "College Student"
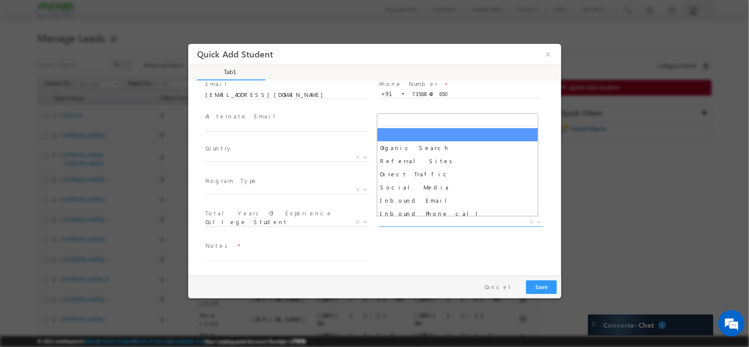
click at [415, 218] on span "X" at bounding box center [461, 222] width 164 height 9
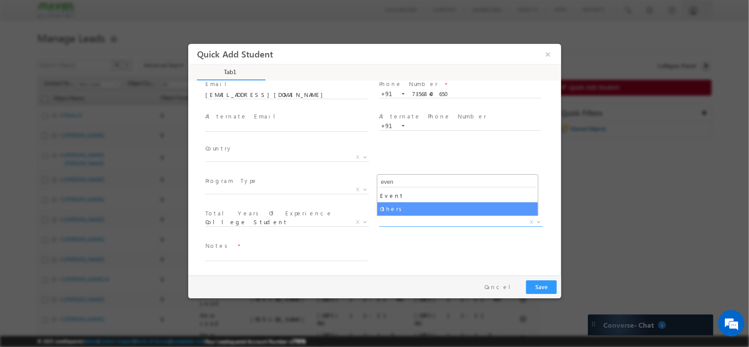
type input "even"
select select "MXOthers"
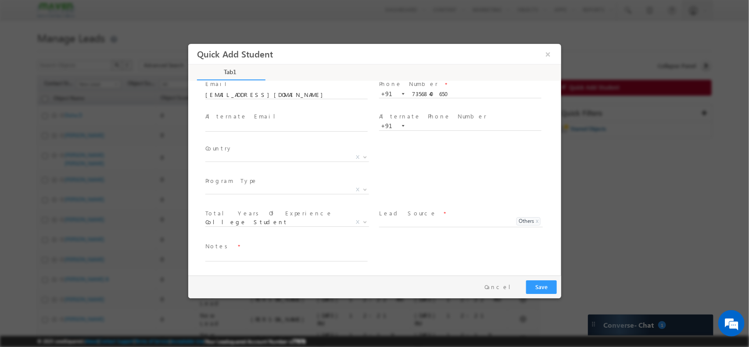
click at [431, 214] on span "Lead Source *" at bounding box center [460, 213] width 162 height 10
click at [425, 218] on input at bounding box center [444, 222] width 131 height 8
click at [431, 222] on input at bounding box center [444, 222] width 131 height 8
type input "eve"
select select
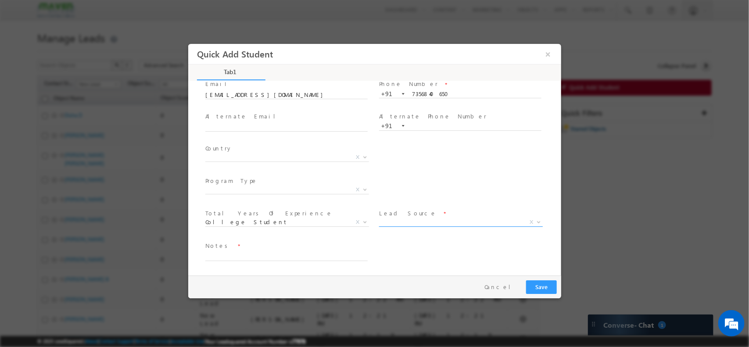
click at [532, 219] on span "X eve Others x" at bounding box center [461, 223] width 164 height 9
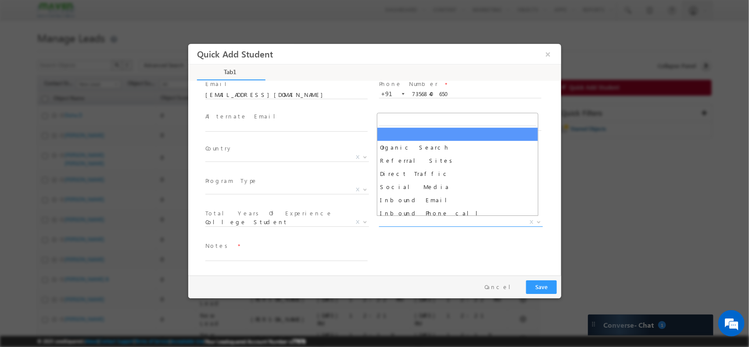
click at [478, 219] on span "X" at bounding box center [461, 222] width 164 height 9
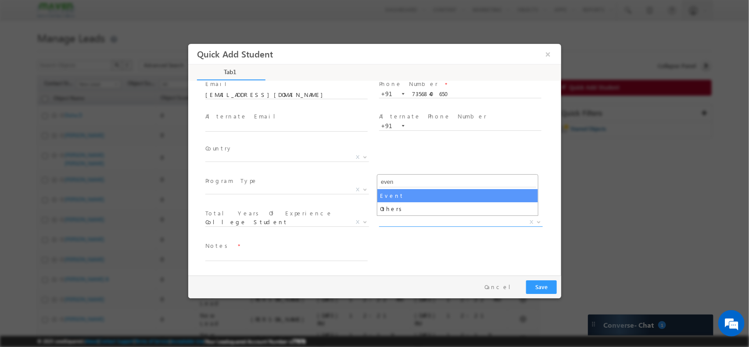
type input "even"
select select "Event"
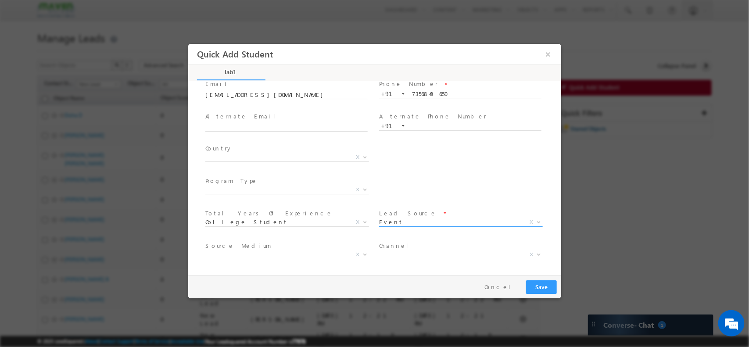
scroll to position [93, 0]
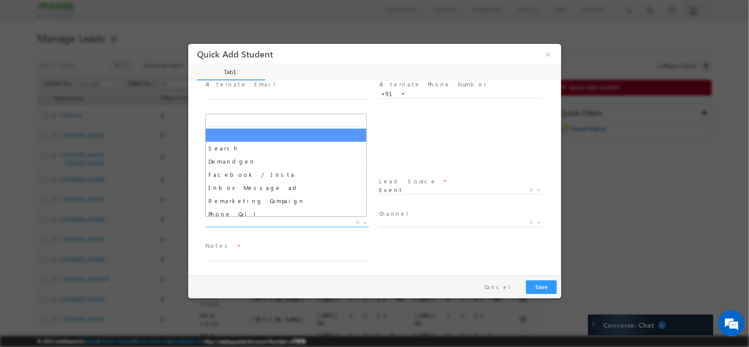
click at [305, 219] on span "X" at bounding box center [287, 222] width 164 height 9
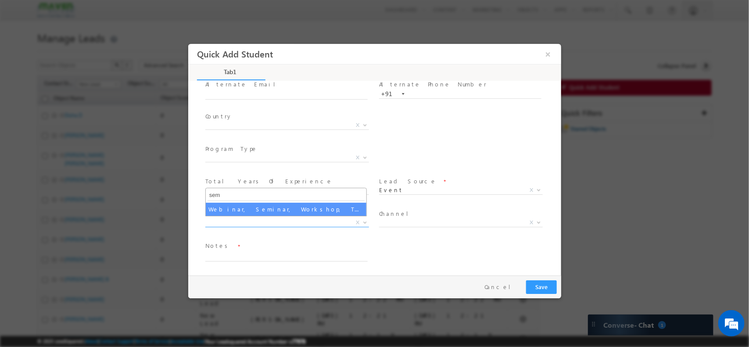
type input "sem"
select select "Webinar, Seminar, Workshop, Tech Park Stall, Event"
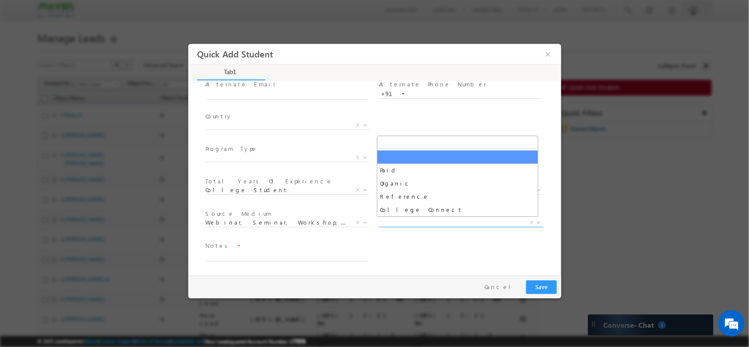
click at [419, 222] on span "X" at bounding box center [461, 222] width 164 height 9
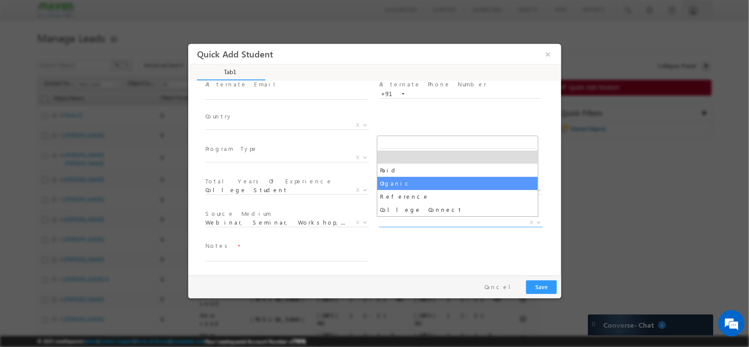
select select "Organic"
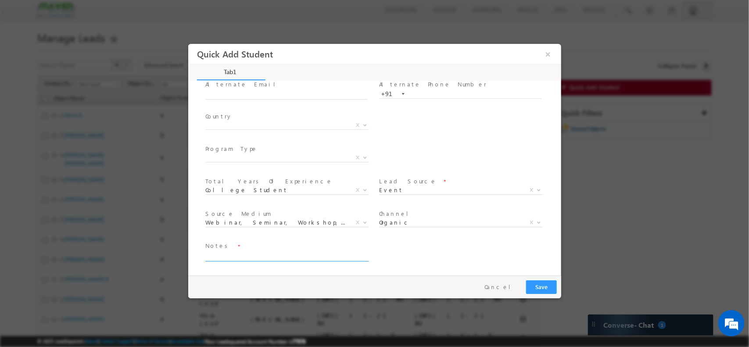
click at [258, 254] on textarea at bounding box center [286, 256] width 162 height 10
type textarea "Student / Fellowship/ [GEOGRAPHIC_DATA] [GEOGRAPHIC_DATA]"
click at [536, 285] on button "Save" at bounding box center [541, 287] width 31 height 14
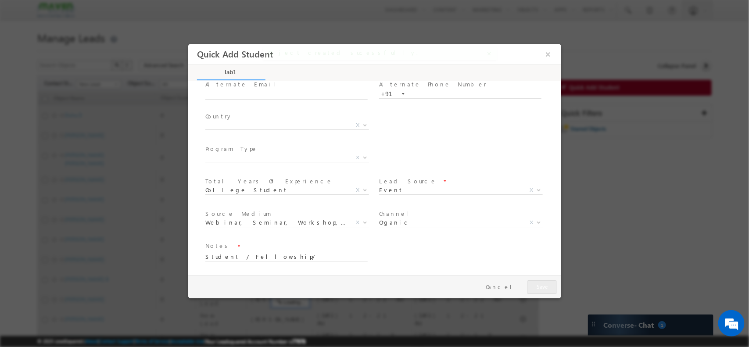
scroll to position [0, 0]
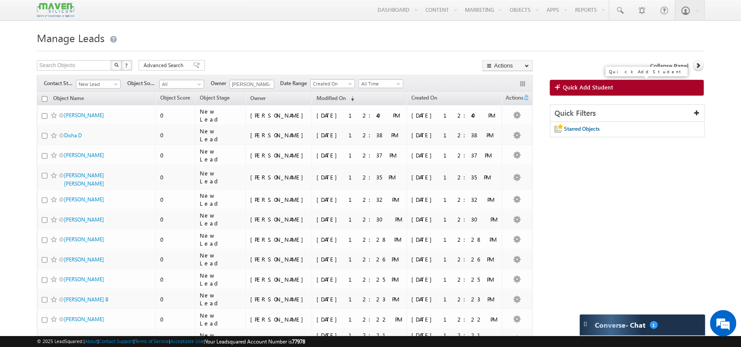
click at [610, 90] on span "Quick Add Student" at bounding box center [588, 87] width 50 height 8
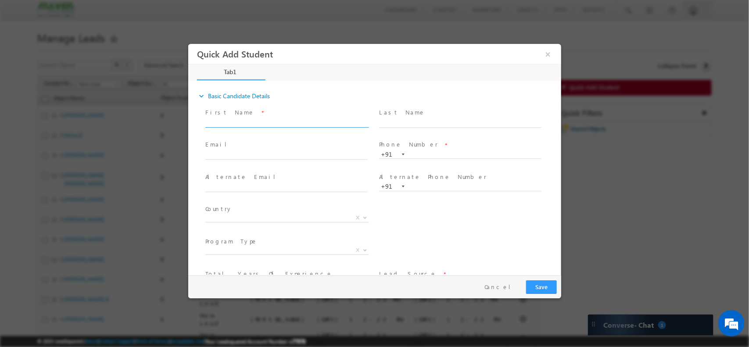
click at [273, 118] on input "text" at bounding box center [286, 122] width 162 height 9
type input "[PERSON_NAME] [PERSON_NAME]"
click at [251, 159] on span at bounding box center [286, 164] width 162 height 10
click at [244, 158] on input "text" at bounding box center [286, 155] width 162 height 9
type input "[EMAIL_ADDRESS][DOMAIN_NAME]"
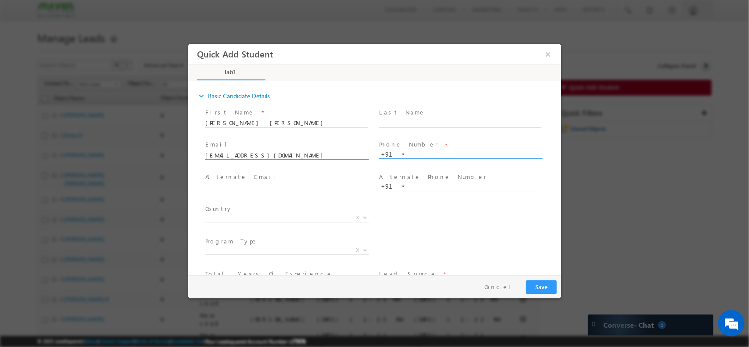
click at [407, 152] on input "text" at bounding box center [460, 154] width 162 height 9
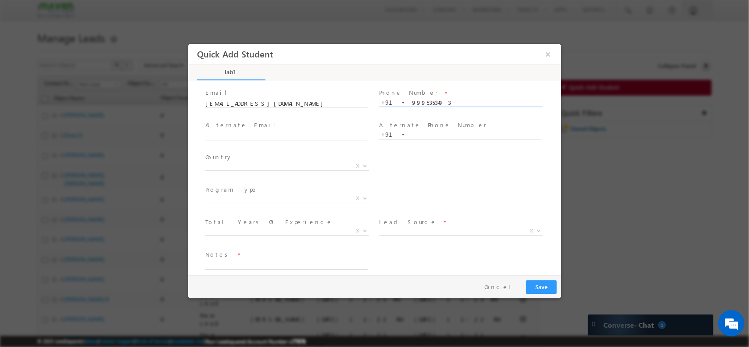
scroll to position [61, 0]
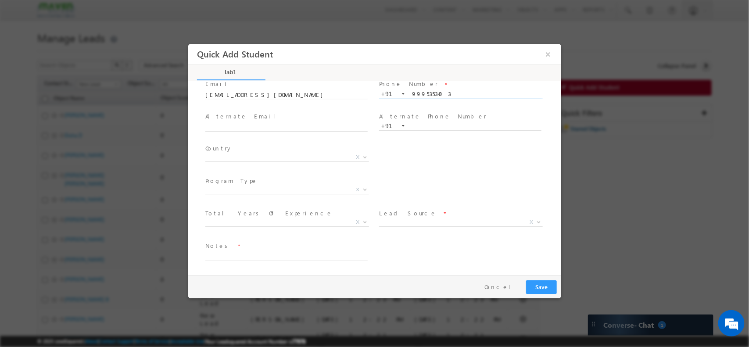
type input "9995353403"
click at [308, 216] on span "Total Years Of Experience *" at bounding box center [286, 213] width 162 height 10
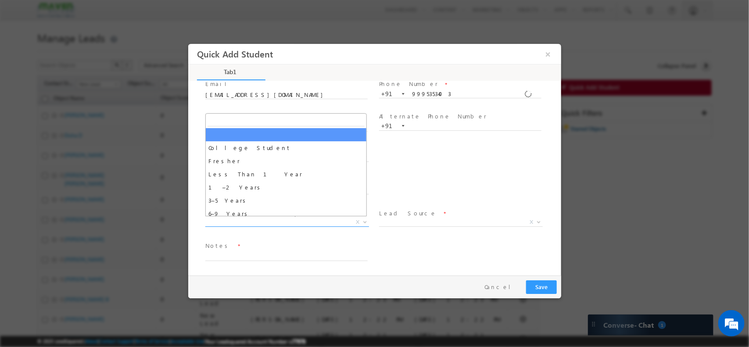
click at [301, 219] on span "X" at bounding box center [287, 222] width 164 height 9
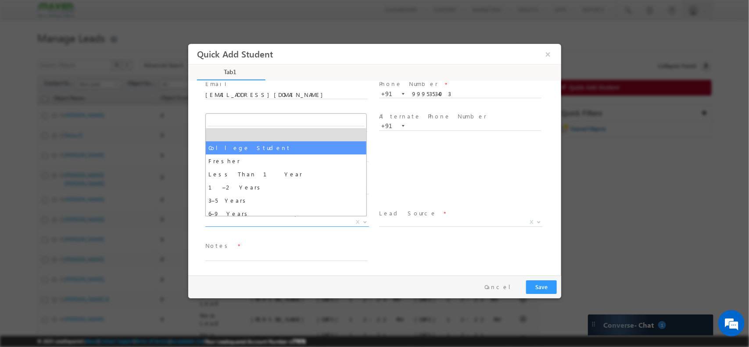
select select "College Student"
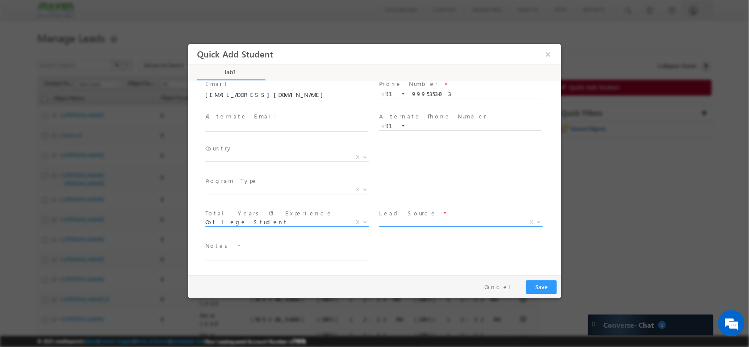
click at [441, 222] on span "X" at bounding box center [461, 222] width 164 height 9
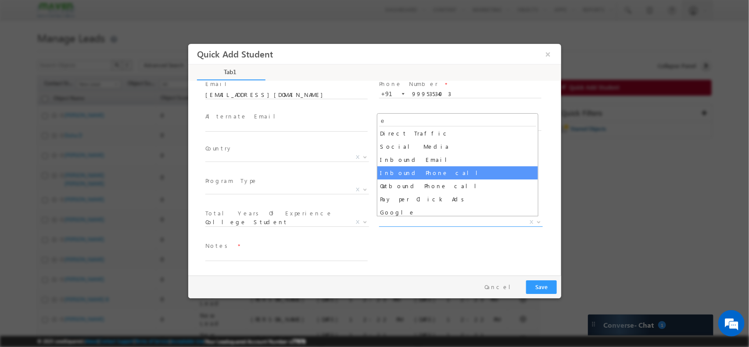
scroll to position [0, 0]
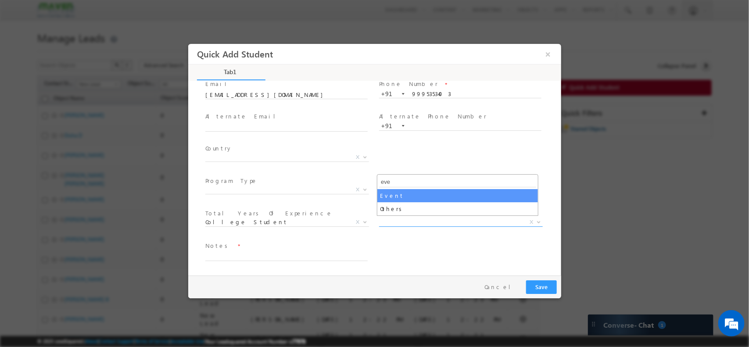
click at [427, 186] on input "eve" at bounding box center [457, 181] width 157 height 11
type input "eve"
select select "Event"
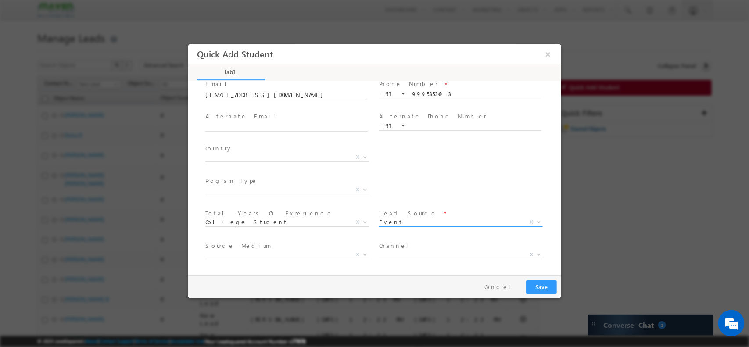
scroll to position [93, 0]
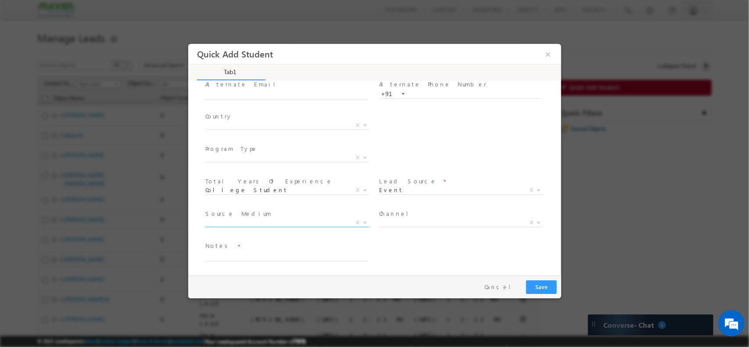
click at [268, 226] on span "Search Demandgen Facebook / Insta Inbox Message ad Remarketing Campaign Phone C…" at bounding box center [290, 224] width 170 height 11
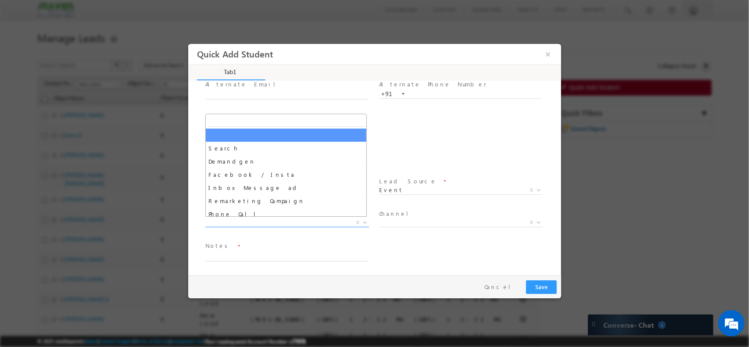
click at [271, 218] on span "X" at bounding box center [287, 222] width 164 height 9
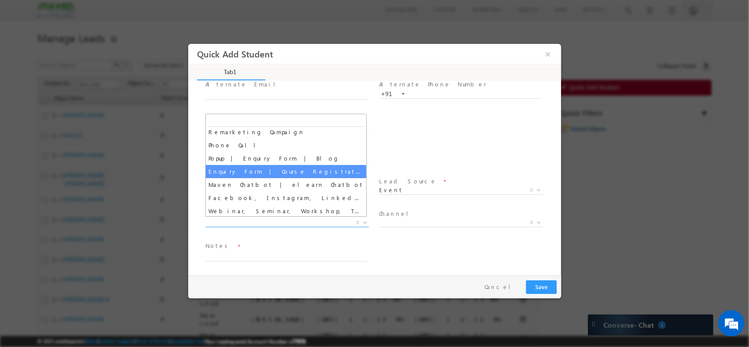
scroll to position [69, 0]
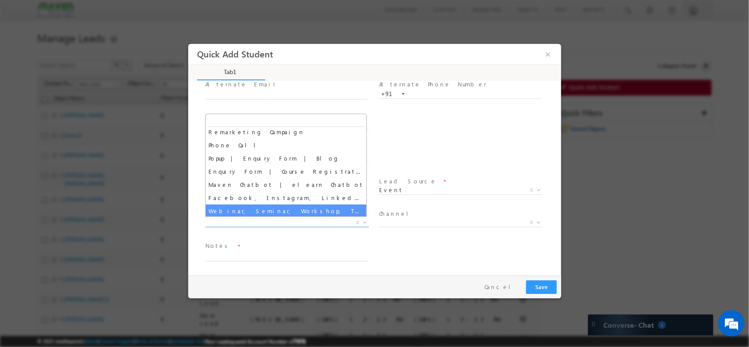
select select "Webinar, Seminar, Workshop, Tech Park Stall, Event"
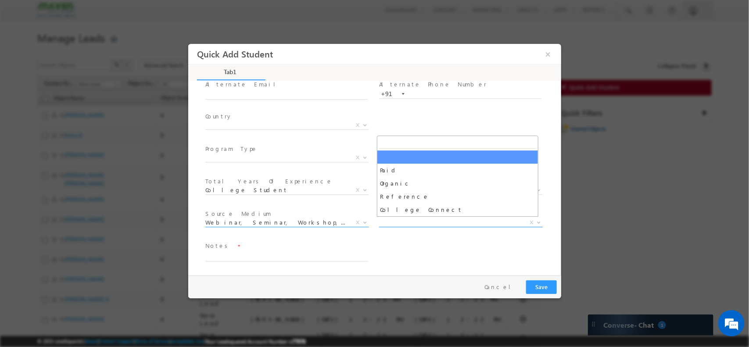
click at [399, 219] on span "X" at bounding box center [461, 222] width 164 height 9
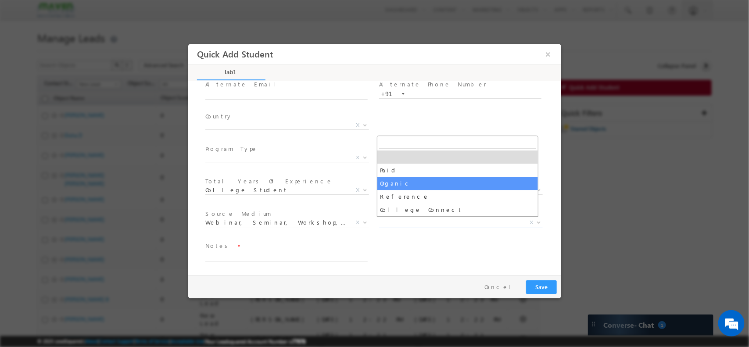
select select "Organic"
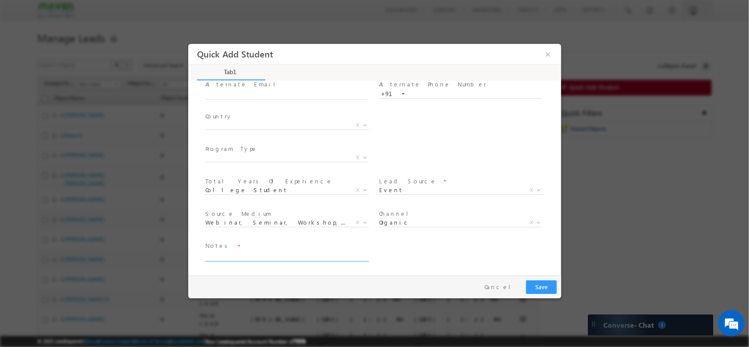
click at [284, 258] on textarea at bounding box center [286, 256] width 162 height 10
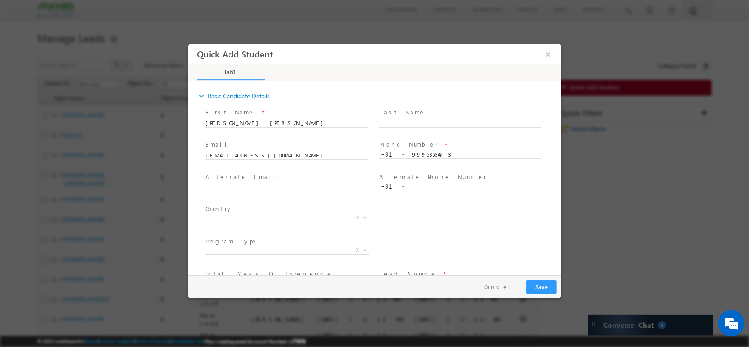
type textarea "DVCON/ MITS Kerala / Fellowship"
click at [542, 287] on button "Save" at bounding box center [541, 287] width 31 height 14
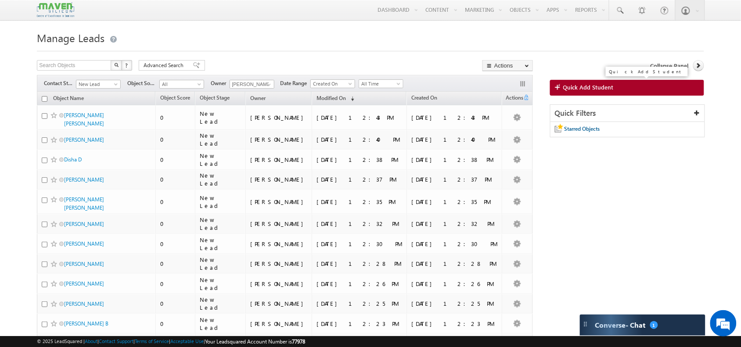
click at [600, 89] on span "Quick Add Student" at bounding box center [588, 87] width 50 height 8
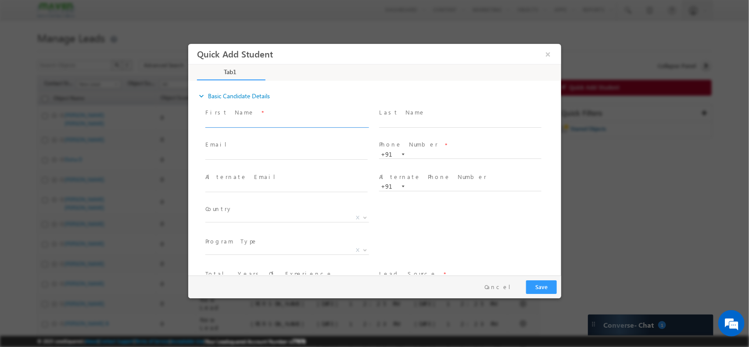
click at [252, 120] on input "text" at bounding box center [286, 122] width 162 height 9
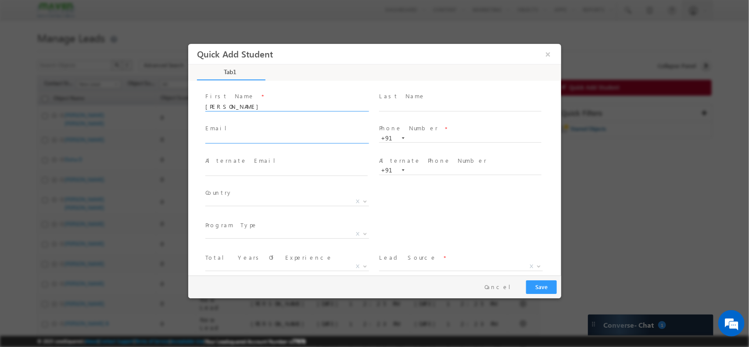
type input "[PERSON_NAME]"
click at [240, 138] on input "text" at bounding box center [286, 139] width 162 height 9
type input "[EMAIL_ADDRESS][DOMAIN_NAME]"
click at [423, 135] on input "text" at bounding box center [460, 134] width 162 height 9
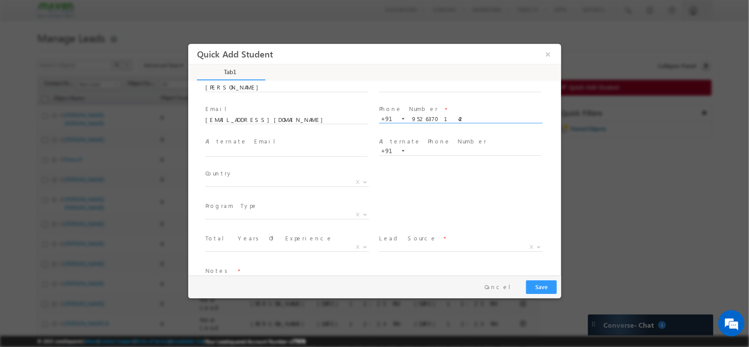
scroll to position [61, 0]
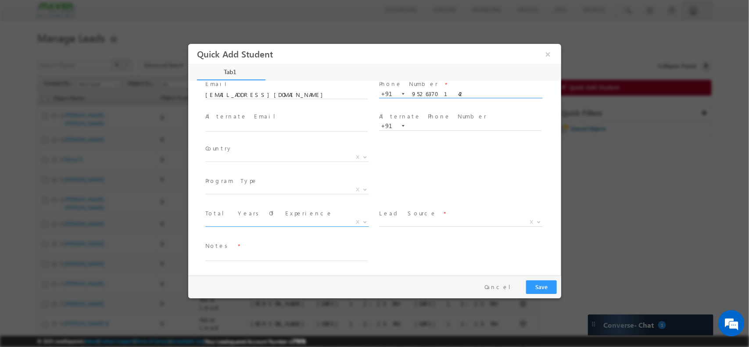
type input "9526370142"
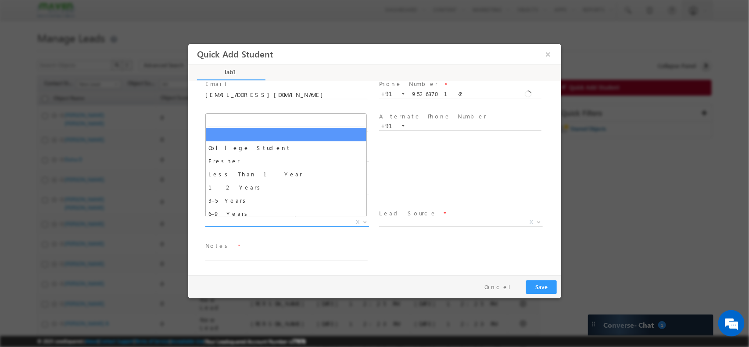
click at [264, 221] on span "X" at bounding box center [287, 222] width 164 height 9
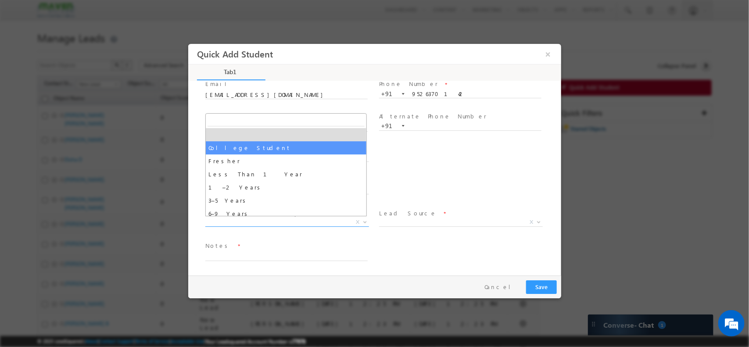
select select "College Student"
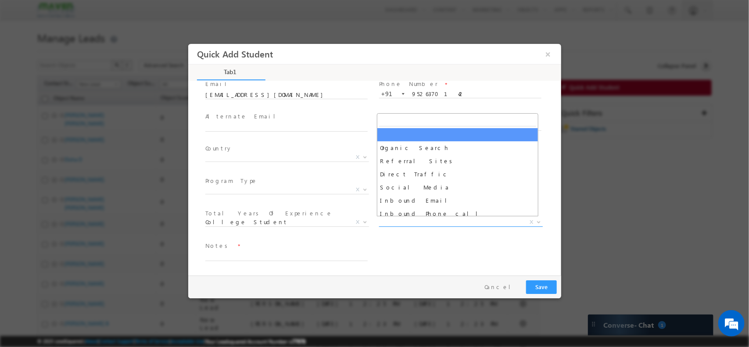
click at [432, 224] on span "X" at bounding box center [461, 222] width 164 height 9
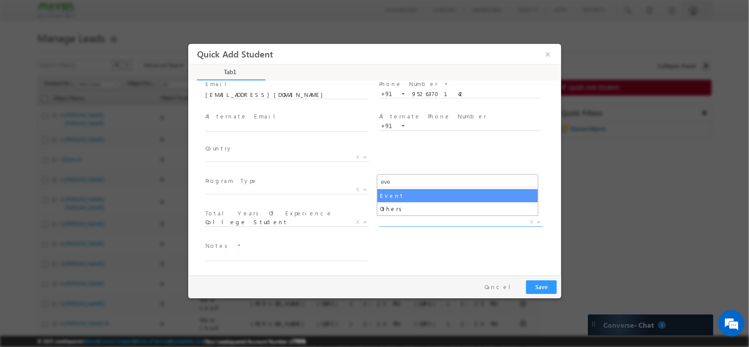
type input "eve"
select select "Event"
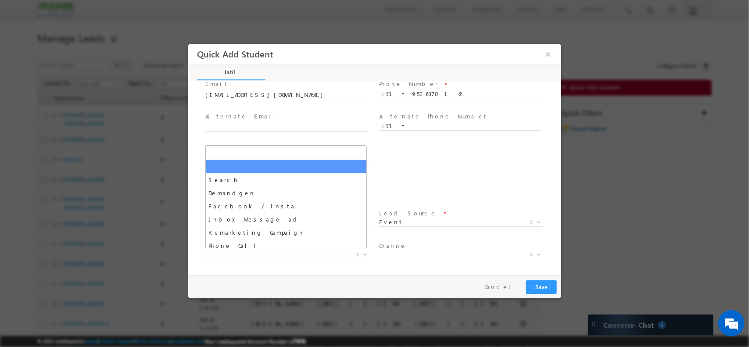
click at [265, 252] on span "X" at bounding box center [287, 254] width 164 height 9
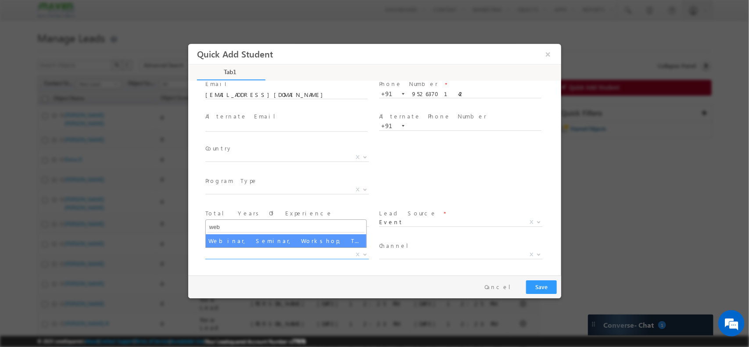
type input "web"
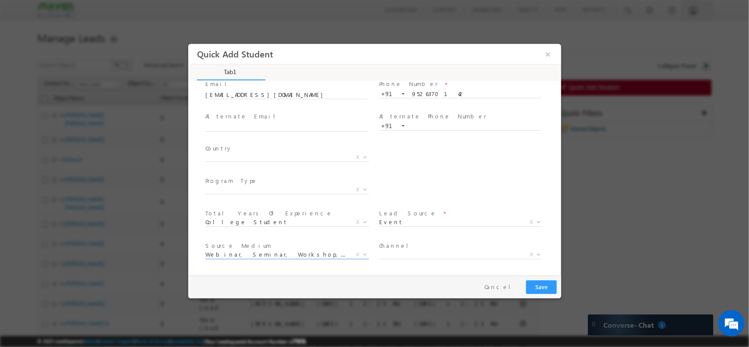
select select "Webinar, Seminar, Workshop, Tech Park Stall, Event"
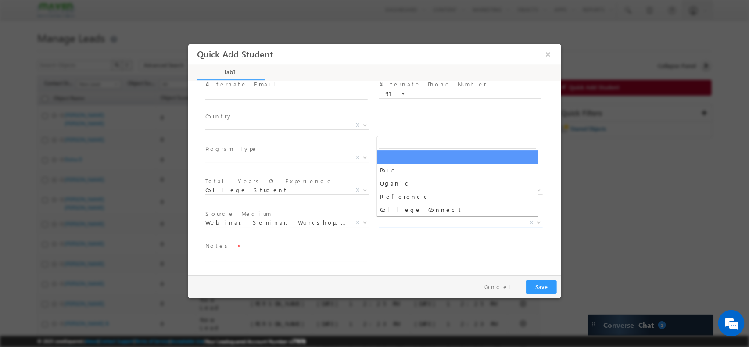
click at [412, 222] on span "X" at bounding box center [461, 222] width 164 height 9
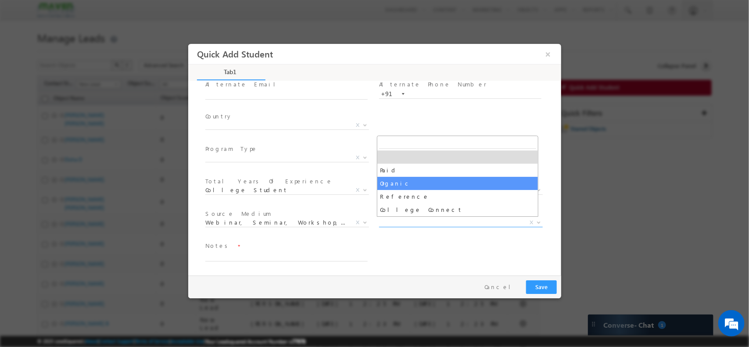
select select "Organic"
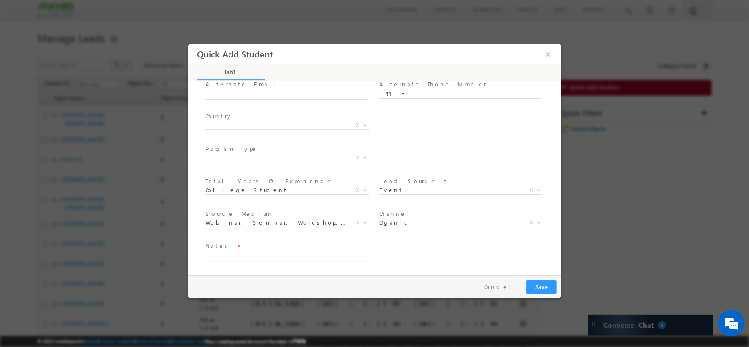
click at [235, 251] on textarea at bounding box center [286, 256] width 162 height 10
type textarea "MITS Kearala / DVCON"
click at [543, 282] on button "Save" at bounding box center [541, 287] width 31 height 14
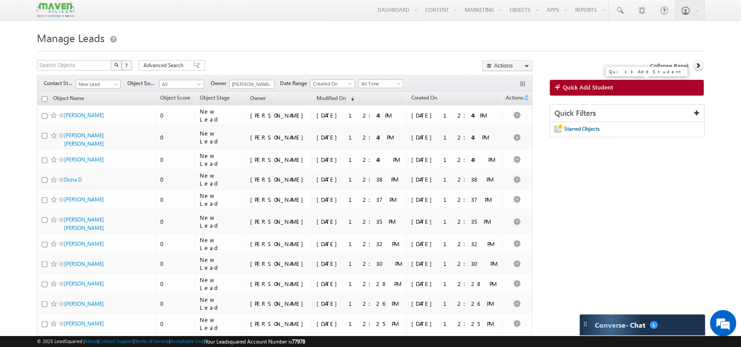
click at [599, 82] on link "Quick Add Student" at bounding box center [627, 88] width 154 height 16
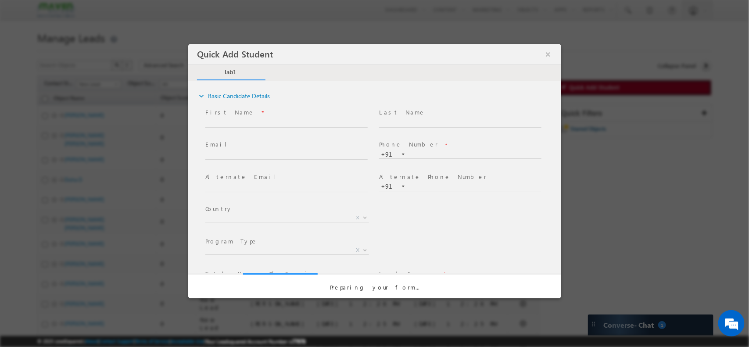
scroll to position [0, 0]
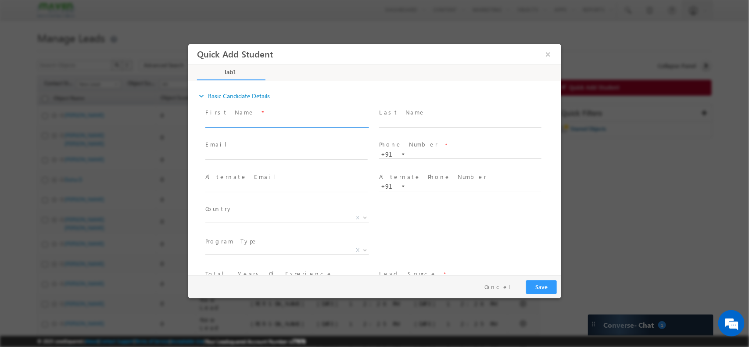
click at [206, 124] on input "text" at bounding box center [286, 122] width 162 height 9
type input "[PERSON_NAME]"
click at [298, 154] on input "text" at bounding box center [286, 155] width 162 height 9
type input "[DOMAIN_NAME][EMAIL_ADDRESS][DOMAIN_NAME]"
click at [452, 150] on div "+91" at bounding box center [464, 154] width 170 height 9
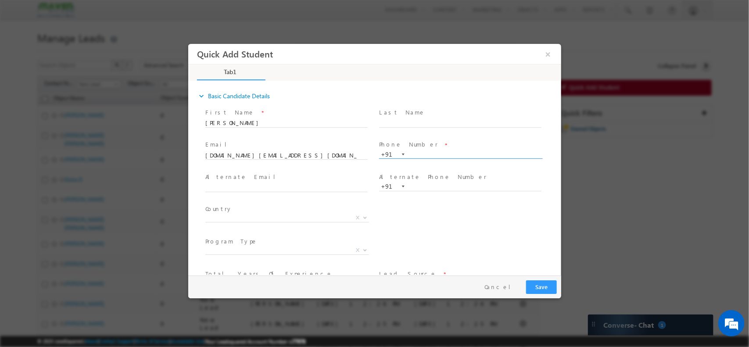
click at [437, 154] on input "text" at bounding box center [460, 154] width 162 height 9
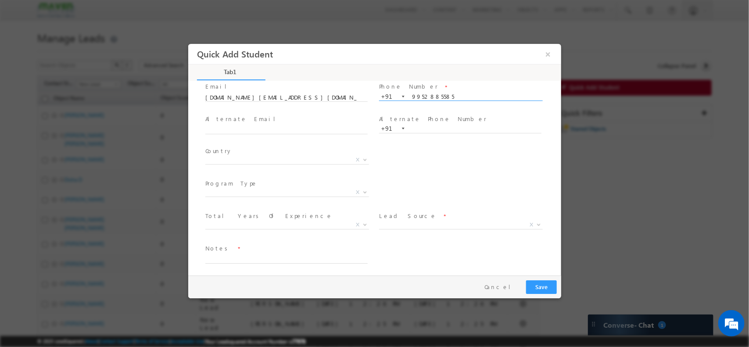
scroll to position [59, 0]
type input "9952885585"
click at [287, 219] on span "X" at bounding box center [287, 223] width 164 height 9
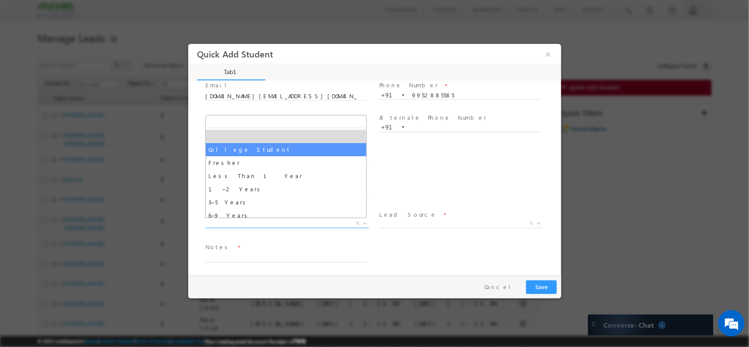
select select "College Student"
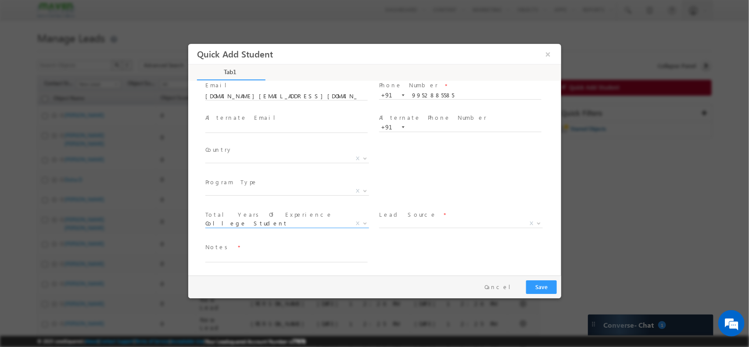
scroll to position [61, 0]
click at [416, 220] on span "X" at bounding box center [461, 222] width 164 height 9
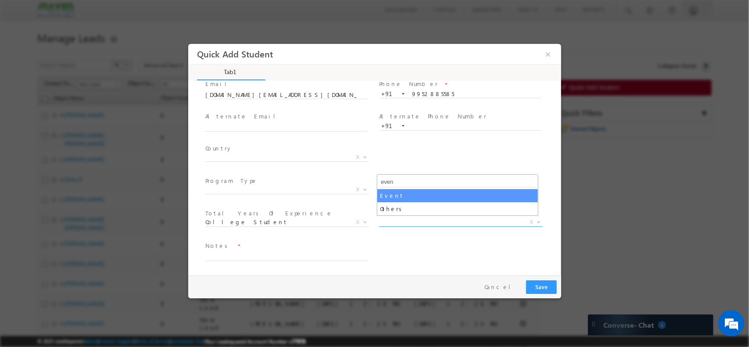
type input "even"
select select "Event"
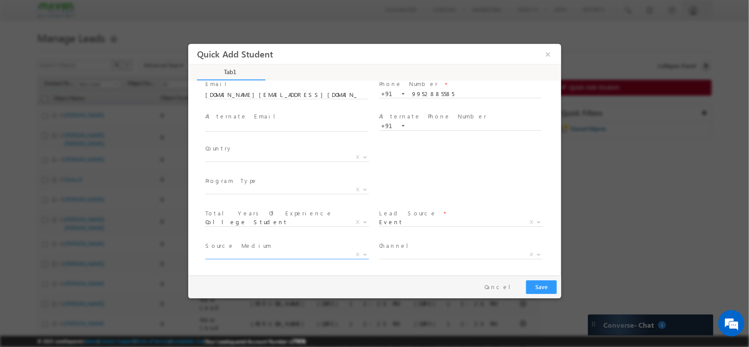
click at [265, 257] on span "Search Demandgen Facebook / Insta Inbox Message ad Remarketing Campaign Phone C…" at bounding box center [290, 256] width 170 height 11
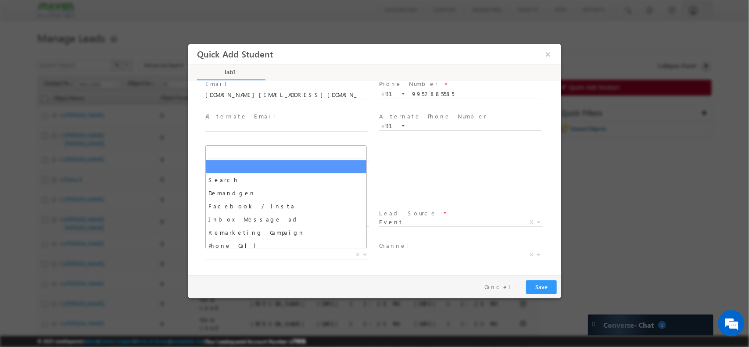
click at [251, 251] on span "X" at bounding box center [287, 254] width 164 height 9
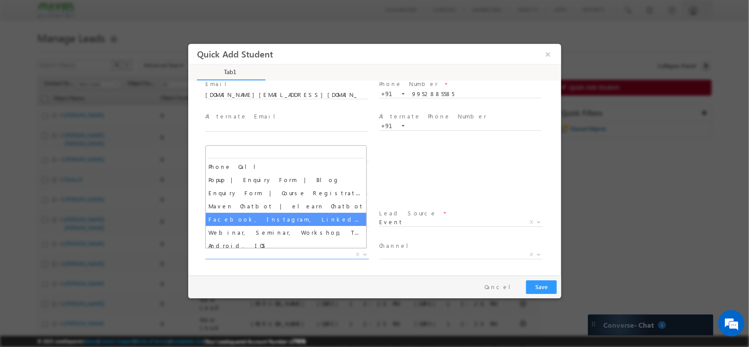
scroll to position [82, 0]
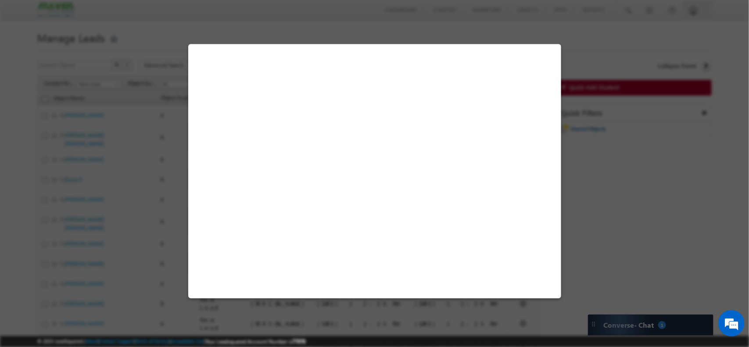
select select "College Student"
select select "Event"
select select "Webinar, Seminar, Workshop, Tech Park Stall, Event"
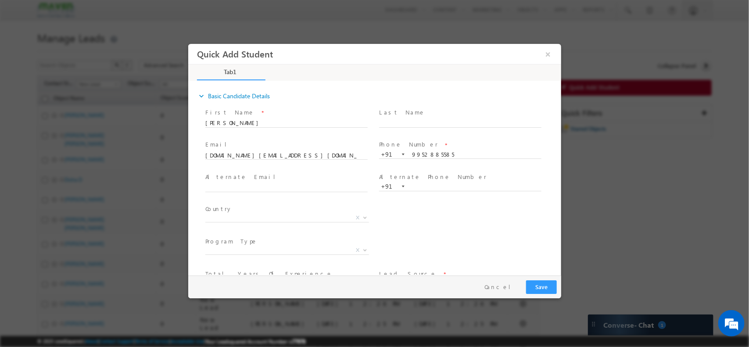
scroll to position [61, 0]
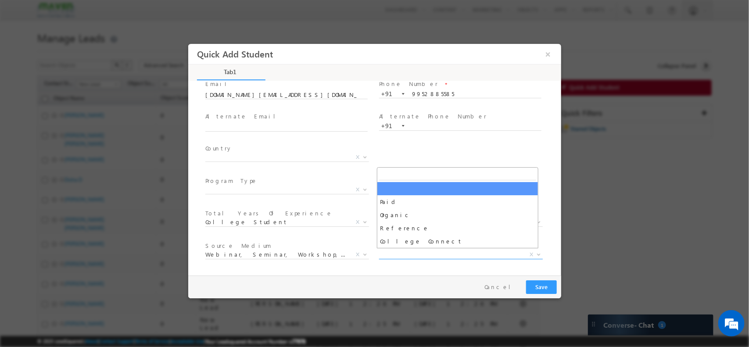
click at [411, 252] on span "X" at bounding box center [461, 254] width 164 height 9
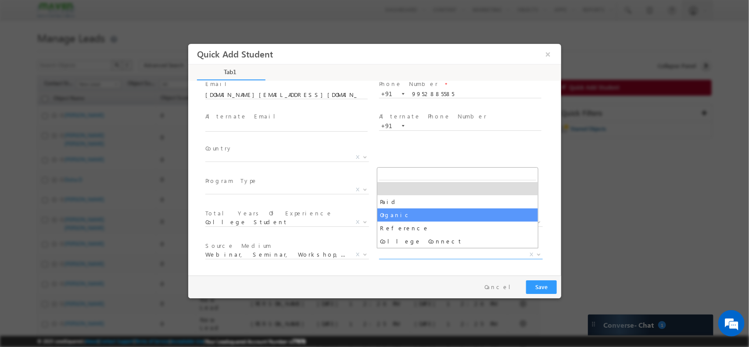
select select "Organic"
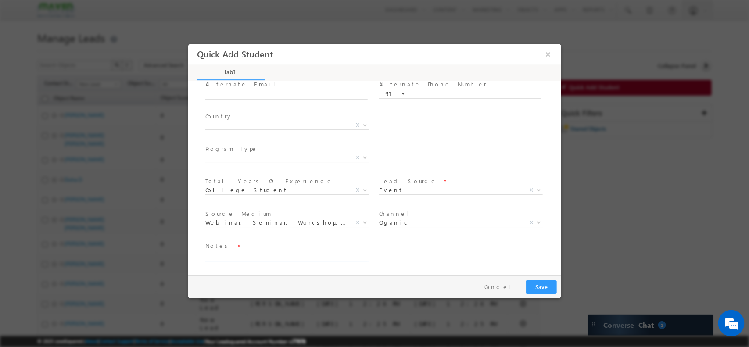
click at [283, 256] on textarea at bounding box center [286, 256] width 162 height 10
type textarea "Student / RMK Engg College"
click at [545, 284] on button "Save" at bounding box center [541, 287] width 31 height 14
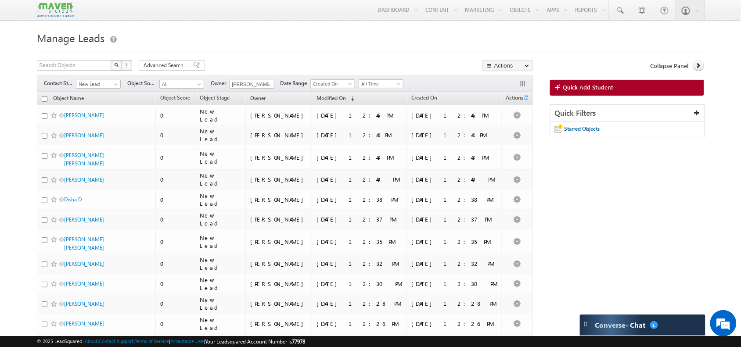
click at [596, 79] on div "Collapse Panel Quick Add Student Quick Filters Starred Objects" at bounding box center [627, 103] width 154 height 86
click at [596, 86] on span "Quick Add Student" at bounding box center [588, 87] width 50 height 8
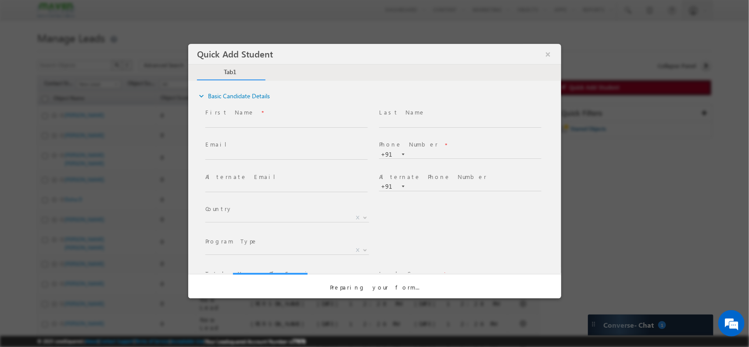
scroll to position [0, 0]
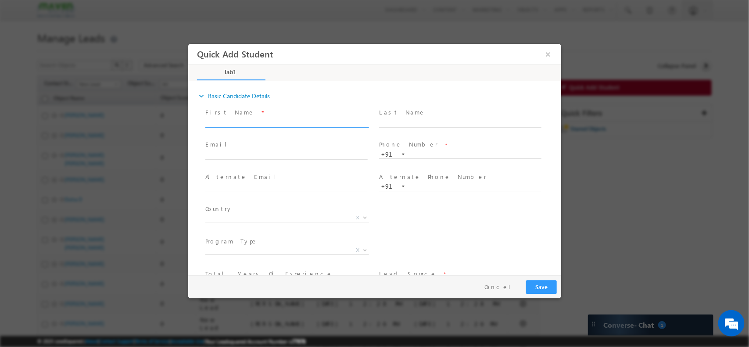
click at [283, 126] on span at bounding box center [290, 123] width 170 height 10
type input "Santhosh Reddy Sheelam"
click at [267, 151] on input "text" at bounding box center [286, 155] width 162 height 9
type input "sheelams.cadence.com"
click at [456, 157] on input "text" at bounding box center [460, 154] width 162 height 9
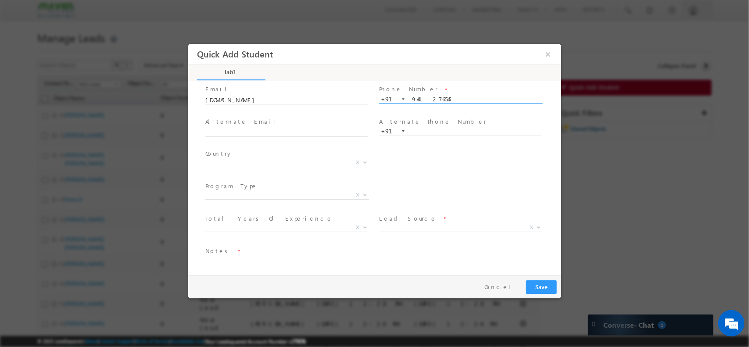
scroll to position [54, 0]
type input "9441276545"
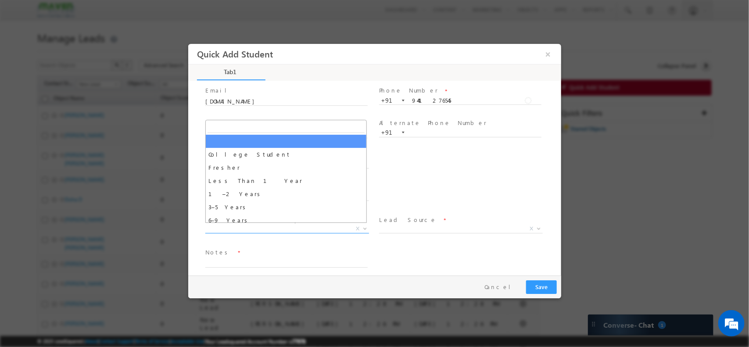
click at [261, 226] on span "X" at bounding box center [287, 228] width 164 height 9
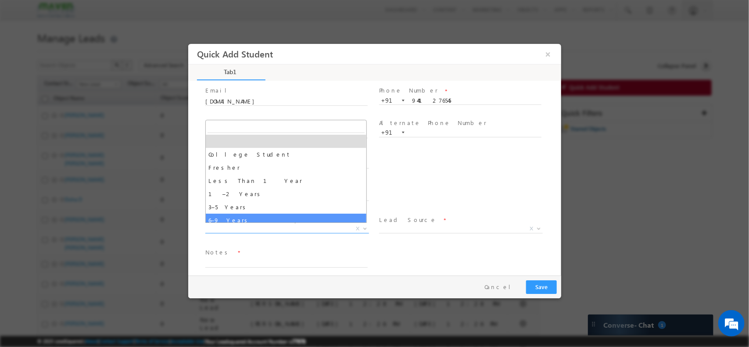
scroll to position [13, 0]
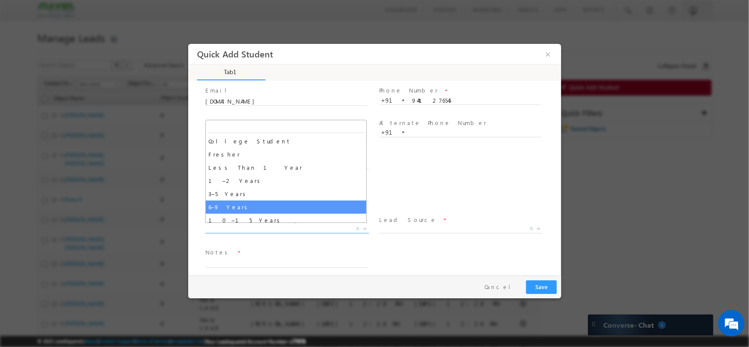
select select "6–9 Years"
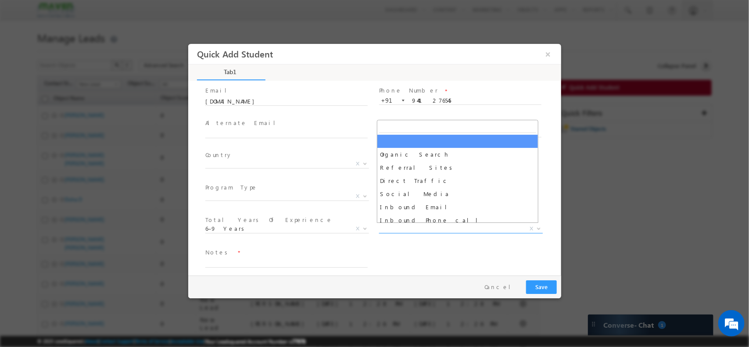
click at [426, 225] on span "X" at bounding box center [461, 228] width 164 height 9
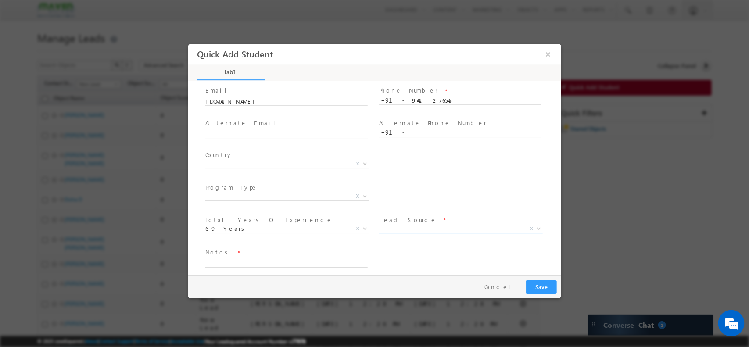
click at [426, 225] on span "X" at bounding box center [461, 228] width 164 height 9
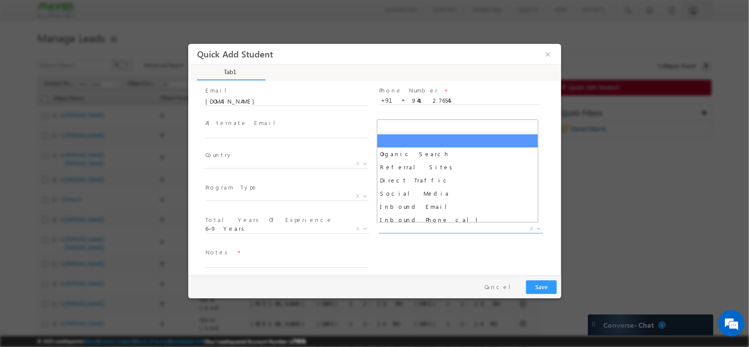
click at [440, 228] on span "X" at bounding box center [461, 228] width 164 height 9
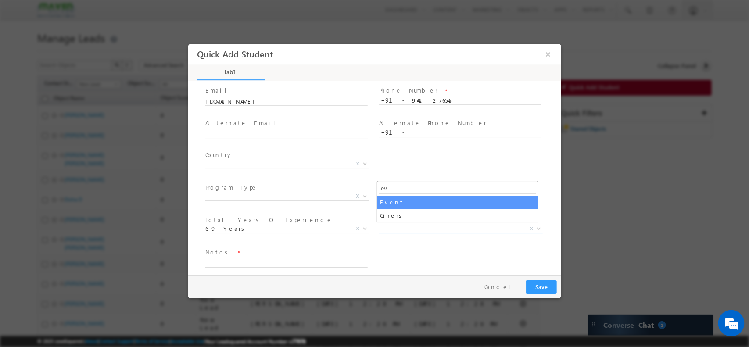
type input "ev"
select select "Event"
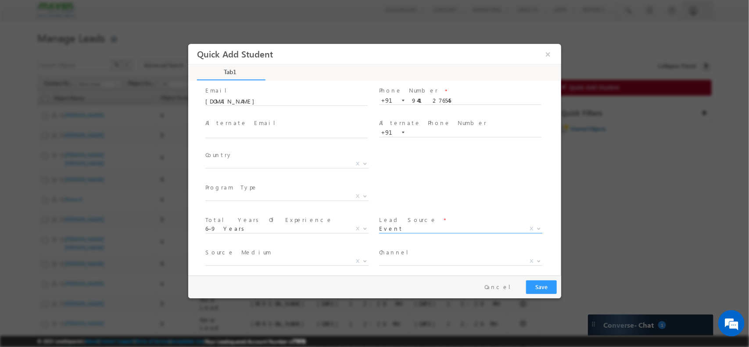
scroll to position [93, 0]
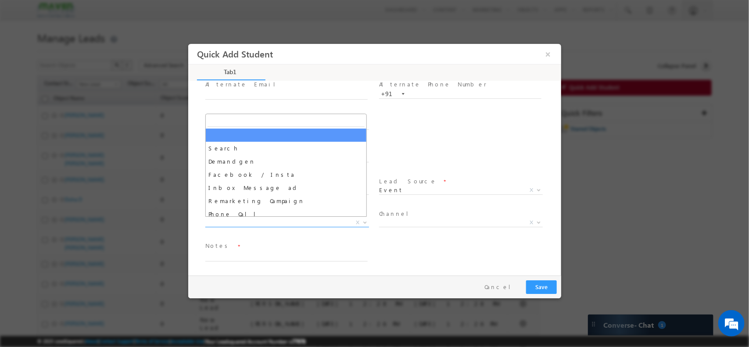
click at [305, 223] on span "X" at bounding box center [287, 222] width 164 height 9
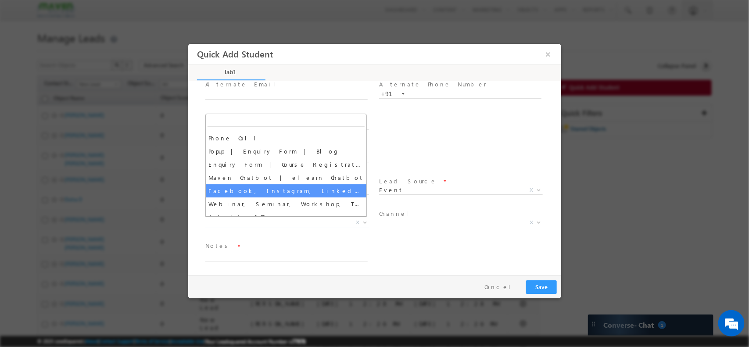
scroll to position [106, 0]
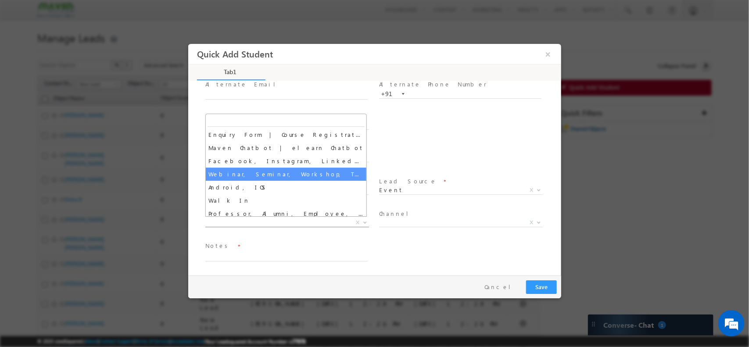
select select "Webinar, Seminar, Workshop, Tech Park Stall, Event"
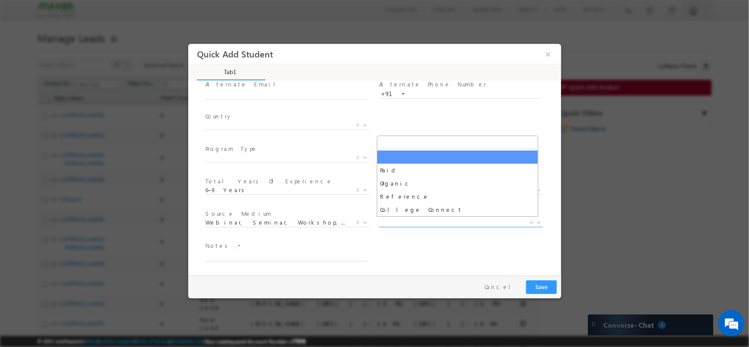
click at [428, 219] on span "X" at bounding box center [461, 222] width 164 height 9
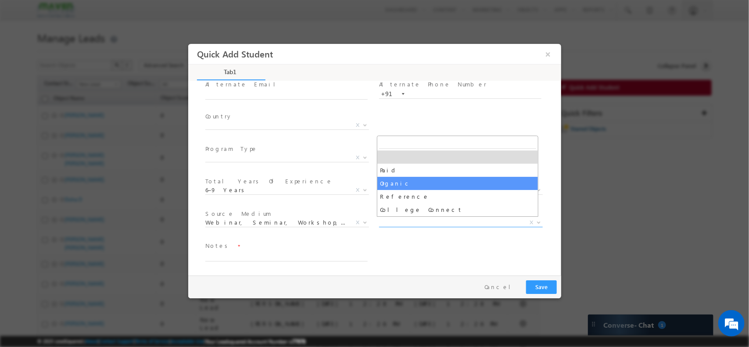
select select "Organic"
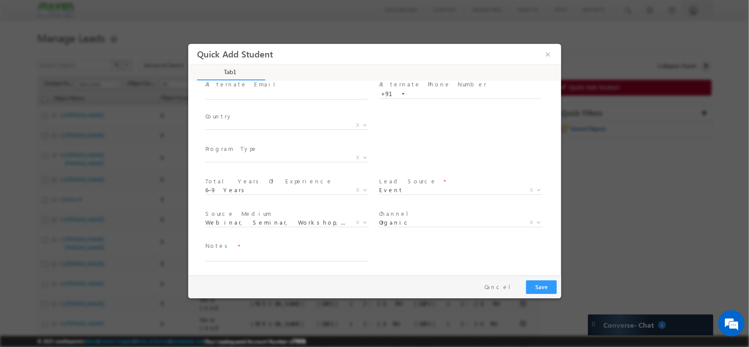
click at [248, 262] on span at bounding box center [286, 266] width 162 height 10
click at [229, 256] on textarea at bounding box center [286, 256] width 162 height 10
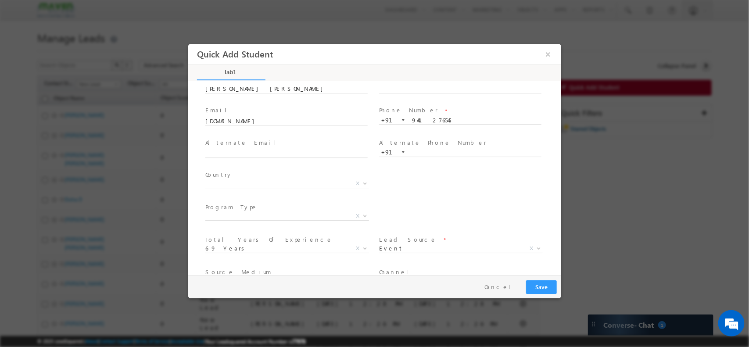
scroll to position [55, 0]
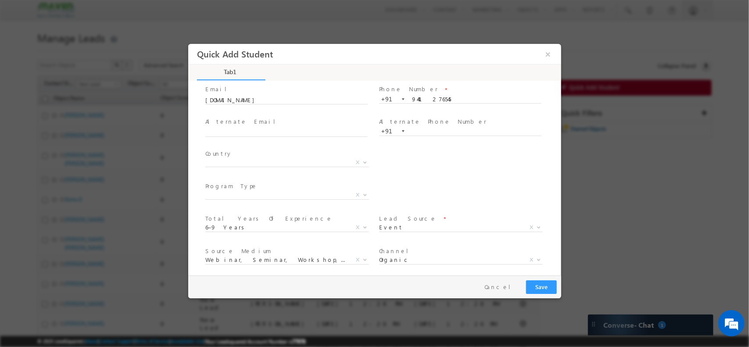
type textarea "Cadence / 8 yrs / Senior Verification Engineer"
click at [543, 287] on button "Save" at bounding box center [541, 287] width 31 height 14
click at [229, 97] on input "sheelams.cadence.com" at bounding box center [286, 100] width 162 height 9
type input "sheelams@cadence.com"
click at [537, 283] on button "Save" at bounding box center [541, 287] width 31 height 14
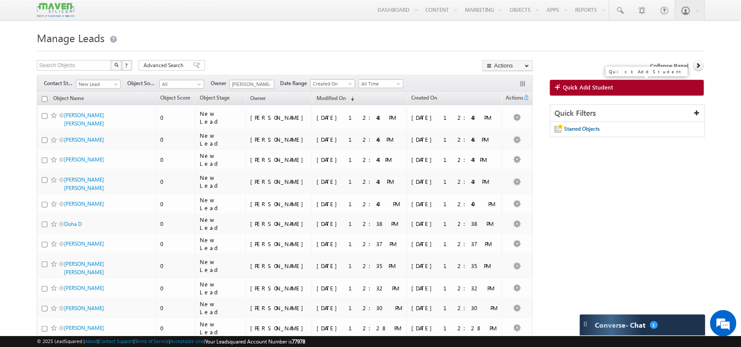
click at [577, 86] on span "Quick Add Student" at bounding box center [588, 87] width 50 height 8
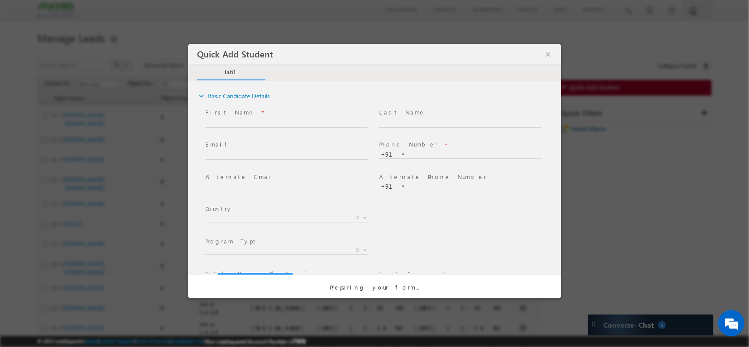
scroll to position [0, 0]
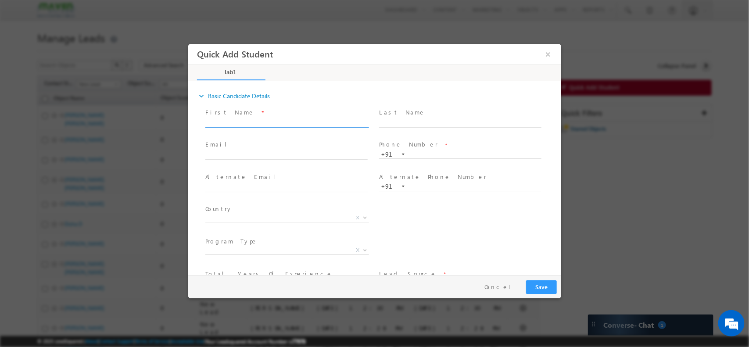
click at [297, 123] on input "text" at bounding box center [286, 122] width 162 height 9
type input "Jugesh Sai"
click at [447, 155] on input "text" at bounding box center [460, 154] width 162 height 9
type input "8925652924"
click at [241, 154] on input "text" at bounding box center [286, 155] width 162 height 9
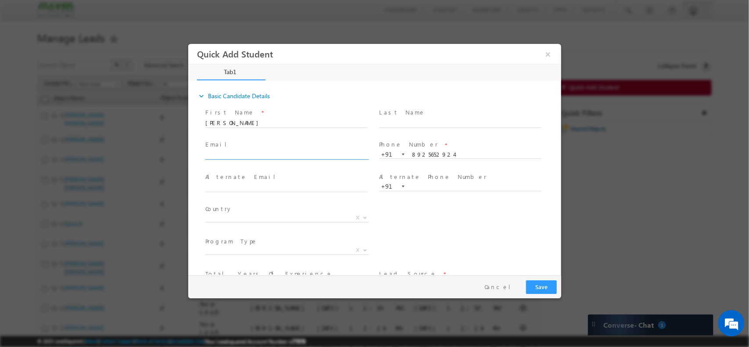
click at [241, 154] on input "text" at bounding box center [286, 155] width 162 height 9
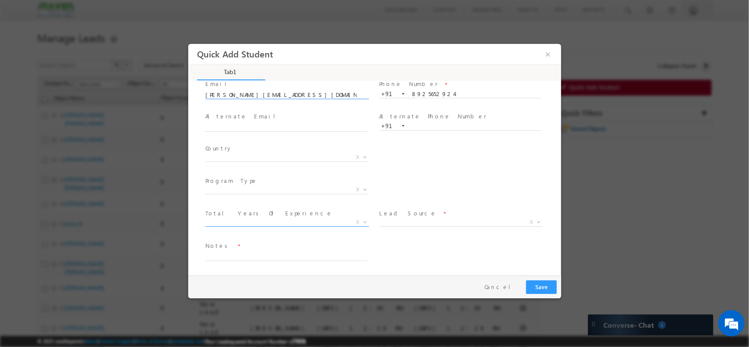
type input "jugesh.njs@gmail.com"
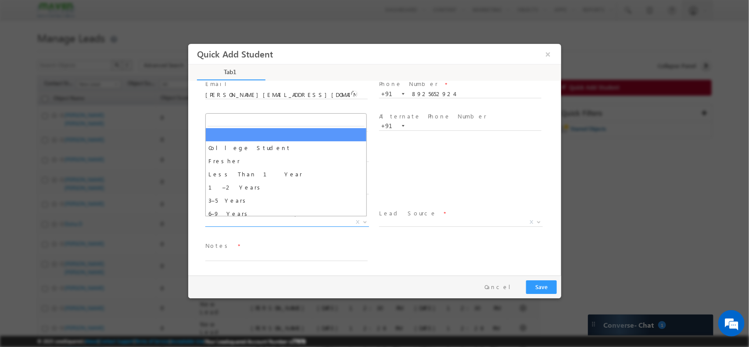
click at [261, 218] on span "X" at bounding box center [287, 222] width 164 height 9
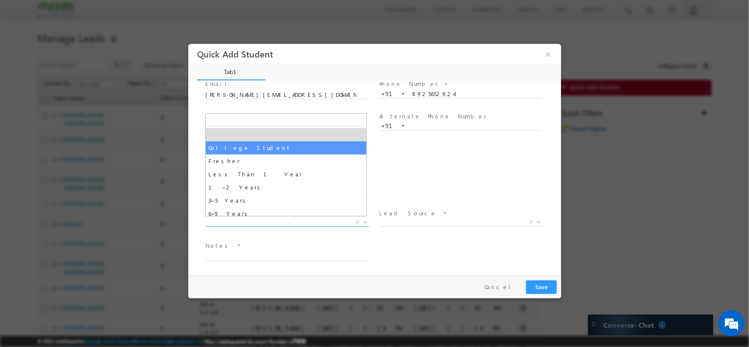
drag, startPoint x: 257, startPoint y: 138, endPoint x: 258, endPoint y: 146, distance: 8.0
select select "College Student"
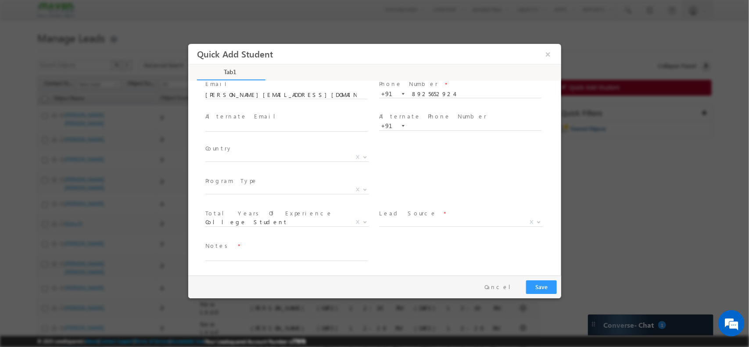
click at [258, 146] on span "Country *" at bounding box center [286, 149] width 162 height 10
click at [437, 219] on span "X" at bounding box center [461, 222] width 164 height 9
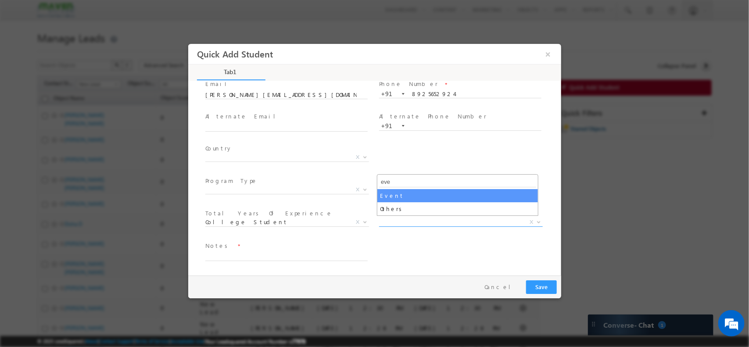
type input "eve"
select select "Event"
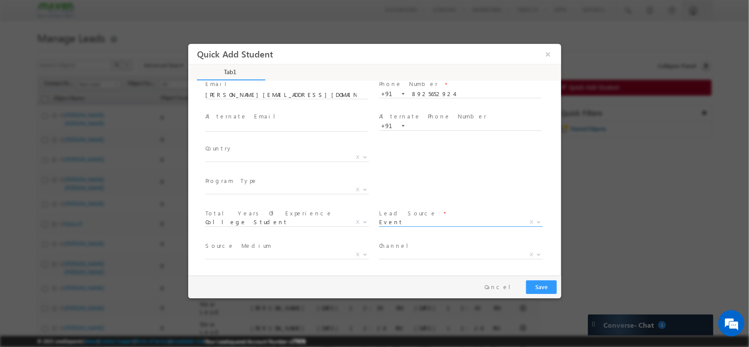
scroll to position [93, 0]
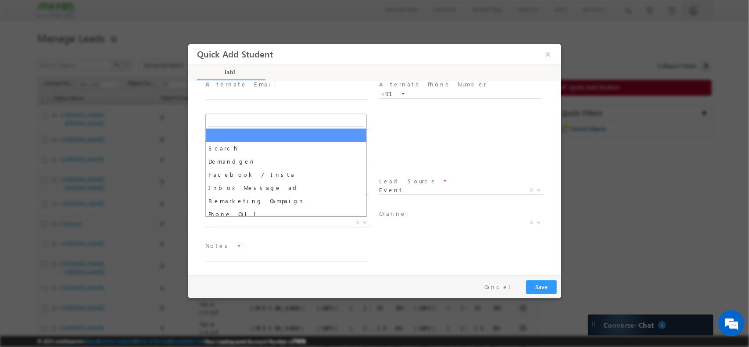
click at [251, 221] on span "X" at bounding box center [287, 222] width 164 height 9
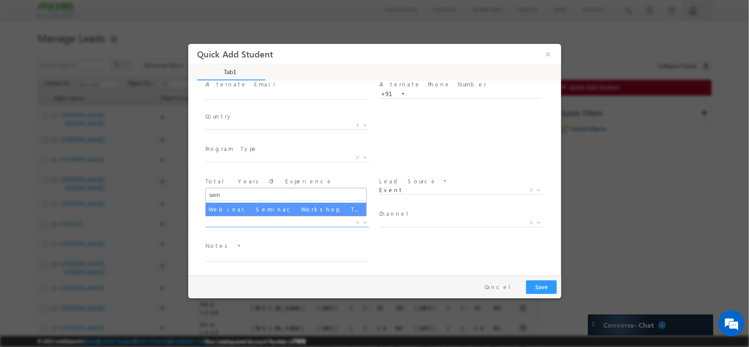
type input "sem"
select select "Webinar, Seminar, Workshop, Tech Park Stall, Event"
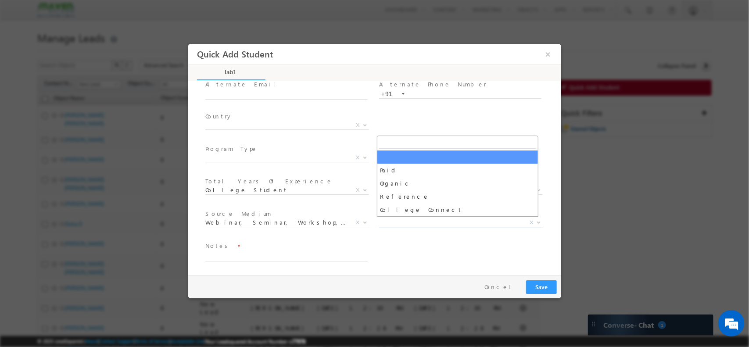
click at [425, 220] on span "X" at bounding box center [461, 222] width 164 height 9
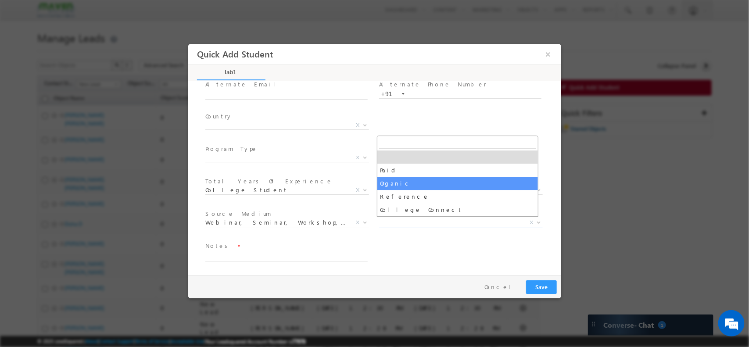
select select "Organic"
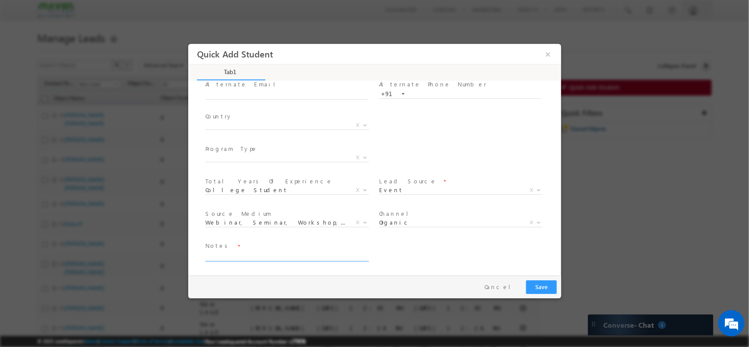
click at [261, 254] on textarea at bounding box center [286, 256] width 162 height 10
type textarea "RMK Engg College / DVCON"
click at [542, 290] on button "Save" at bounding box center [541, 287] width 31 height 14
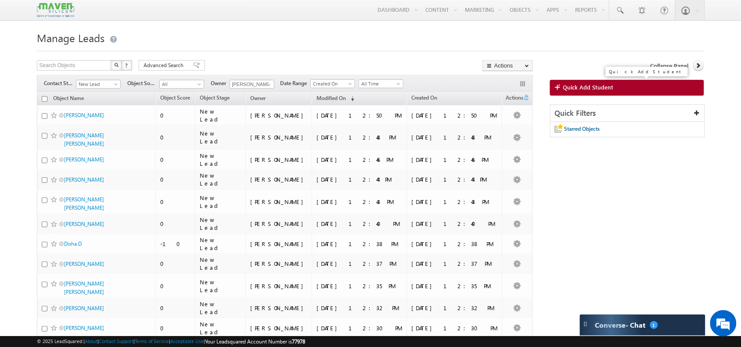
click at [602, 93] on link "Quick Add Student" at bounding box center [627, 88] width 154 height 16
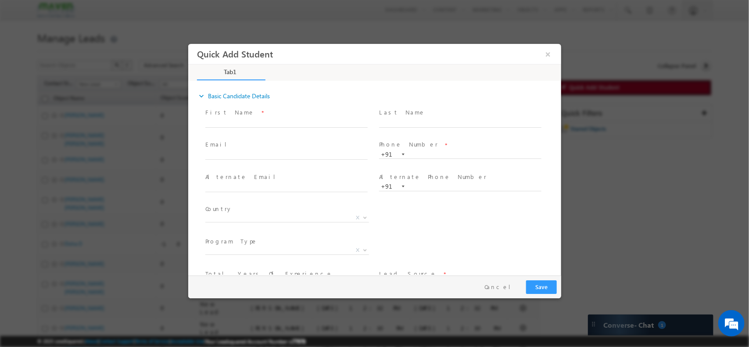
scroll to position [0, 0]
click at [267, 120] on input "text" at bounding box center [286, 122] width 162 height 9
type input "Rahul Dabur"
click at [234, 151] on input "text" at bounding box center [286, 155] width 162 height 9
type input "rahuldaburmac@gmail.com"
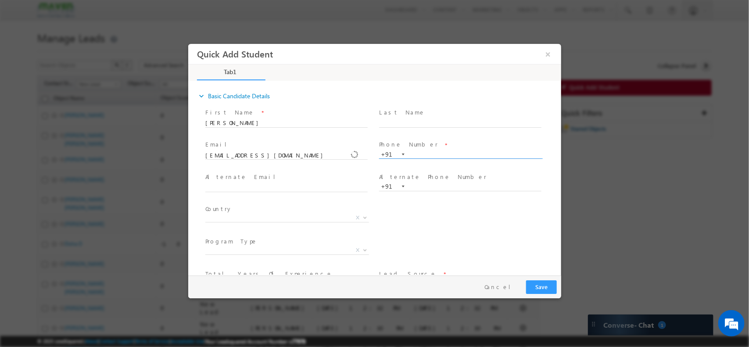
click at [425, 151] on input "text" at bounding box center [460, 154] width 162 height 9
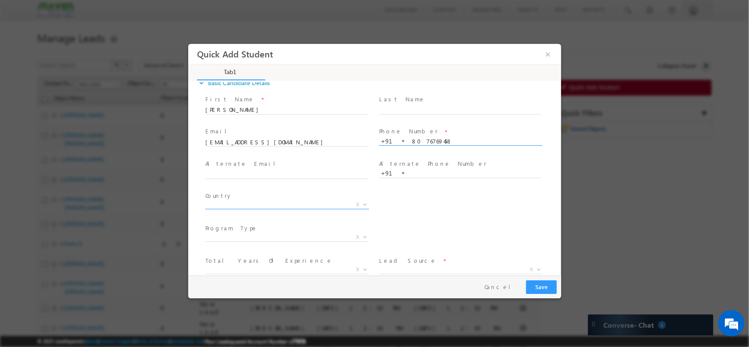
scroll to position [46, 0]
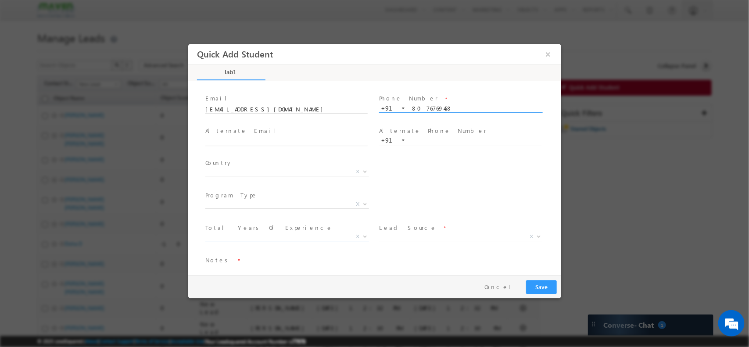
type input "8076769458"
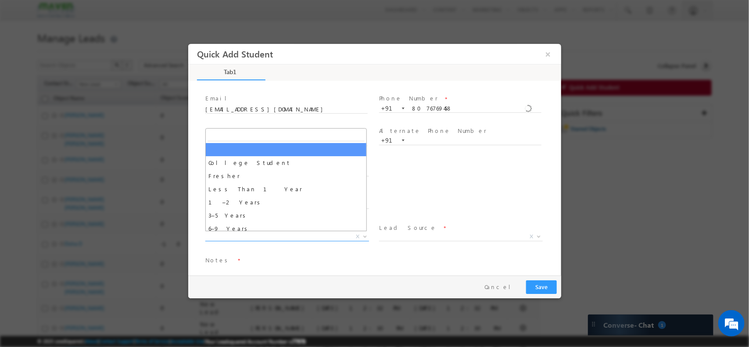
click at [279, 238] on span "X" at bounding box center [287, 236] width 164 height 9
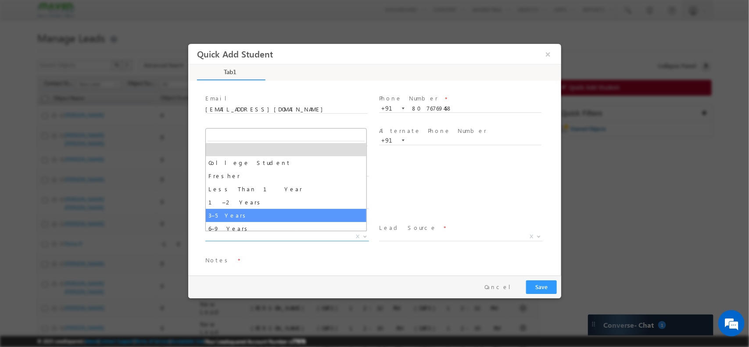
select select "3–5 Years"
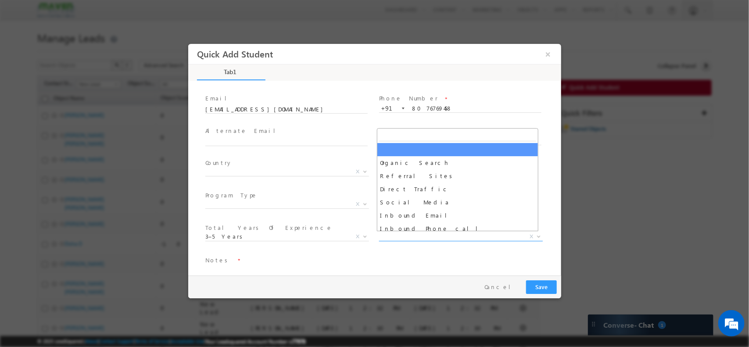
click at [410, 234] on span "X" at bounding box center [461, 236] width 164 height 9
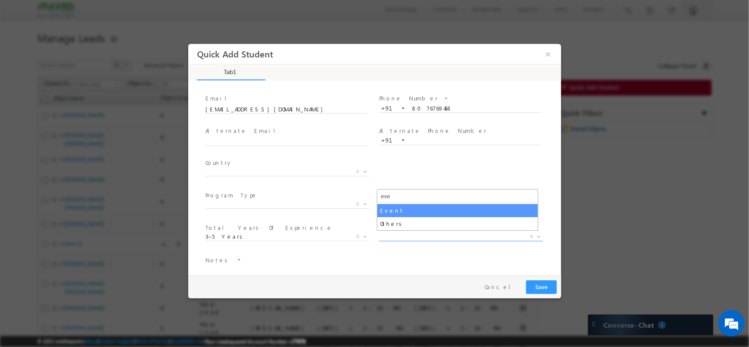
type input "eve"
select select "Event"
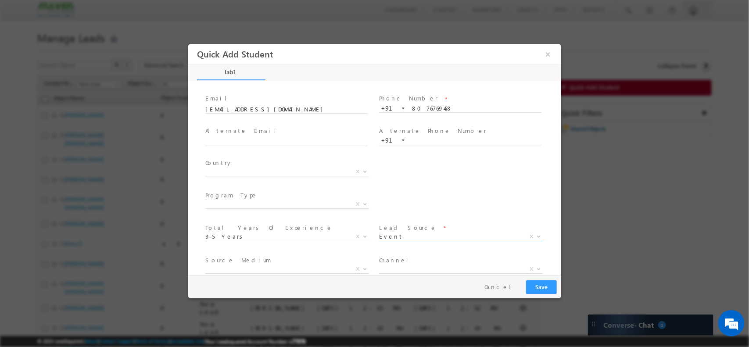
scroll to position [93, 0]
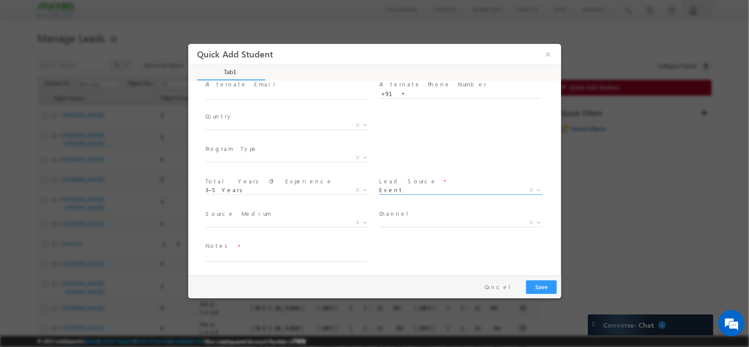
click at [292, 216] on span "Source Medium *" at bounding box center [286, 214] width 162 height 10
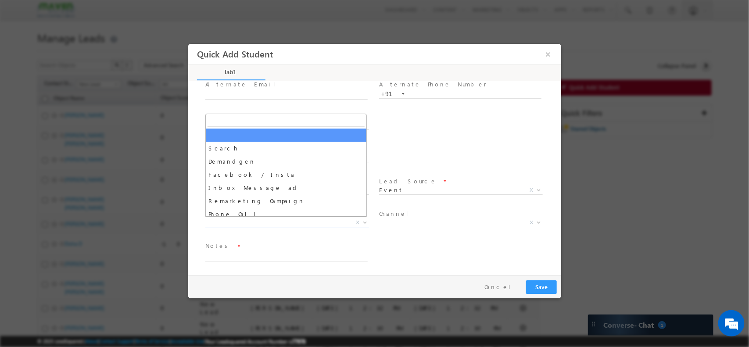
click at [283, 221] on span "X" at bounding box center [287, 222] width 164 height 9
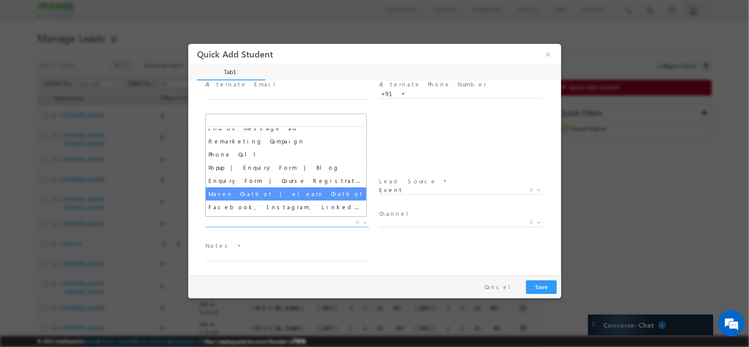
scroll to position [87, 0]
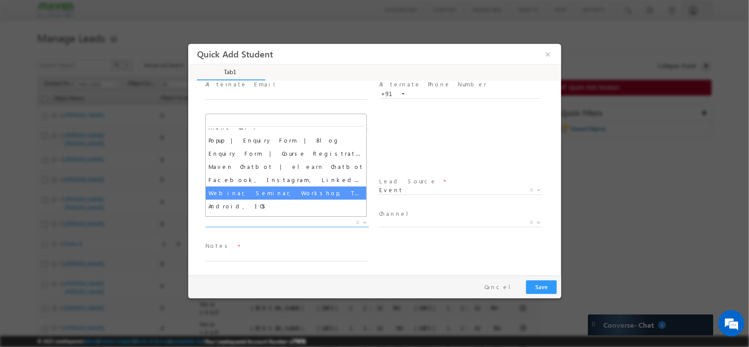
select select "Webinar, Seminar, Workshop, Tech Park Stall, Event"
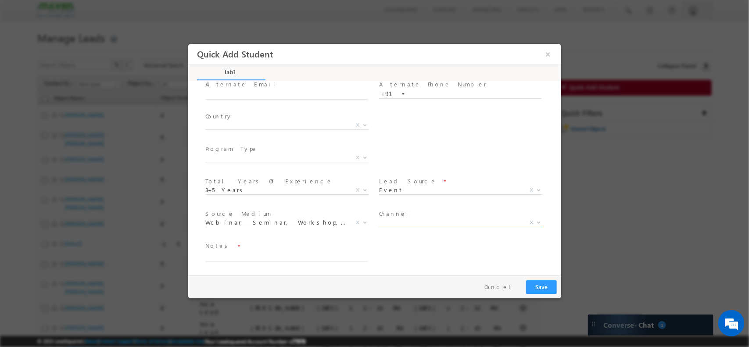
click at [412, 226] on span "X" at bounding box center [461, 224] width 164 height 9
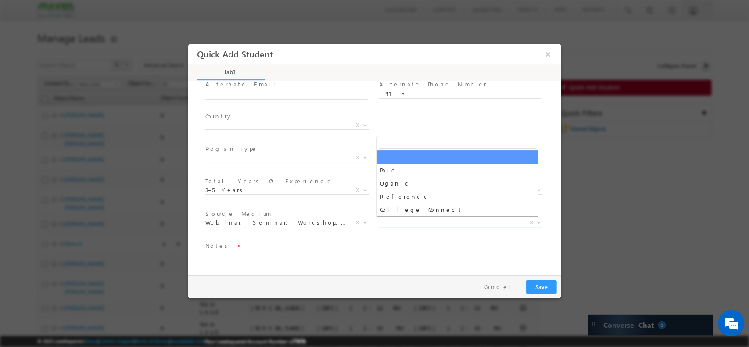
click at [425, 223] on span "X" at bounding box center [461, 222] width 164 height 9
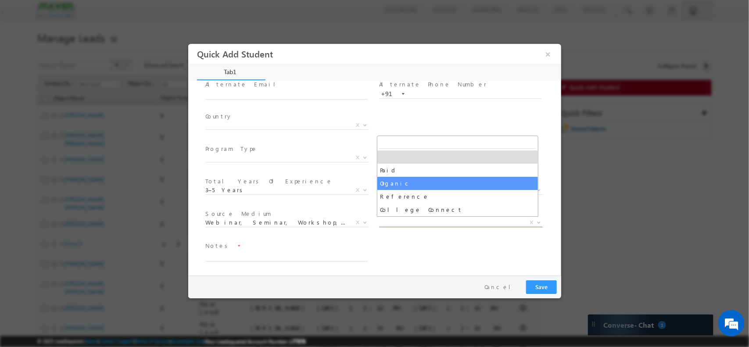
select select "Organic"
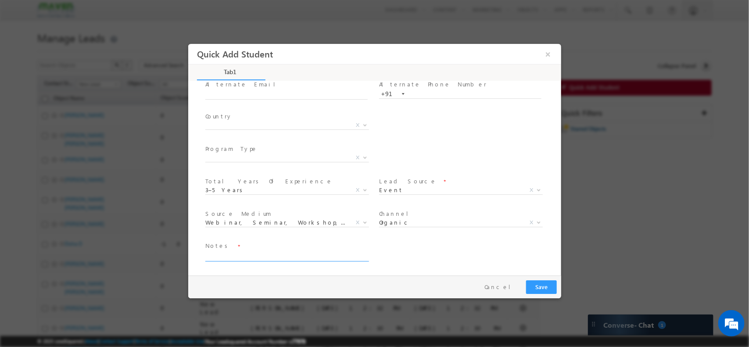
click at [276, 254] on textarea at bounding box center [286, 256] width 162 height 10
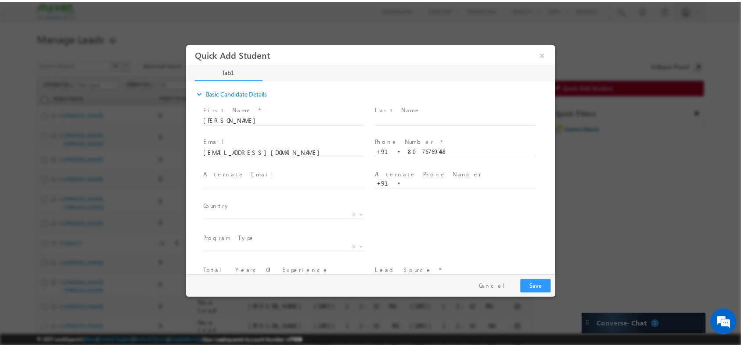
scroll to position [0, 0]
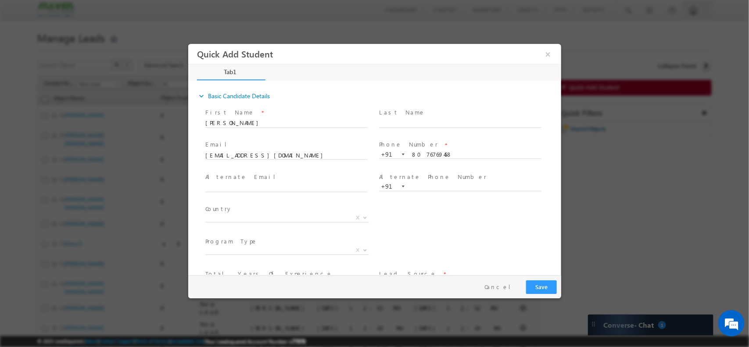
type textarea "Intel // Formal Engineer .DVCON"
click at [544, 285] on button "Save" at bounding box center [541, 287] width 31 height 14
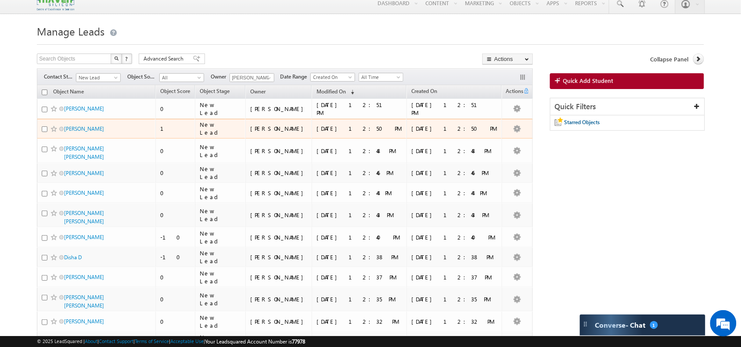
scroll to position [7, 0]
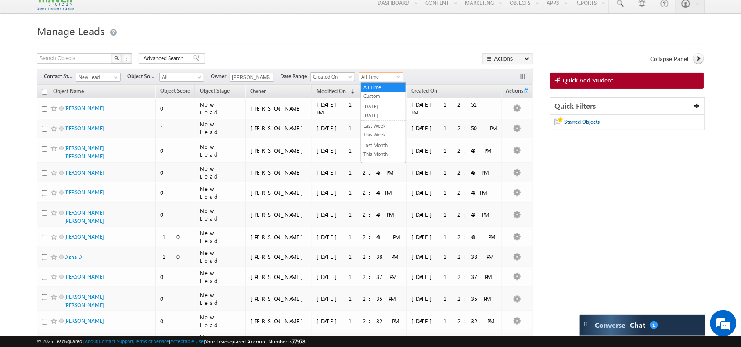
click at [395, 79] on span "All Time" at bounding box center [380, 77] width 42 height 8
click at [384, 112] on link "[DATE]" at bounding box center [383, 115] width 44 height 8
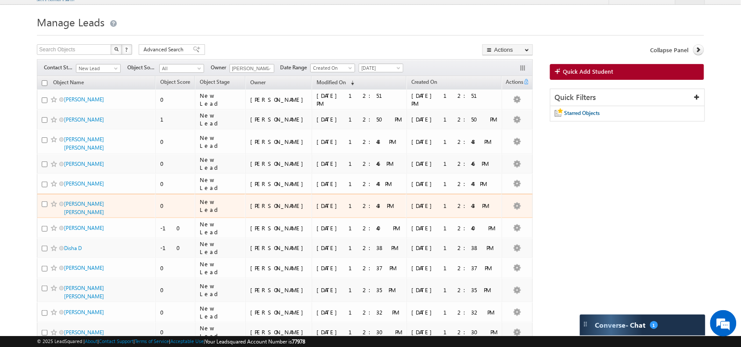
scroll to position [16, 0]
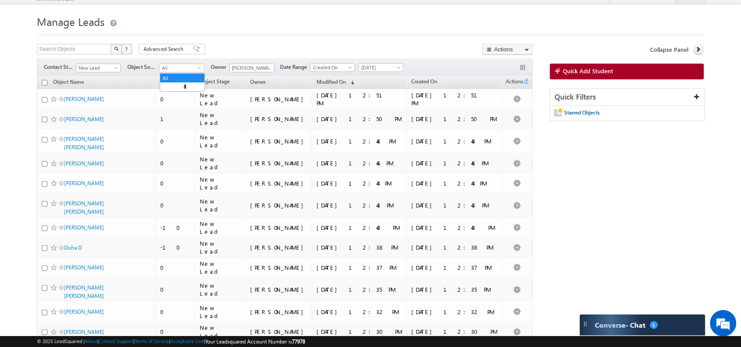
click at [179, 72] on span "All" at bounding box center [181, 68] width 42 height 8
click at [173, 115] on link "DVcon" at bounding box center [182, 111] width 44 height 8
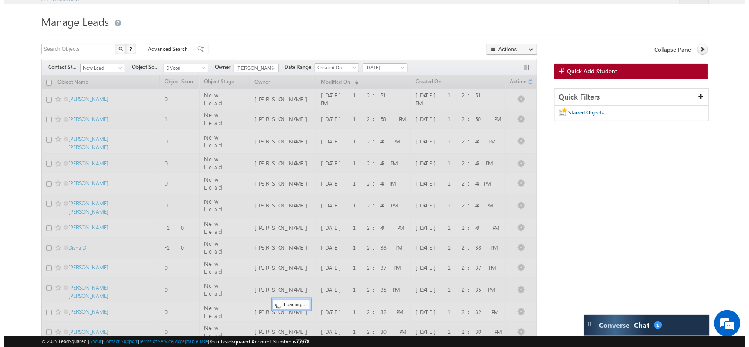
scroll to position [0, 0]
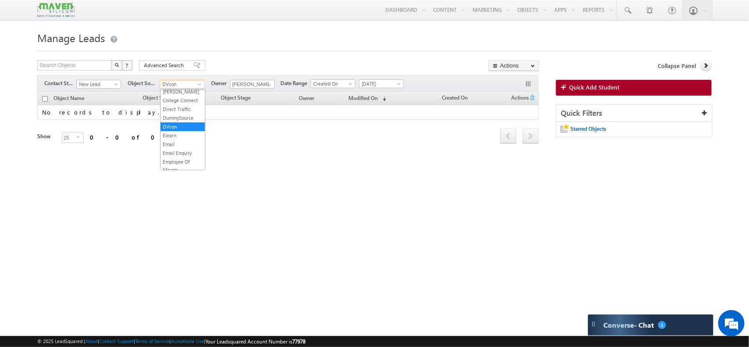
click at [193, 88] on span "DVcon" at bounding box center [181, 84] width 42 height 8
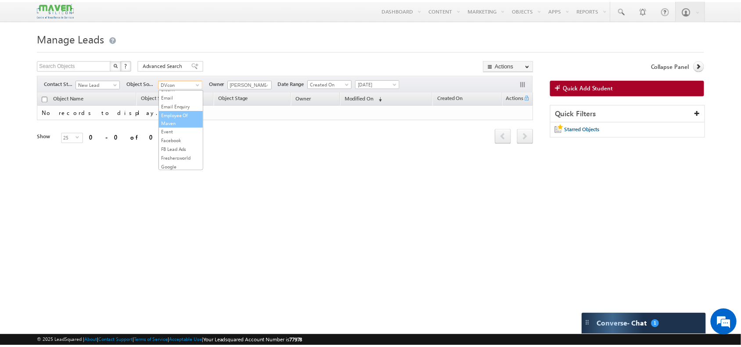
scroll to position [93, 0]
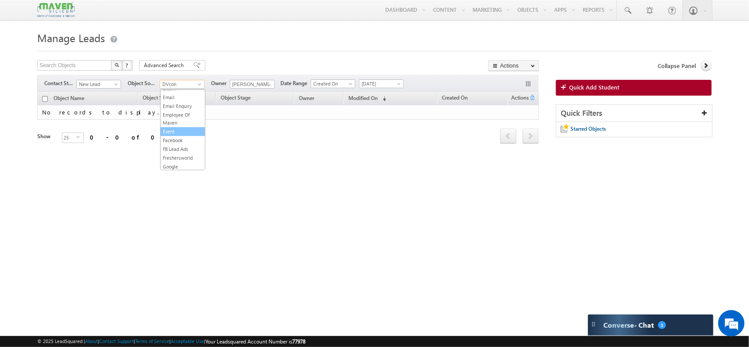
click at [172, 136] on link "Event" at bounding box center [183, 132] width 44 height 8
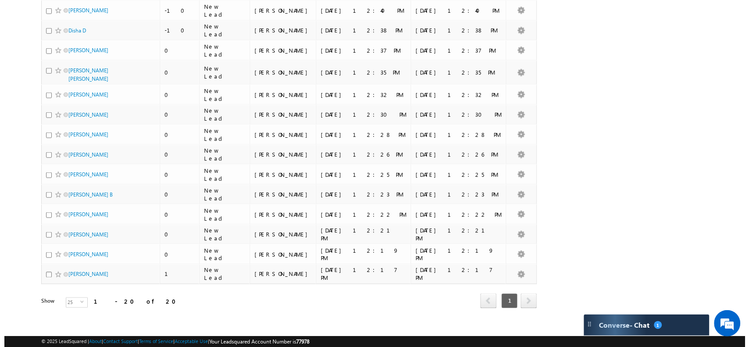
scroll to position [0, 0]
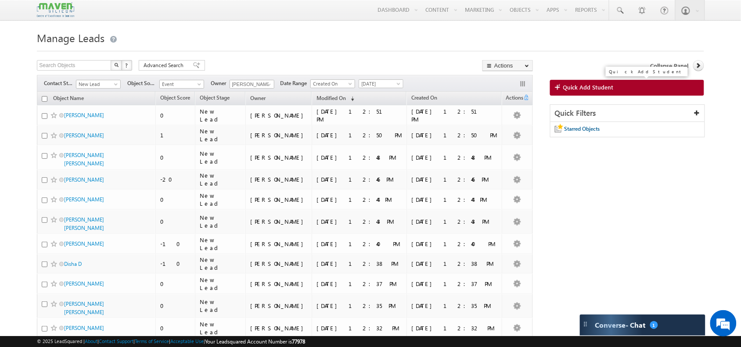
click at [584, 90] on span "Quick Add Student" at bounding box center [588, 87] width 50 height 8
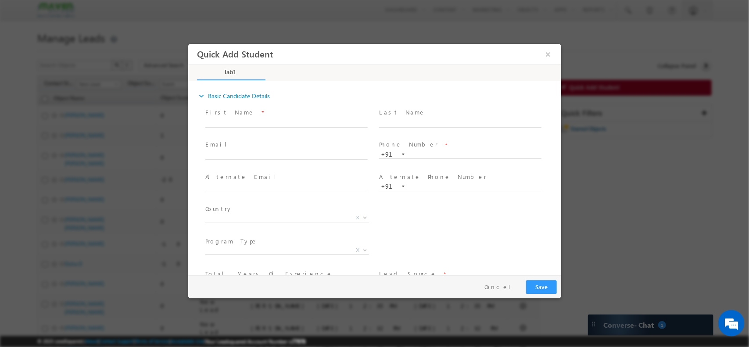
click at [280, 116] on span "First Name *" at bounding box center [286, 113] width 162 height 10
click at [265, 124] on input "text" at bounding box center [286, 122] width 162 height 9
type input "Gaurav Srivastava"
click at [445, 133] on span at bounding box center [460, 132] width 162 height 10
click at [243, 158] on input "text" at bounding box center [286, 155] width 162 height 9
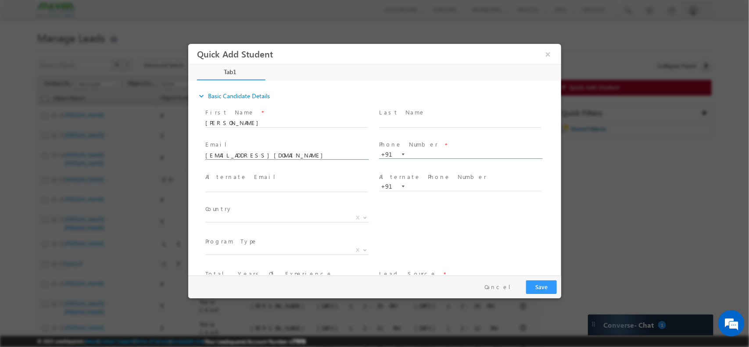
type input "gaurav.srivastava2@arm.com"
click at [445, 155] on input "text" at bounding box center [460, 154] width 162 height 9
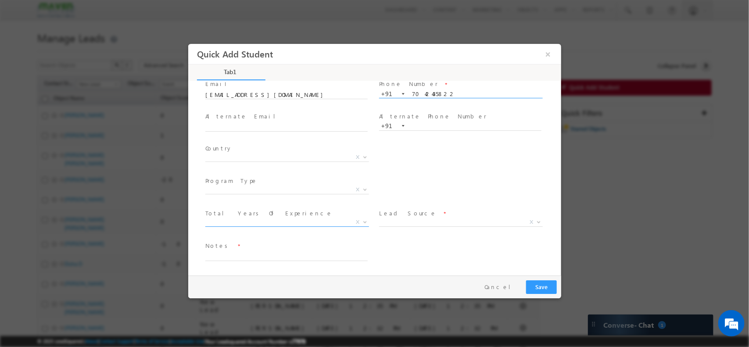
type input "7042435822"
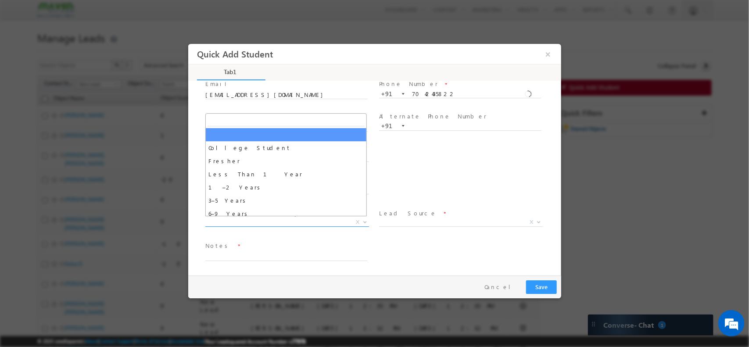
click at [289, 223] on span "X" at bounding box center [287, 222] width 164 height 9
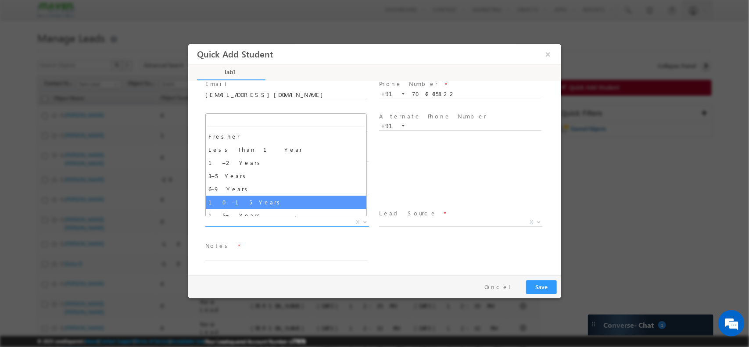
scroll to position [25, 0]
select select "10–15 Years"
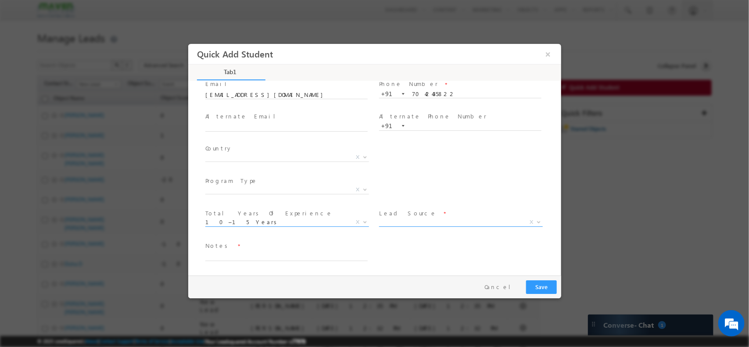
click at [403, 218] on span "X" at bounding box center [461, 222] width 164 height 9
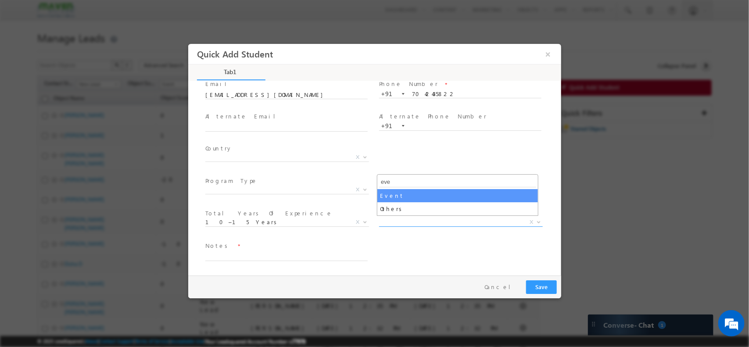
type input "eve"
select select "Event"
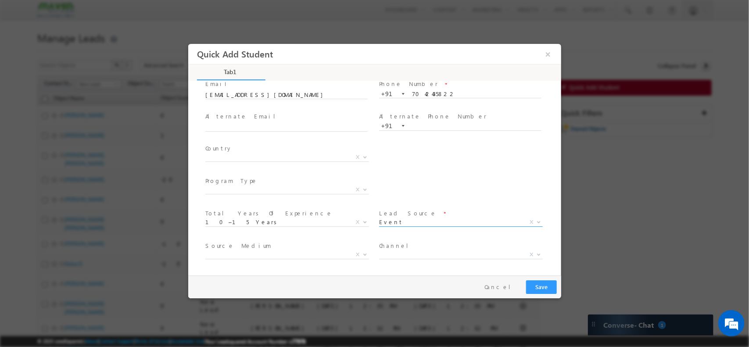
scroll to position [93, 0]
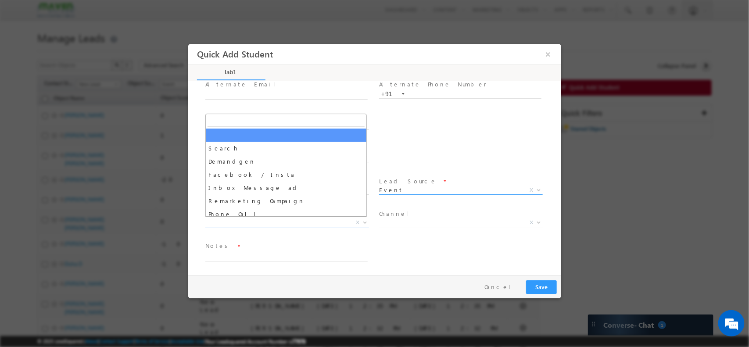
click at [237, 222] on span "X" at bounding box center [287, 222] width 164 height 9
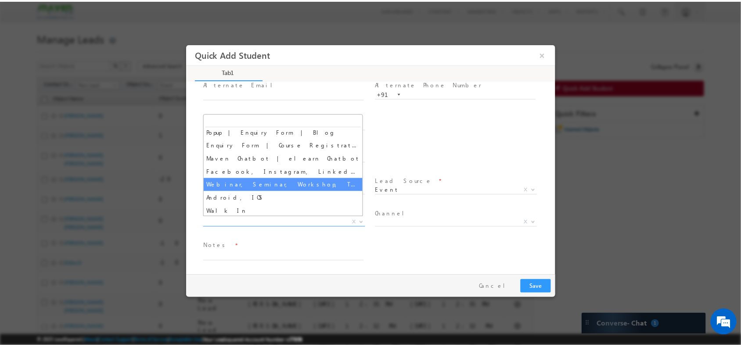
scroll to position [96, 0]
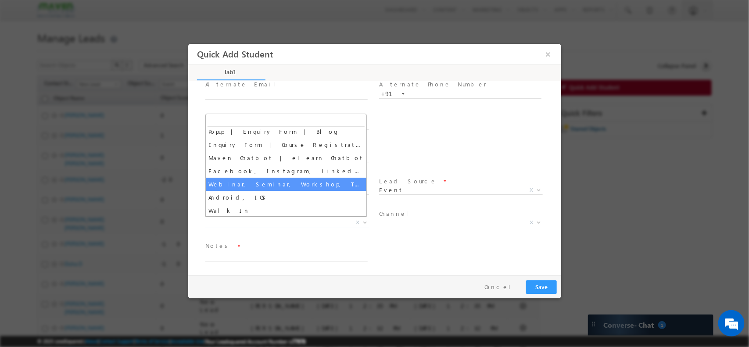
select select "Webinar, Seminar, Workshop, Tech Park Stall, Event"
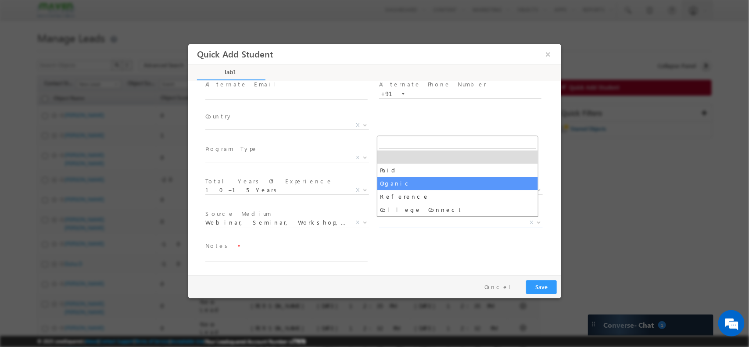
drag, startPoint x: 405, startPoint y: 219, endPoint x: 427, endPoint y: 177, distance: 47.9
select select "Organic"
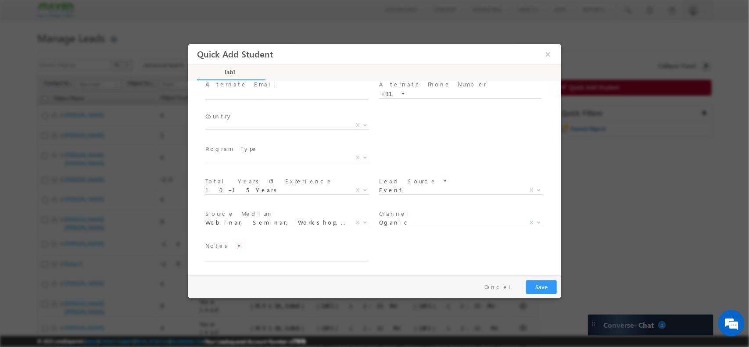
click at [427, 177] on span "Lead Source *" at bounding box center [460, 181] width 162 height 10
click at [256, 262] on span at bounding box center [286, 266] width 162 height 10
click at [237, 256] on textarea at bounding box center [286, 256] width 162 height 10
click at [261, 258] on textarea "ARM / 10 YRS / Senioe Design engineer" at bounding box center [286, 256] width 162 height 10
type textarea "ARM / 10 YRS / Senior Design engineer"
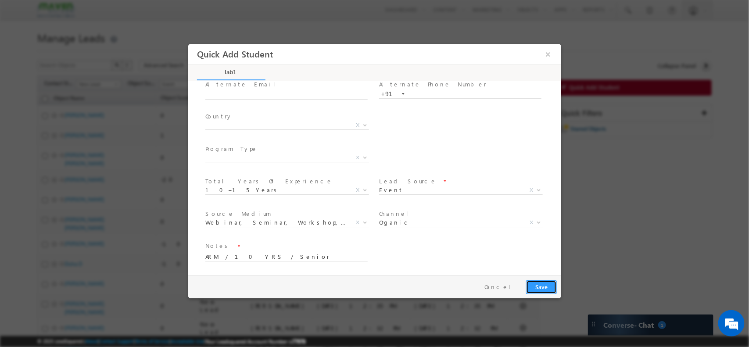
click at [535, 283] on button "Save" at bounding box center [541, 287] width 31 height 14
